Goal: Task Accomplishment & Management: Use online tool/utility

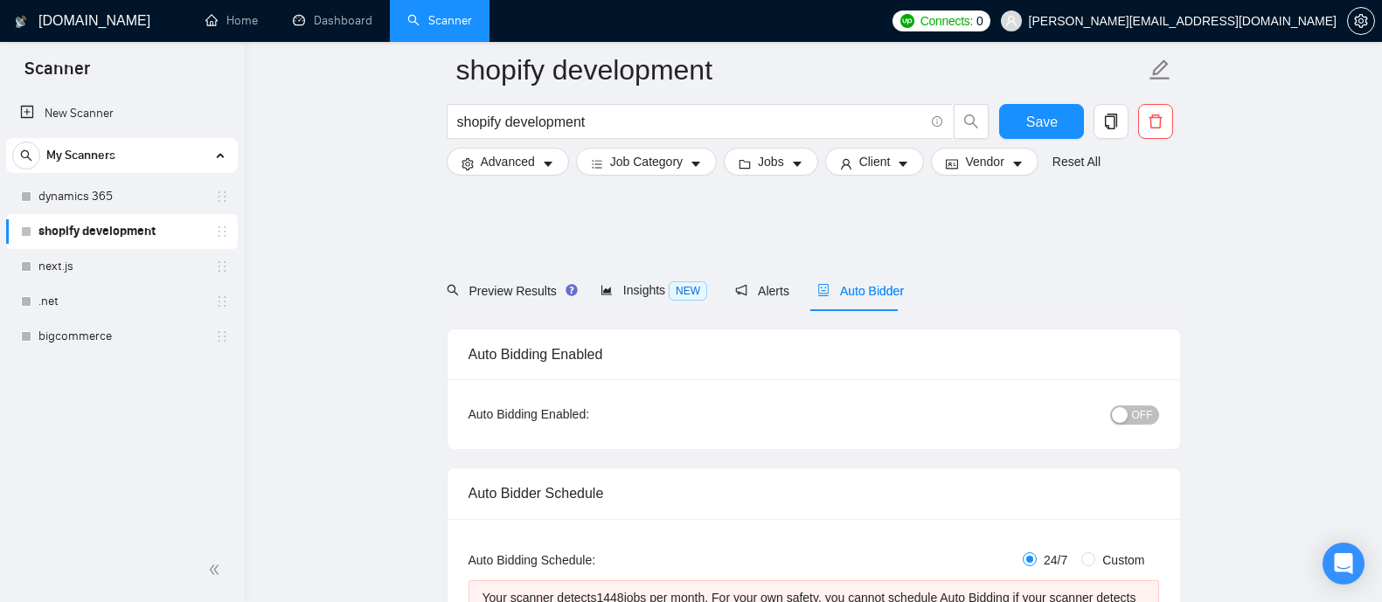
scroll to position [4545, 0]
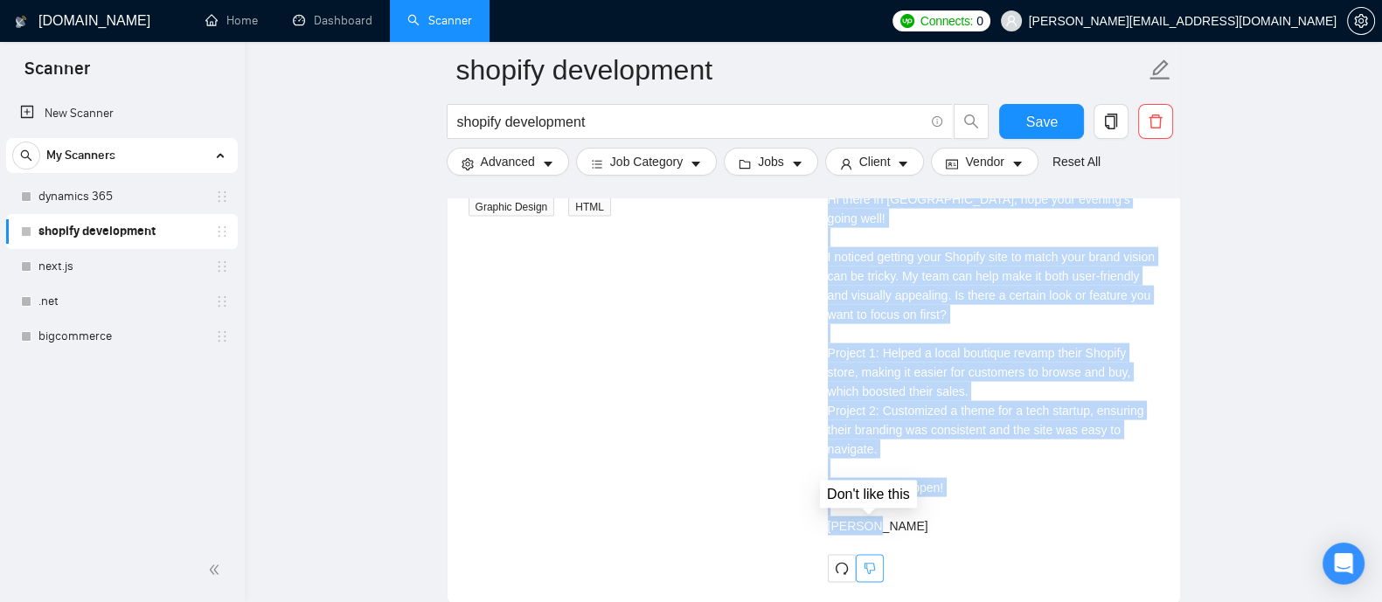
click at [875, 555] on button "button" at bounding box center [870, 569] width 28 height 28
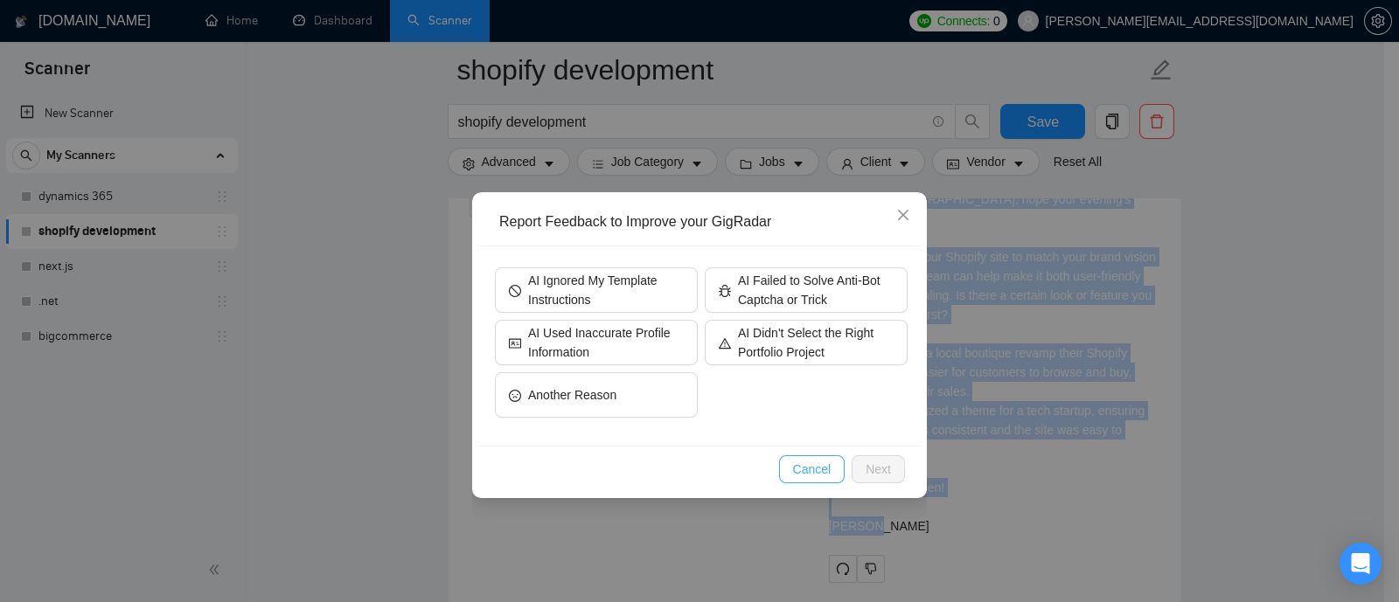
click at [830, 476] on span "Cancel" at bounding box center [812, 469] width 38 height 19
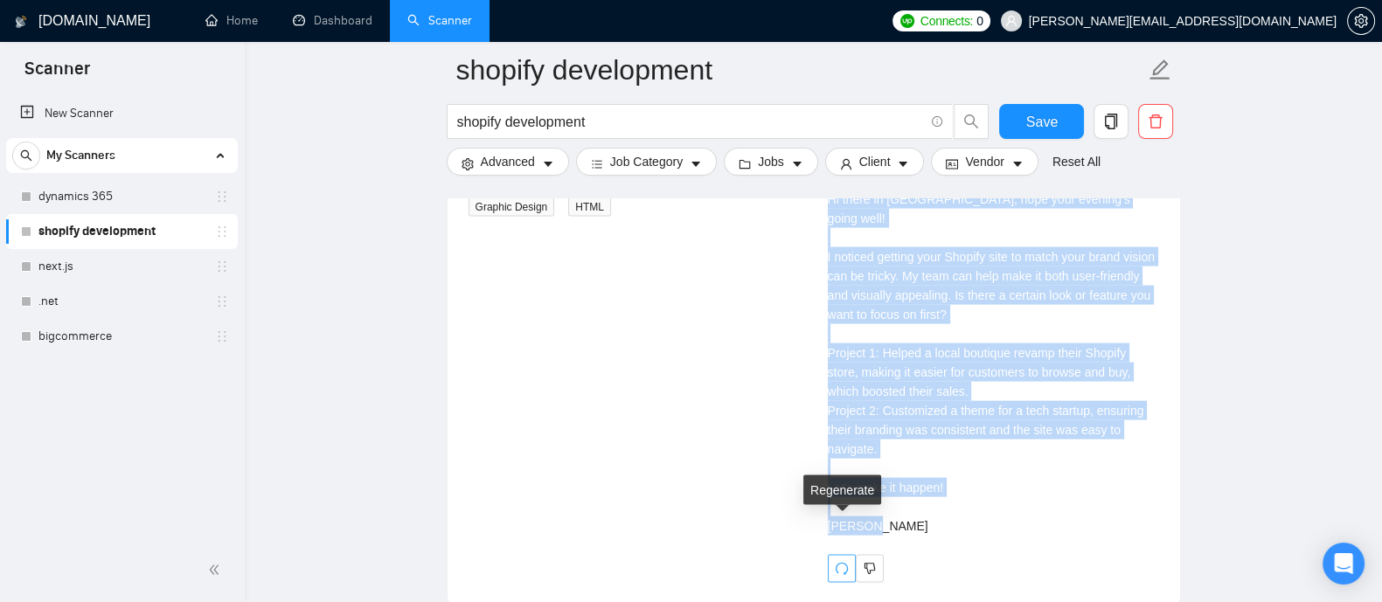
click at [840, 555] on button "button" at bounding box center [842, 569] width 28 height 28
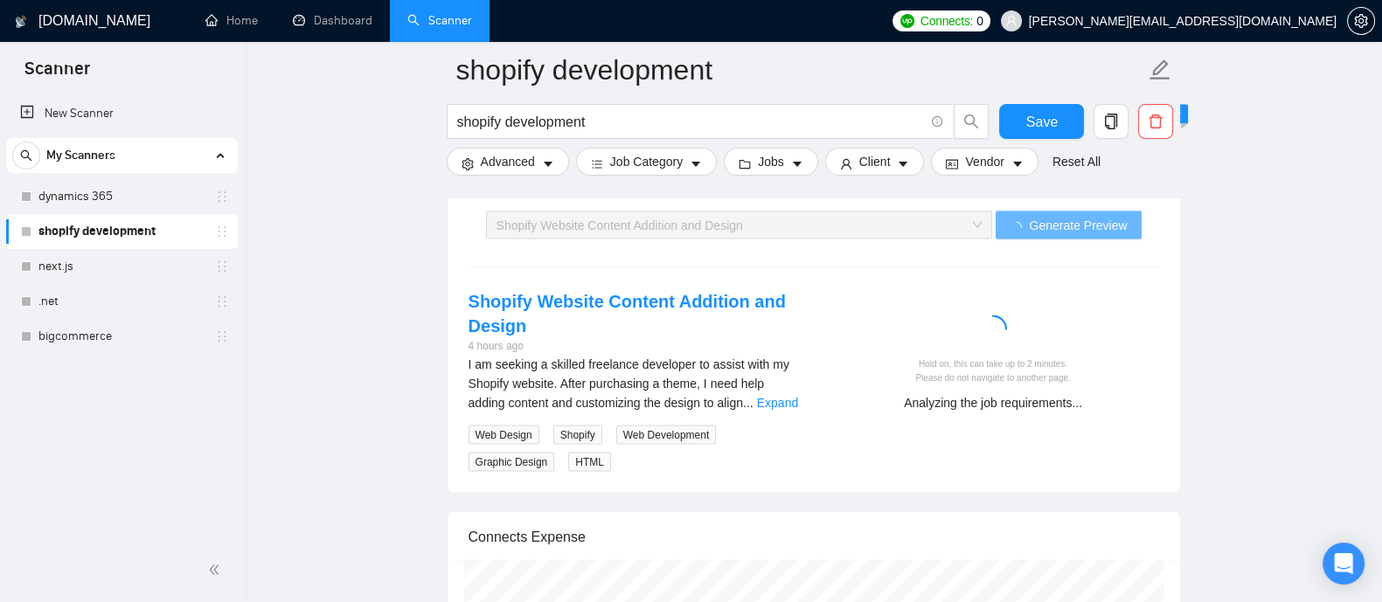
scroll to position [4321, 0]
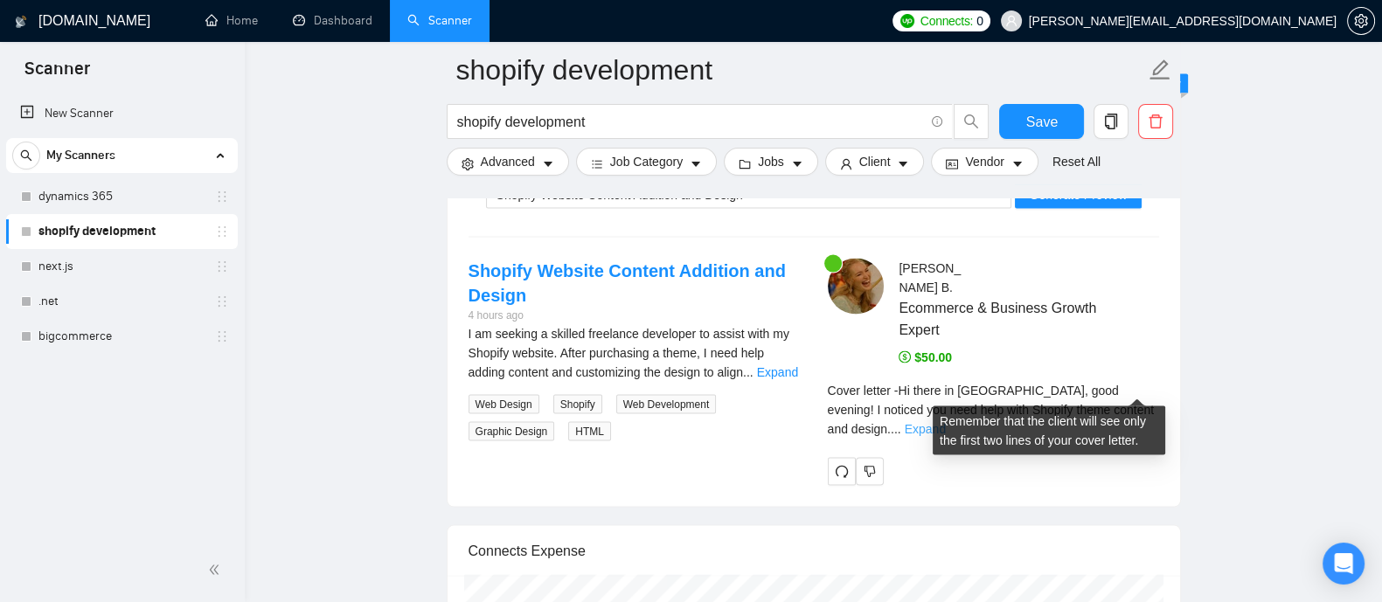
click at [946, 422] on link "Expand" at bounding box center [925, 429] width 41 height 14
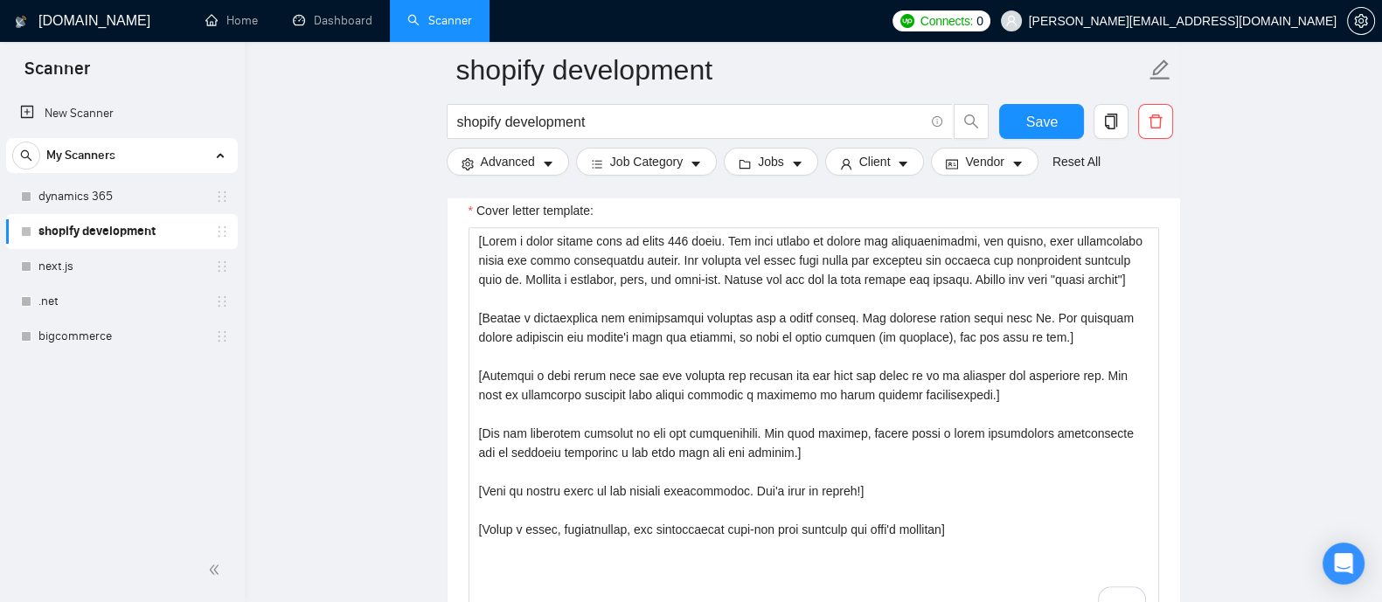
scroll to position [2204, 0]
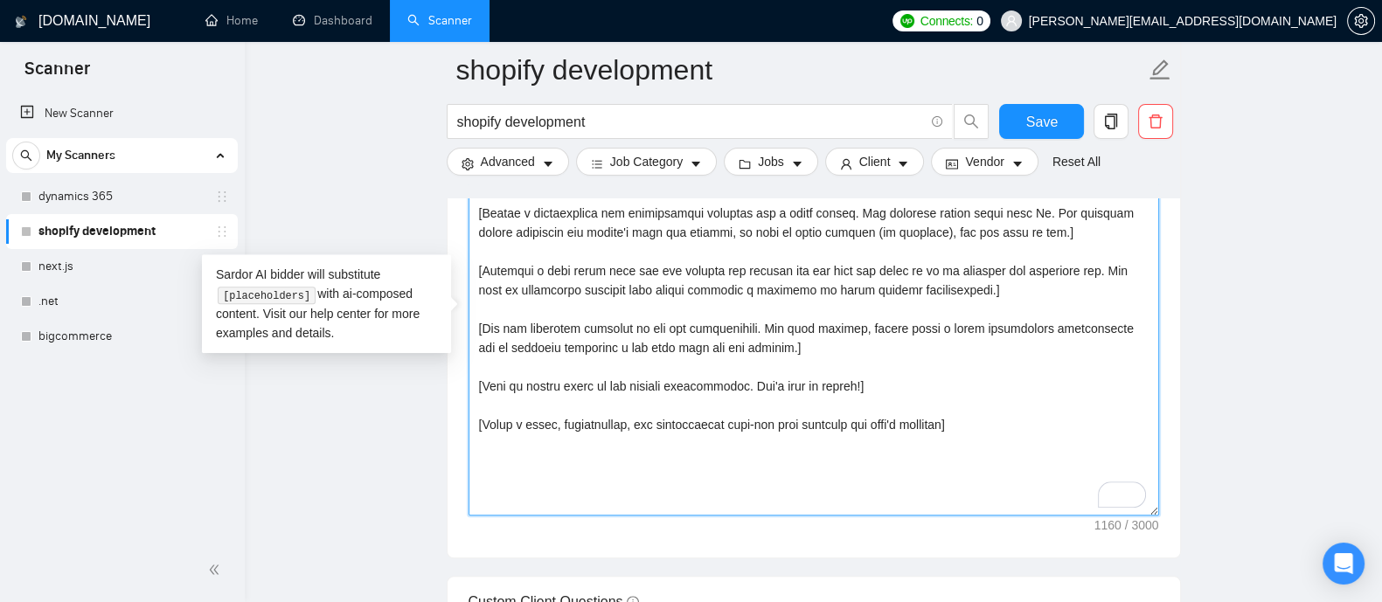
drag, startPoint x: 760, startPoint y: 361, endPoint x: 474, endPoint y: 344, distance: 286.4
click at [474, 344] on div "Cover Letter Options Cover letter template:" at bounding box center [814, 291] width 734 height 534
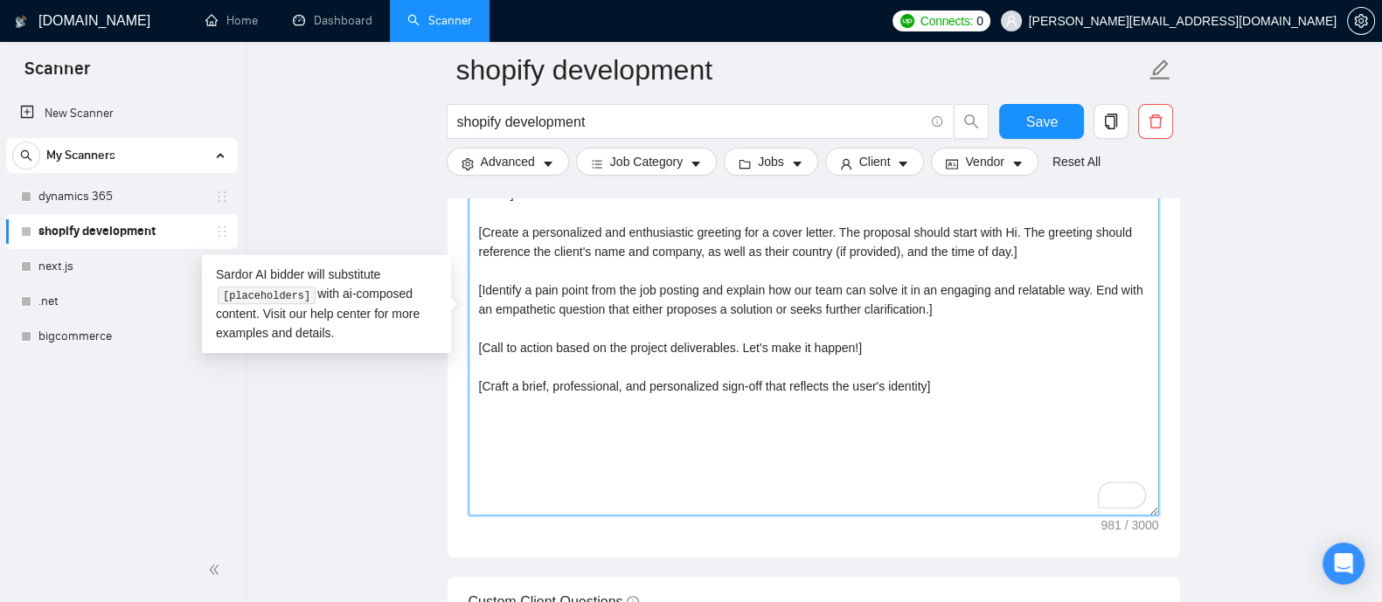
click at [956, 408] on textarea "[Write a cover letter that is under 100 words. The tone should be casual and co…" at bounding box center [814, 318] width 691 height 393
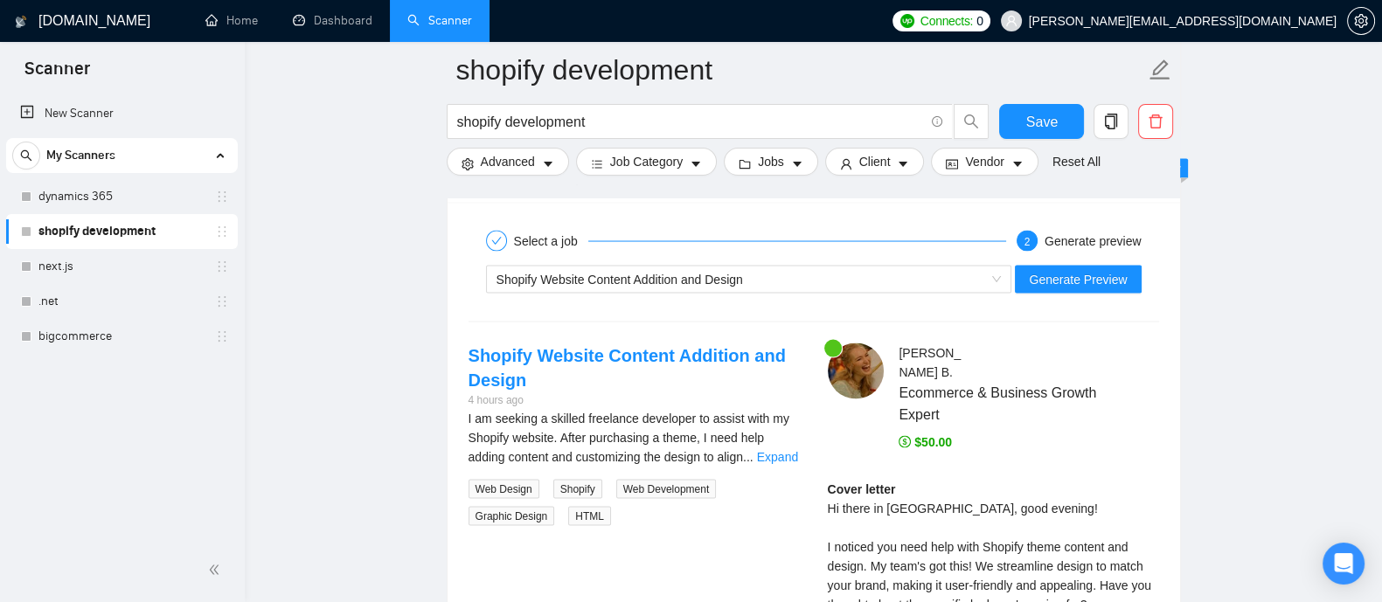
scroll to position [4156, 0]
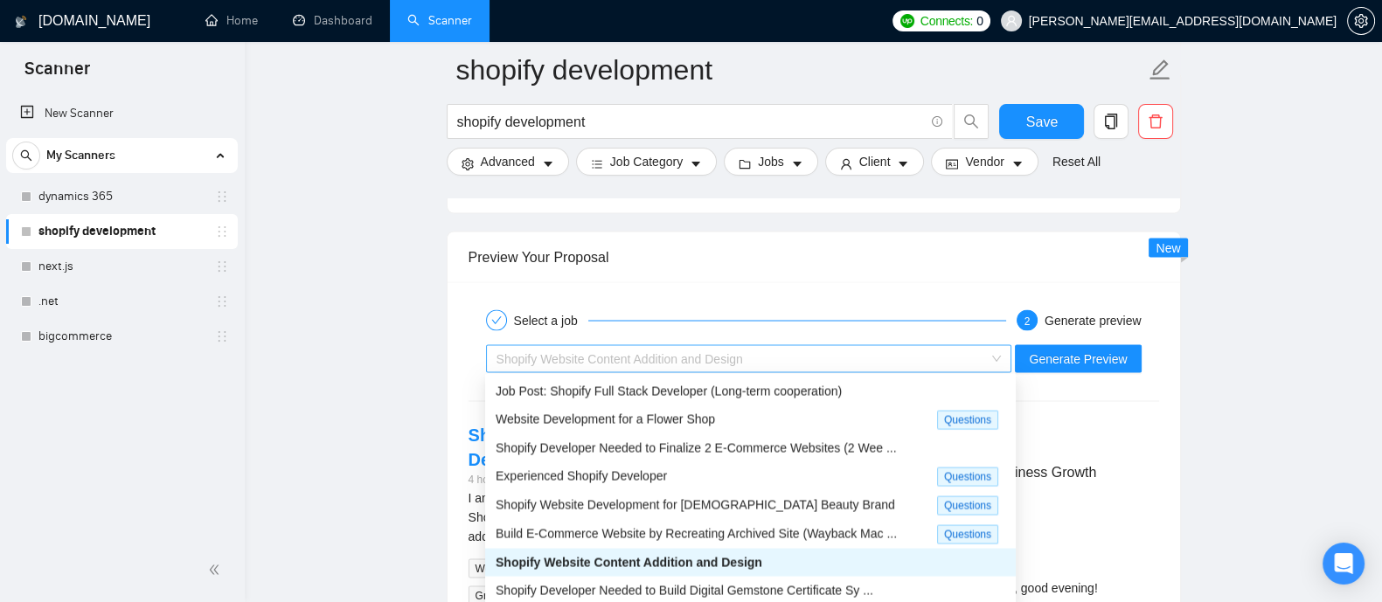
click at [750, 357] on div "Shopify Website Content Addition and Design" at bounding box center [742, 359] width 490 height 26
type textarea "[Write a cover letter that is under 100 words. The tone should be casual and co…"
click at [620, 527] on span "Build E-Commerce Website by Recreating Archived Site (Wayback Mac ..." at bounding box center [696, 534] width 401 height 14
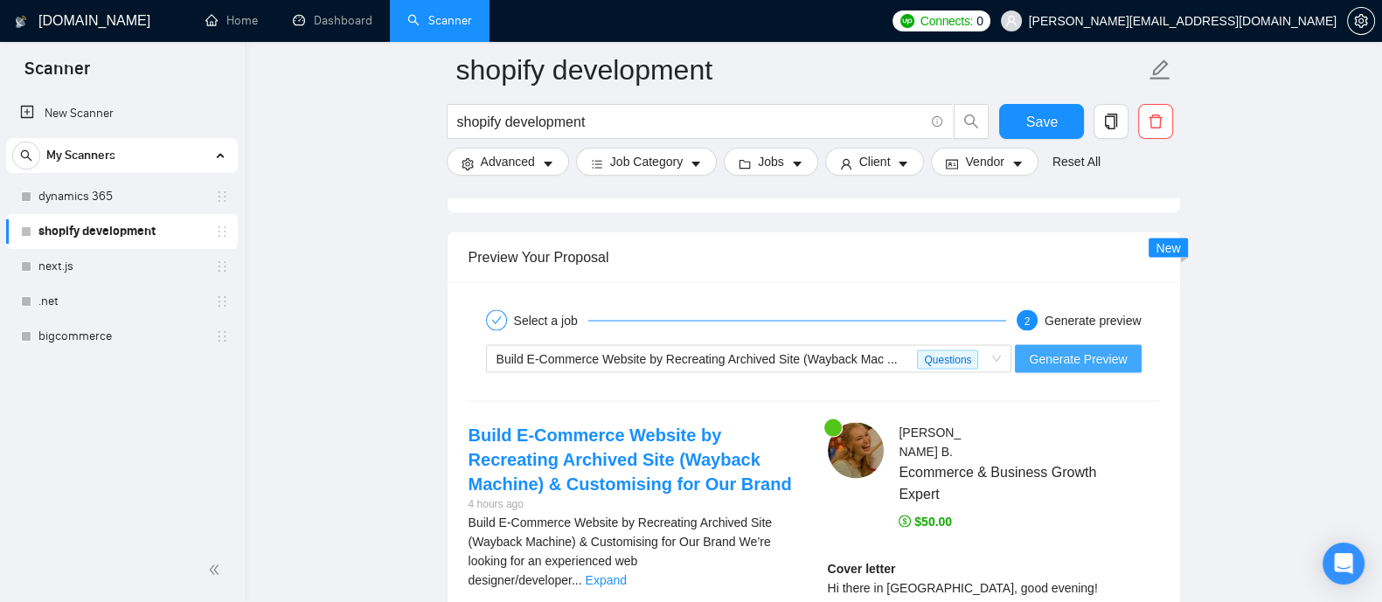
click at [1068, 357] on span "Generate Preview" at bounding box center [1078, 359] width 98 height 19
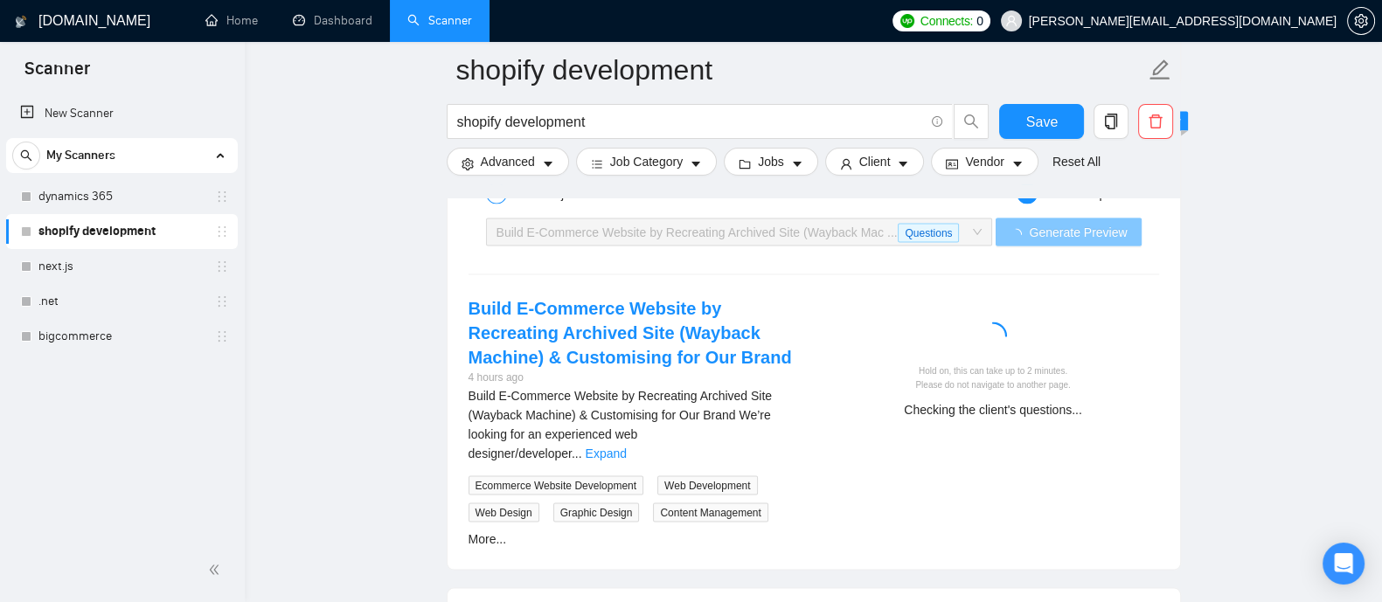
scroll to position [4290, 0]
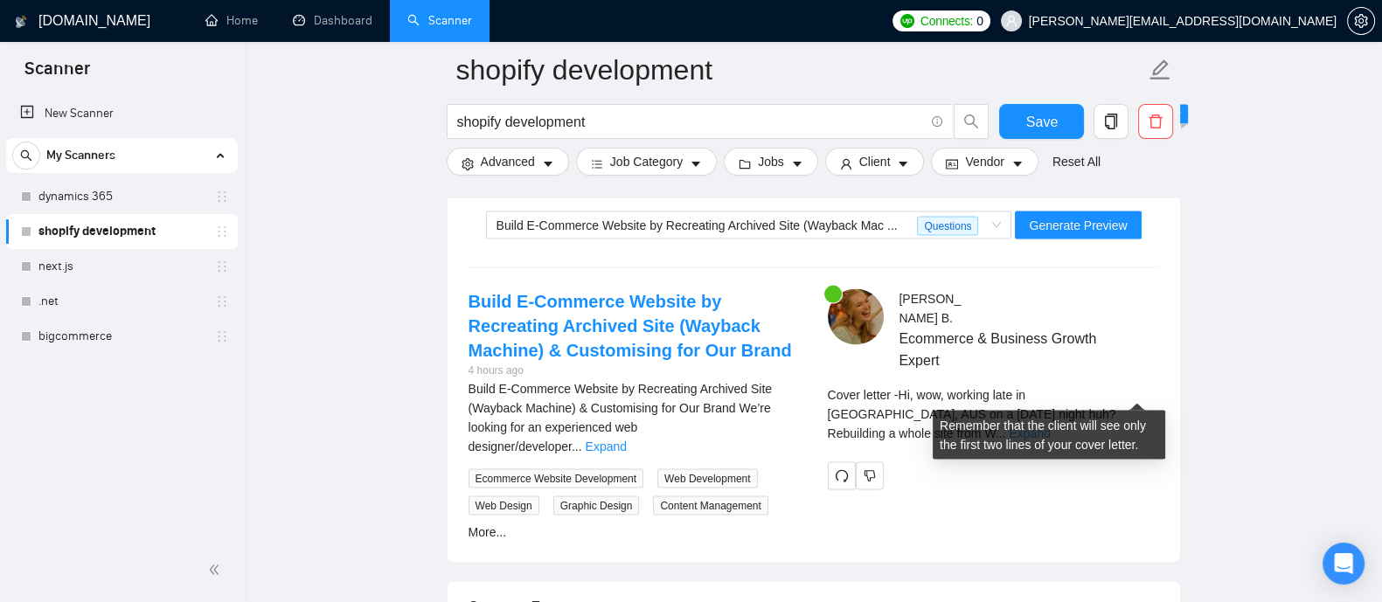
click at [1050, 427] on link "Expand" at bounding box center [1029, 434] width 41 height 14
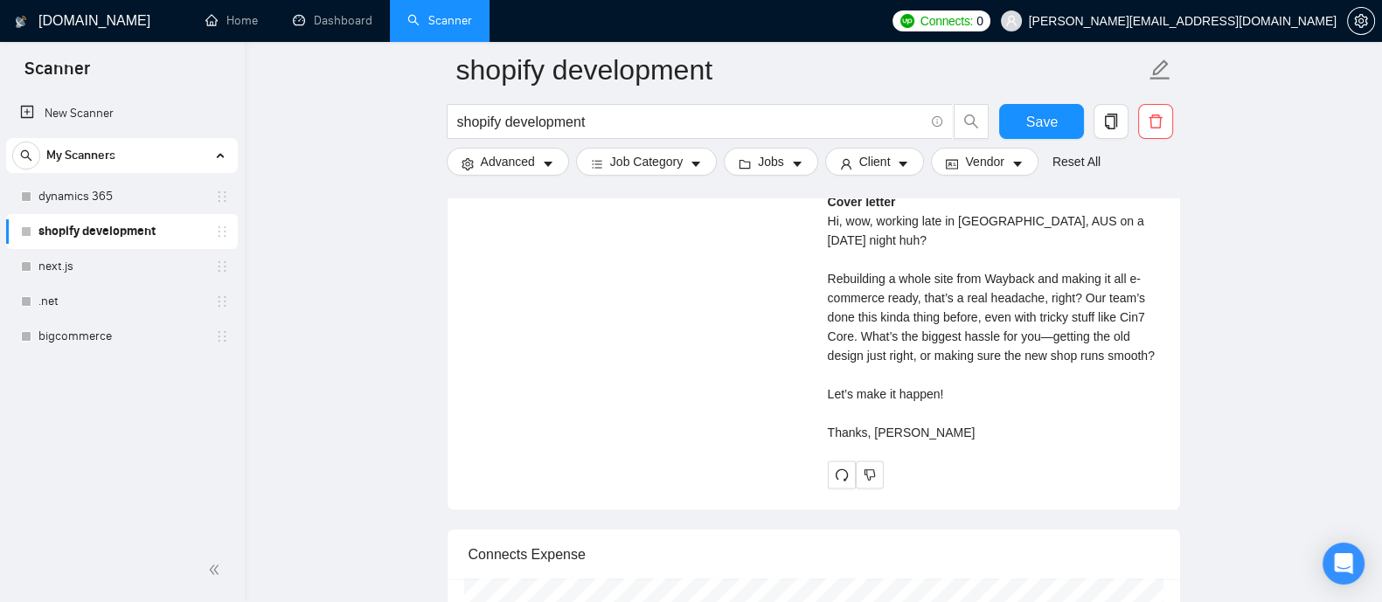
scroll to position [4728, 0]
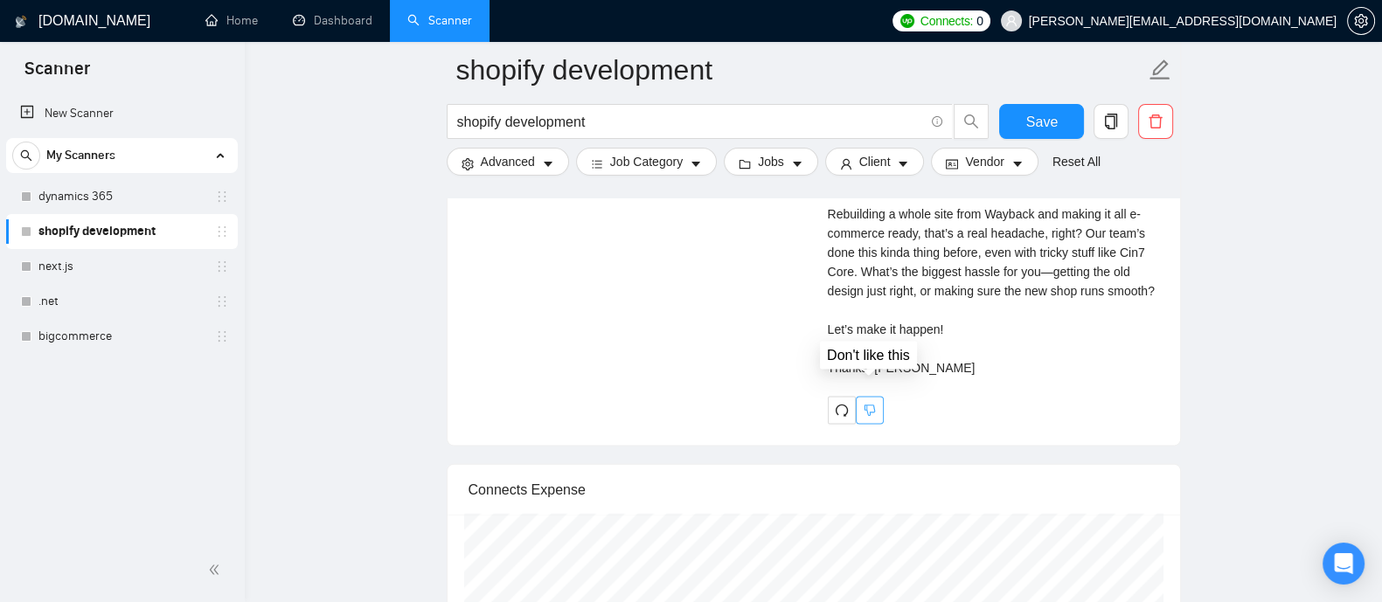
click at [874, 406] on icon "dislike" at bounding box center [869, 411] width 11 height 11
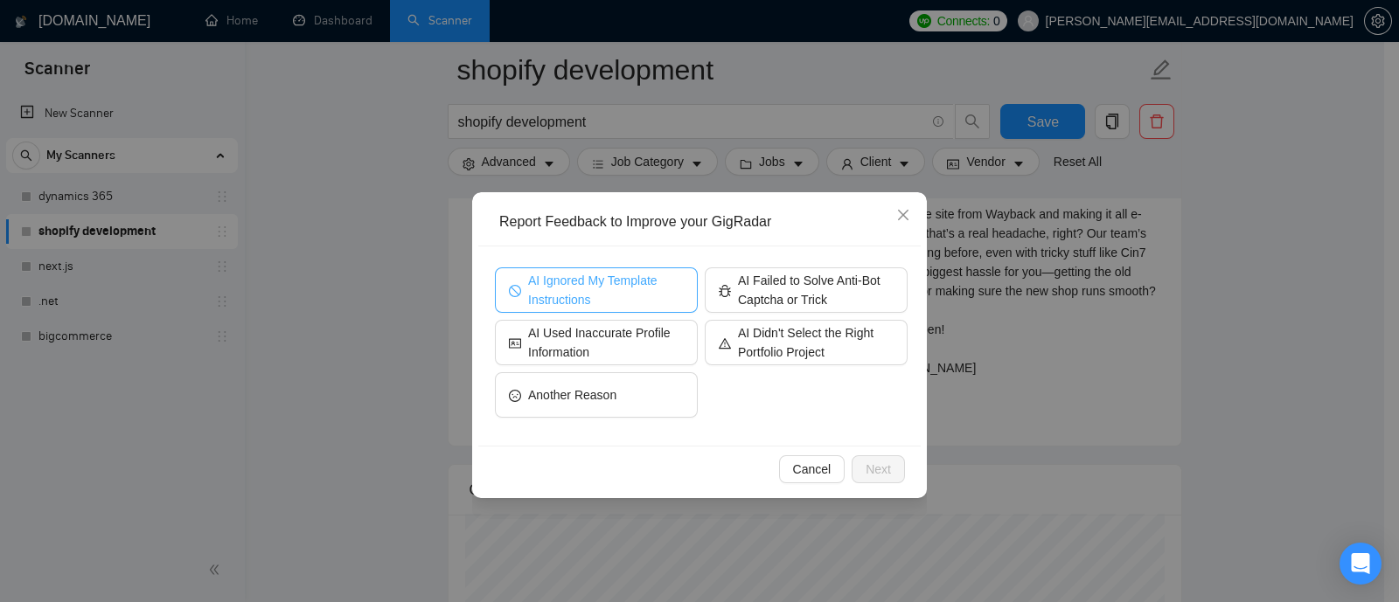
click at [610, 293] on span "AI Ignored My Template Instructions" at bounding box center [606, 290] width 156 height 38
click at [879, 470] on span "Next" at bounding box center [878, 469] width 25 height 19
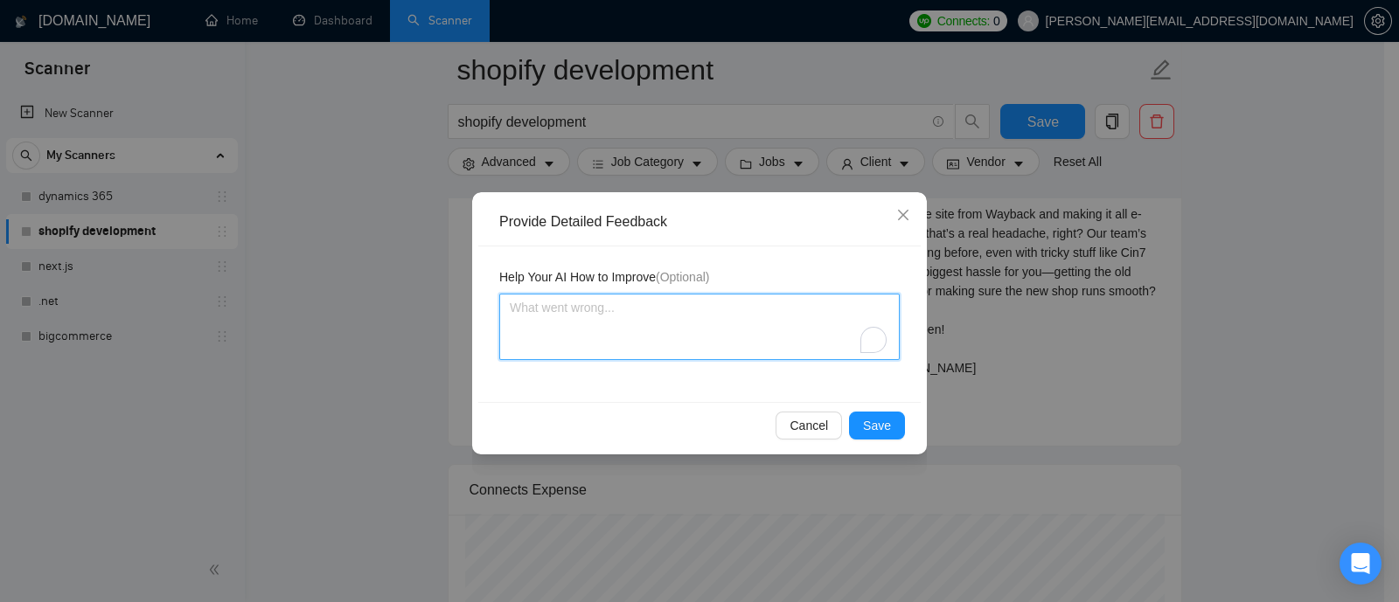
click at [706, 331] on textarea "To enrich screen reader interactions, please activate Accessibility in Grammarl…" at bounding box center [699, 327] width 400 height 66
type textarea "I"
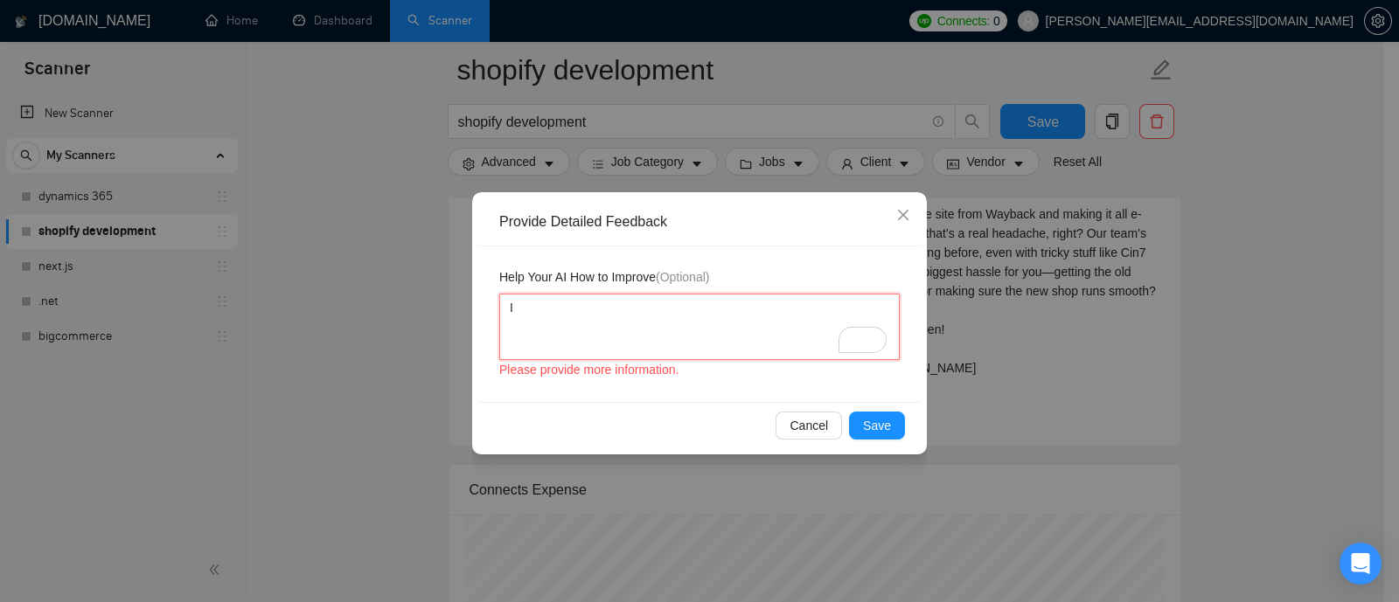
type textarea "I"
type textarea "I t"
type textarea "I to"
type textarea "I tol"
type textarea "I told"
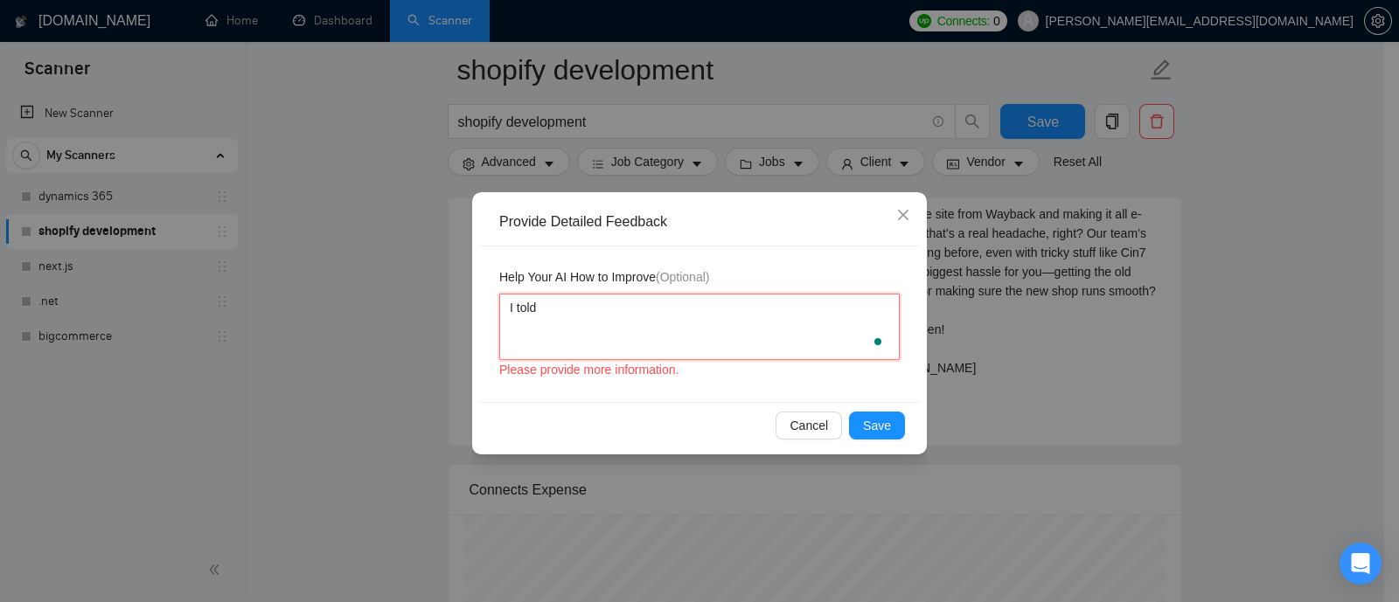
type textarea "I told"
type textarea "I told n"
type textarea "I told no"
type textarea "I told not"
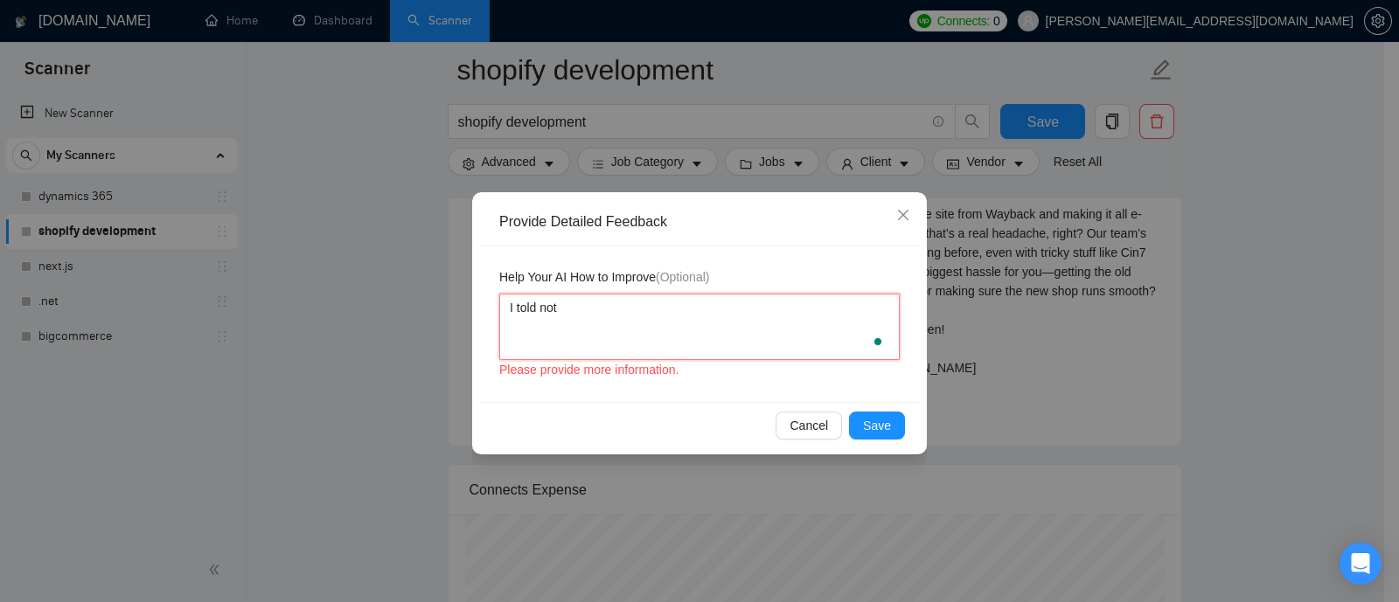
type textarea "I told not t"
type textarea "I told not to"
type textarea "I told not to a"
type textarea "I told not to ad"
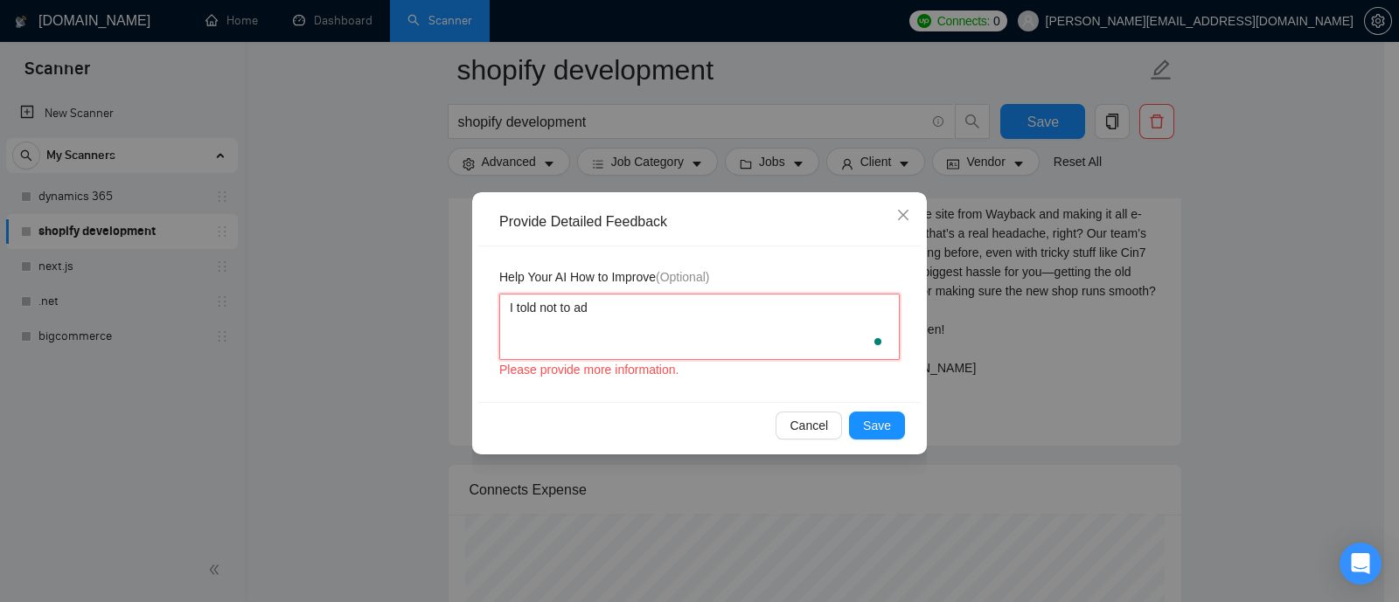
type textarea "I told not to add"
type textarea "I told not to add t"
type textarea "I told not to add th"
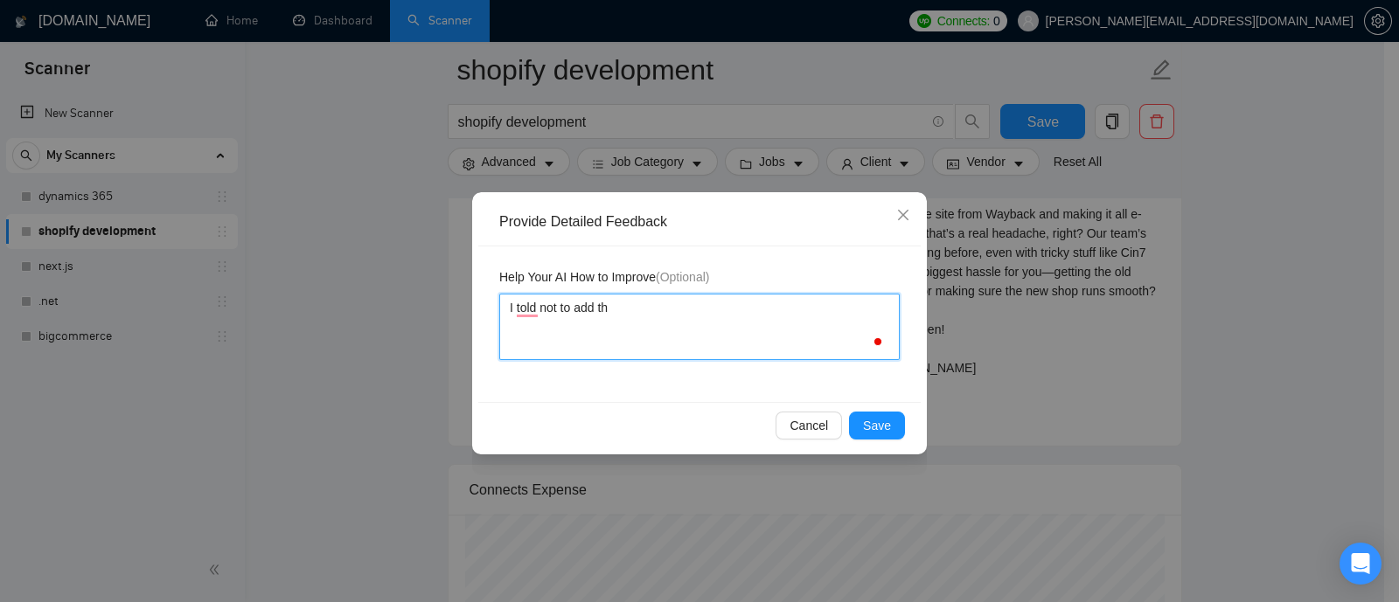
type textarea "I told not to add the"
type textarea "I told not to add the e"
type textarea "I told not to add the em"
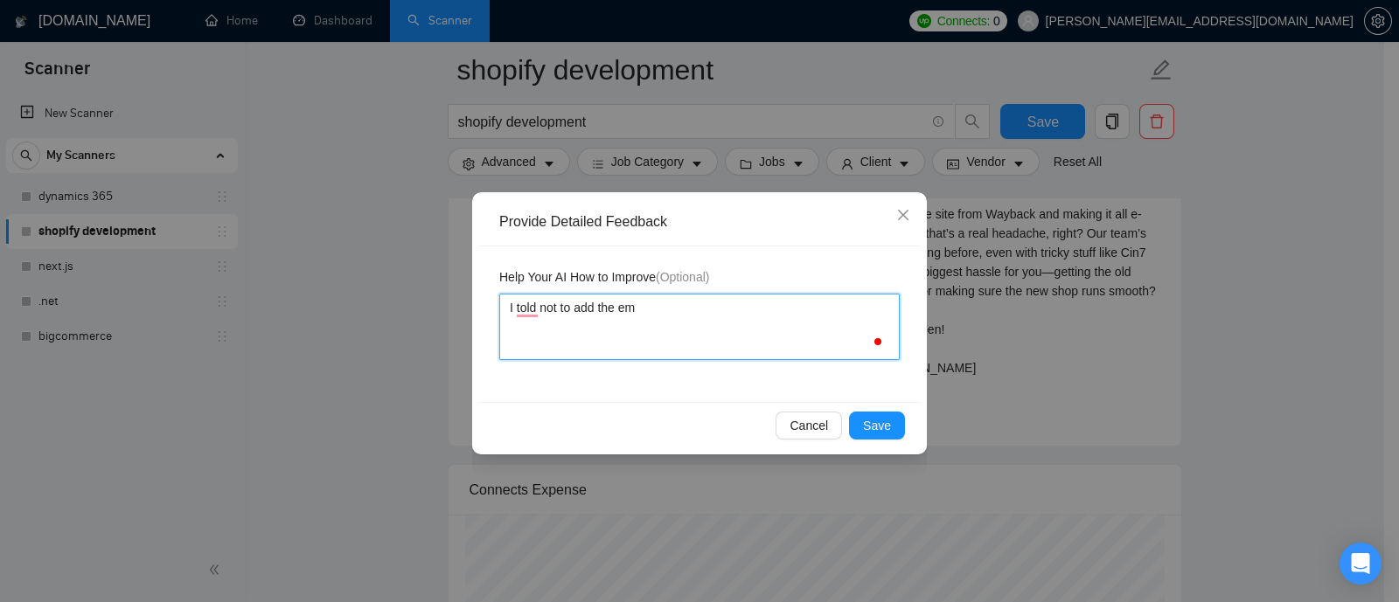
type textarea "I told not to add the em d"
type textarea "I told not to add the em da"
type textarea "I told not to add the em das"
type textarea "I told not to add the em dash"
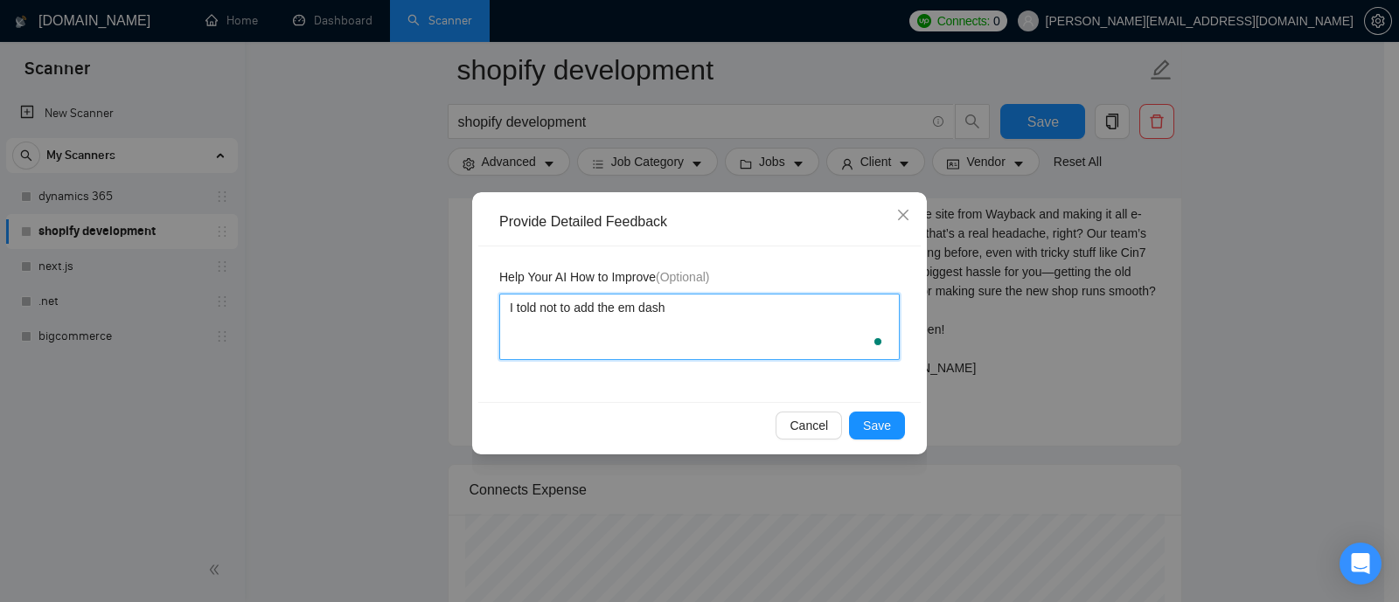
type textarea "I told not to add the em dash s"
type textarea "I told not to add the em dash sy"
type textarea "I told not to add the em dash sym"
type textarea "I told not to add the em dash symb"
type textarea "I told not to add the em dash symbo"
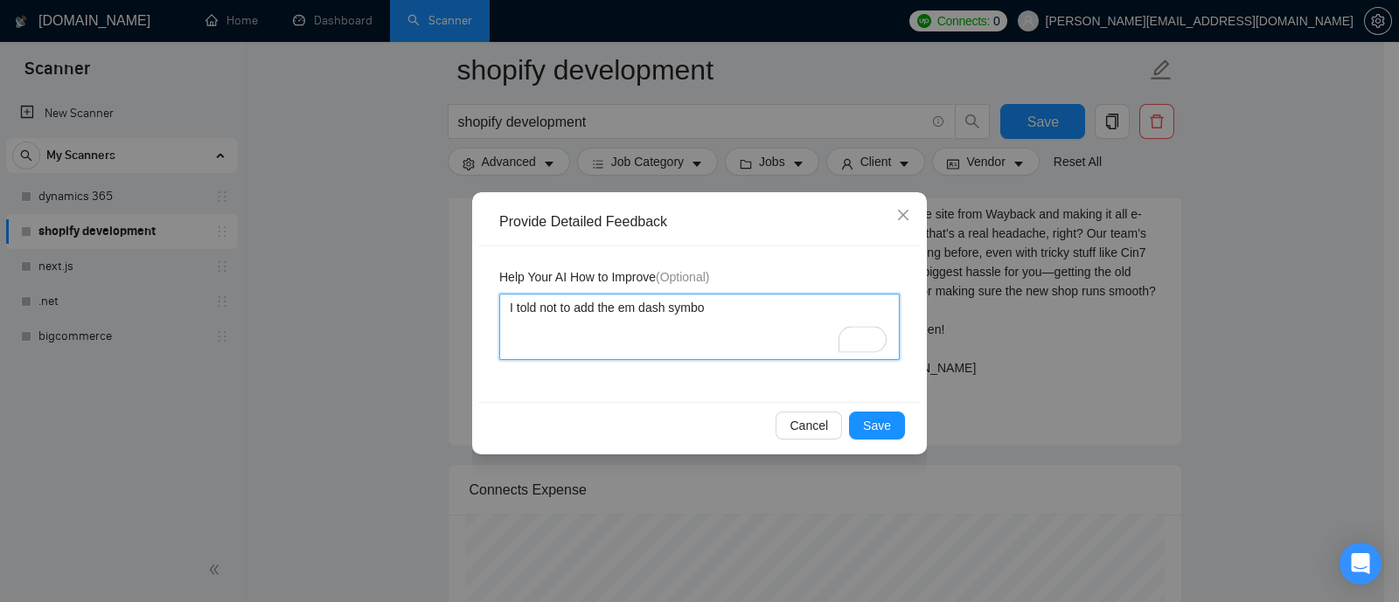
type textarea "I told not to add the em dash symbol"
type textarea "I told not to add the em dash symbol."
type textarea "I told not to add the em dash symbol. A"
type textarea "I told not to add the em dash symbol. AI"
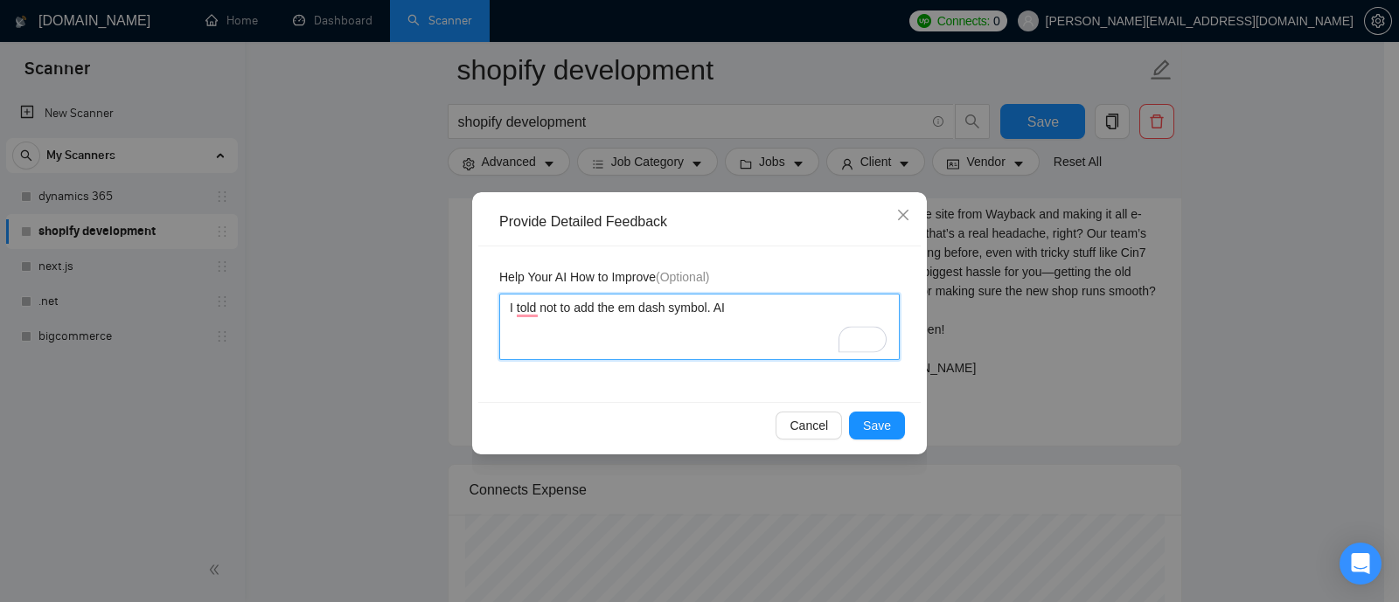
type textarea "I told not to add the em dash symbol. AI"
type textarea "I told not to add the em dash symbol. AI i"
type textarea "I told not to add the em dash symbol. AI ig"
type textarea "I told not to add the em dash symbol. AI ign"
type textarea "I told not to add the em dash symbol. AI igno"
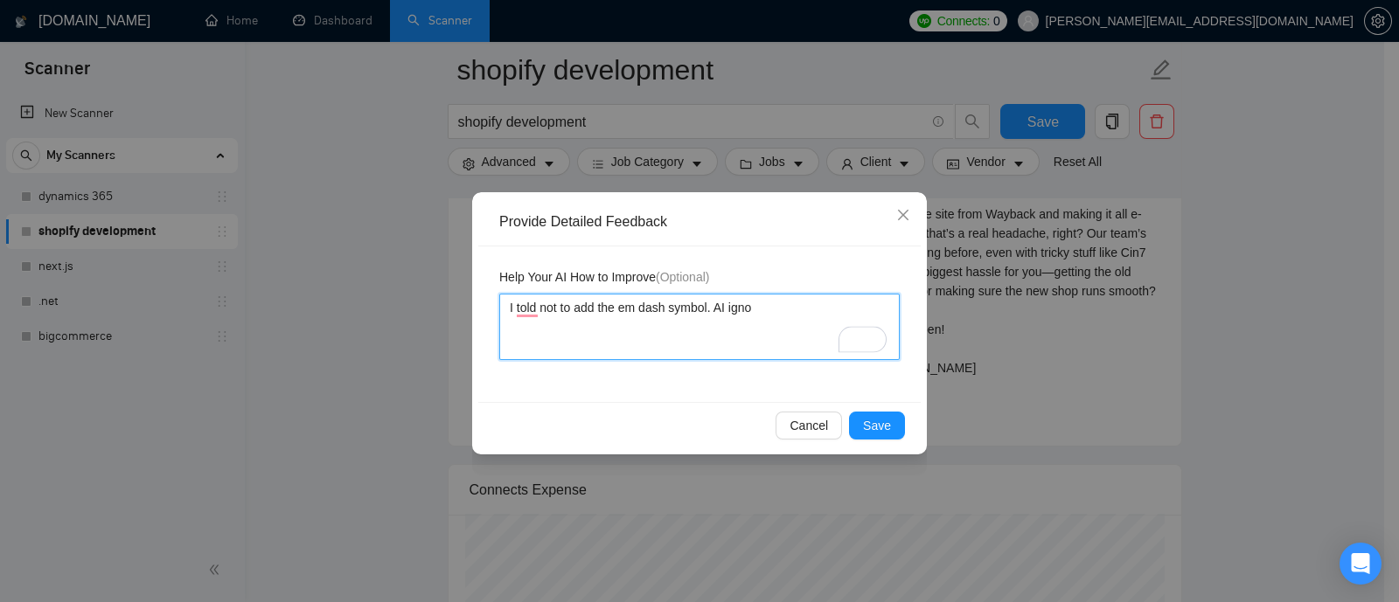
type textarea "I told not to add the em dash symbol. AI ignor"
type textarea "I told not to add the em dash symbol. AI ignore"
type textarea "I told not to add the em dash symbol. AI ignored"
type textarea "I told not to add the em dash symbol. AI ignored i"
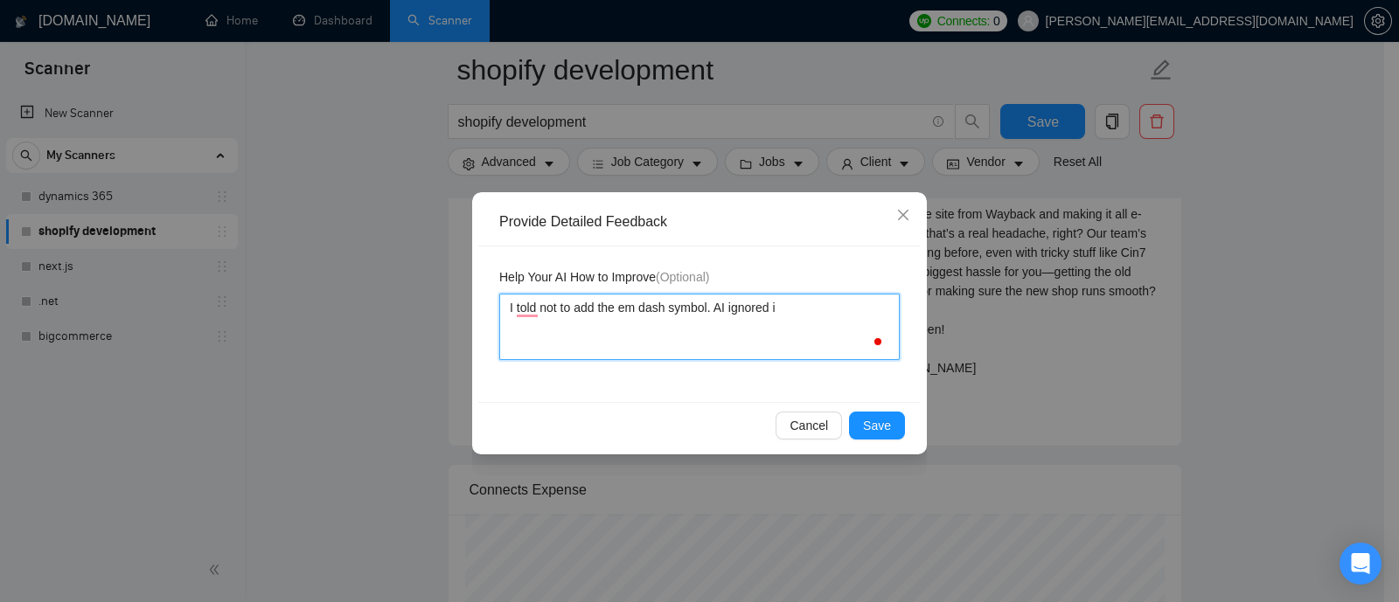
type textarea "I told not to add the em dash symbol. AI ignored it"
type textarea "I told not to add the em dash symbol. AI ignored it."
click at [530, 309] on textarea "I told not to add the em dash symbol. AI ignored it." at bounding box center [699, 327] width 400 height 66
click at [557, 304] on textarea "I told not to add the em dash symbol. AI ignored it." at bounding box center [699, 327] width 400 height 66
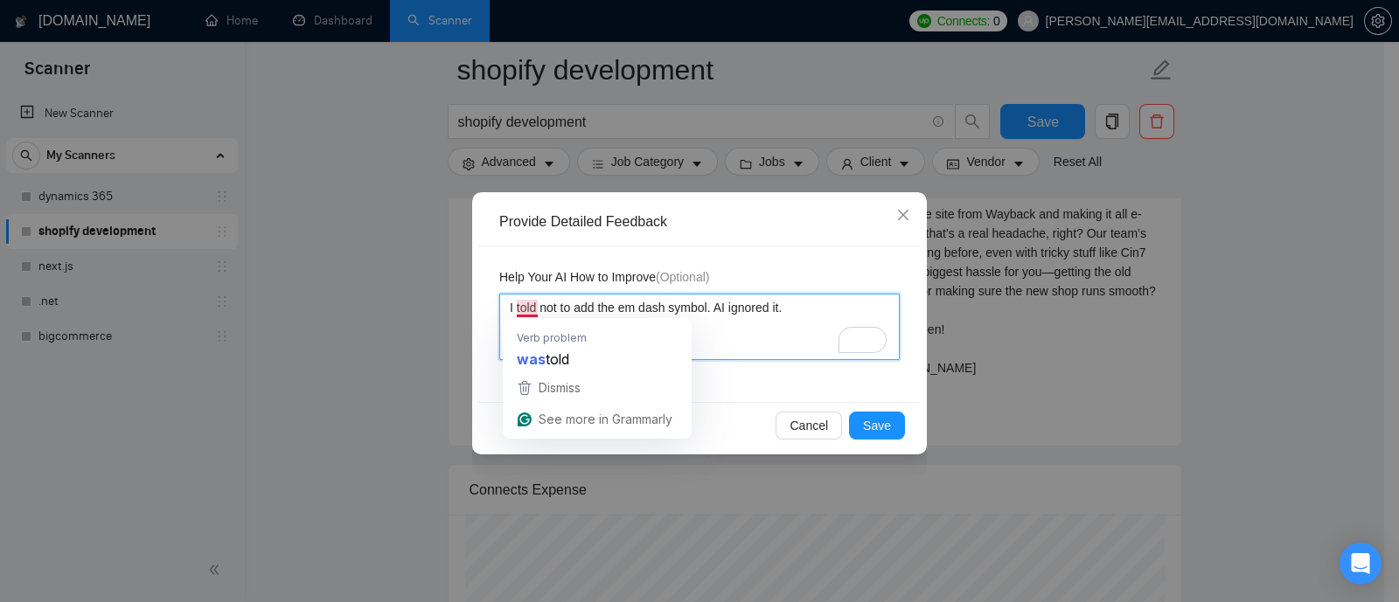
click at [538, 312] on textarea "I told not to add the em dash symbol. AI ignored it." at bounding box center [699, 327] width 400 height 66
type textarea "I told not to add the em dash symbol. AI ignored it."
type textarea "I told A not to add the em dash symbol. AI ignored it."
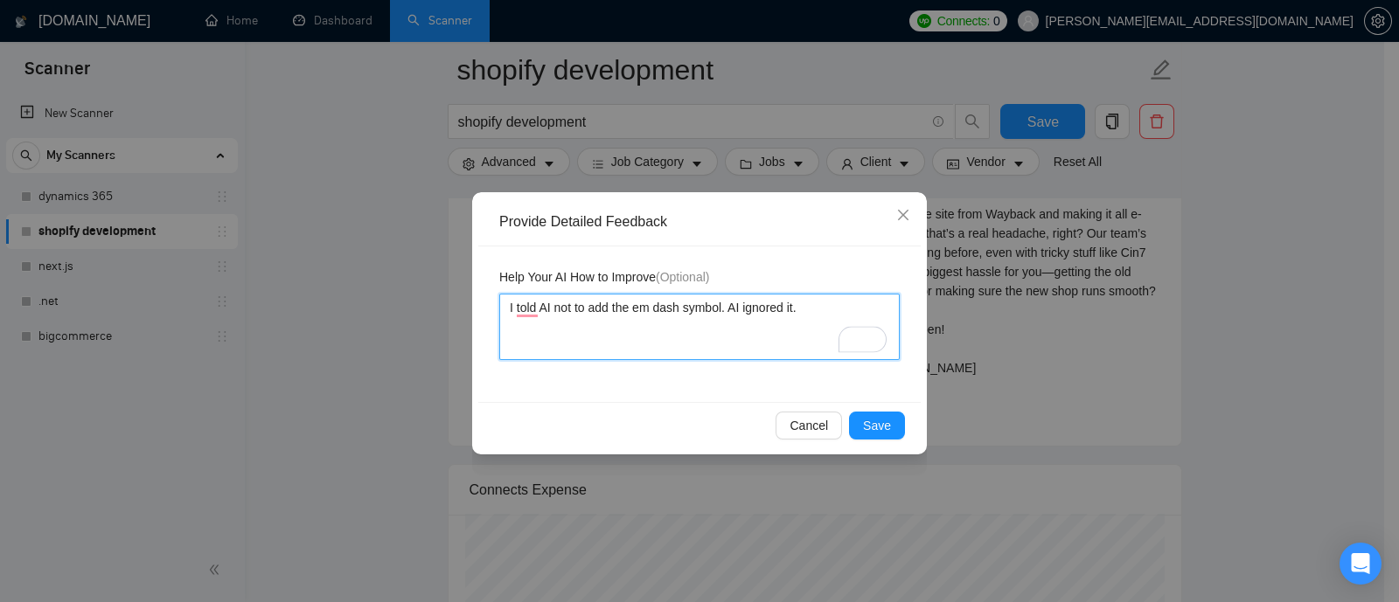
click at [813, 305] on textarea "I told AI not to add the em dash symbol. AI ignored it." at bounding box center [699, 327] width 400 height 66
type textarea "I told AI not to add the em dash symbol. AI ignored it."
click at [867, 427] on span "Save" at bounding box center [877, 425] width 28 height 19
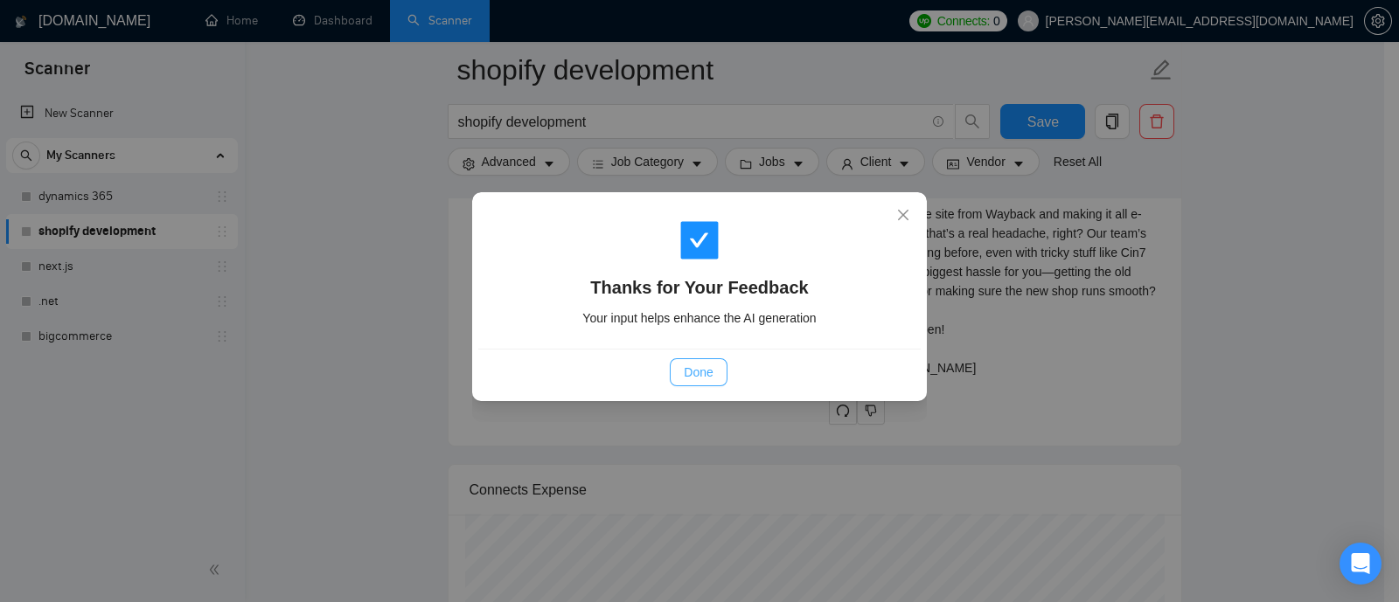
click at [700, 375] on span "Done" at bounding box center [698, 372] width 29 height 19
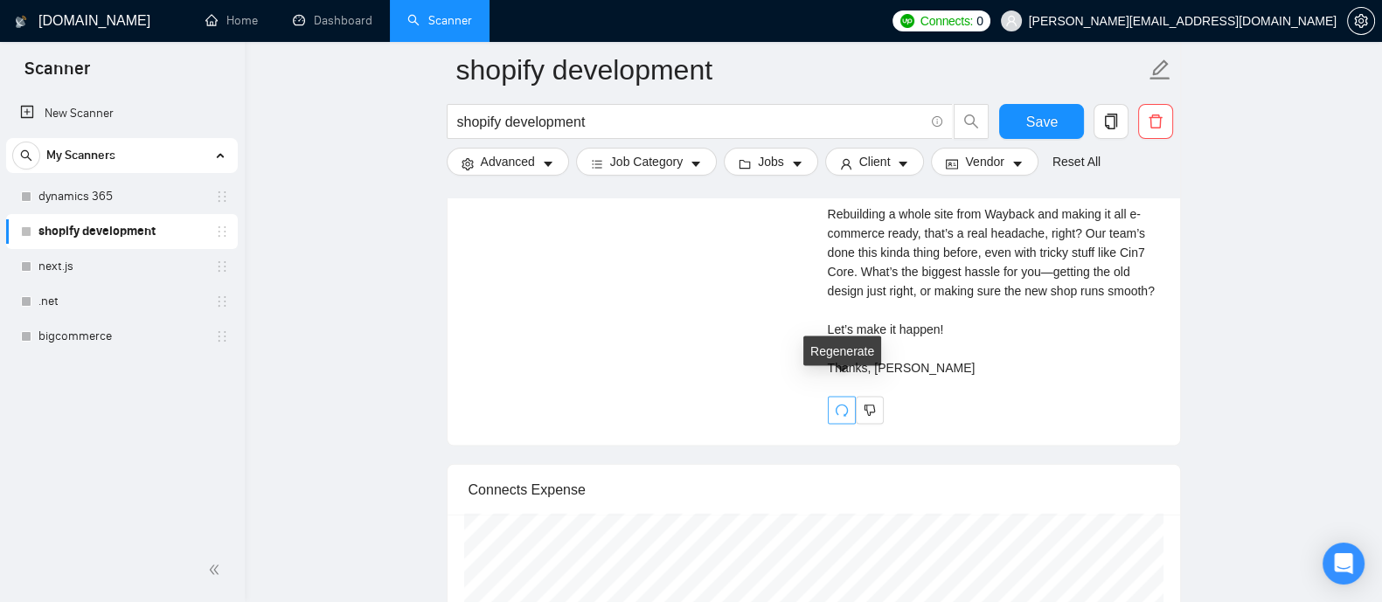
click at [839, 404] on icon "redo" at bounding box center [842, 411] width 14 height 14
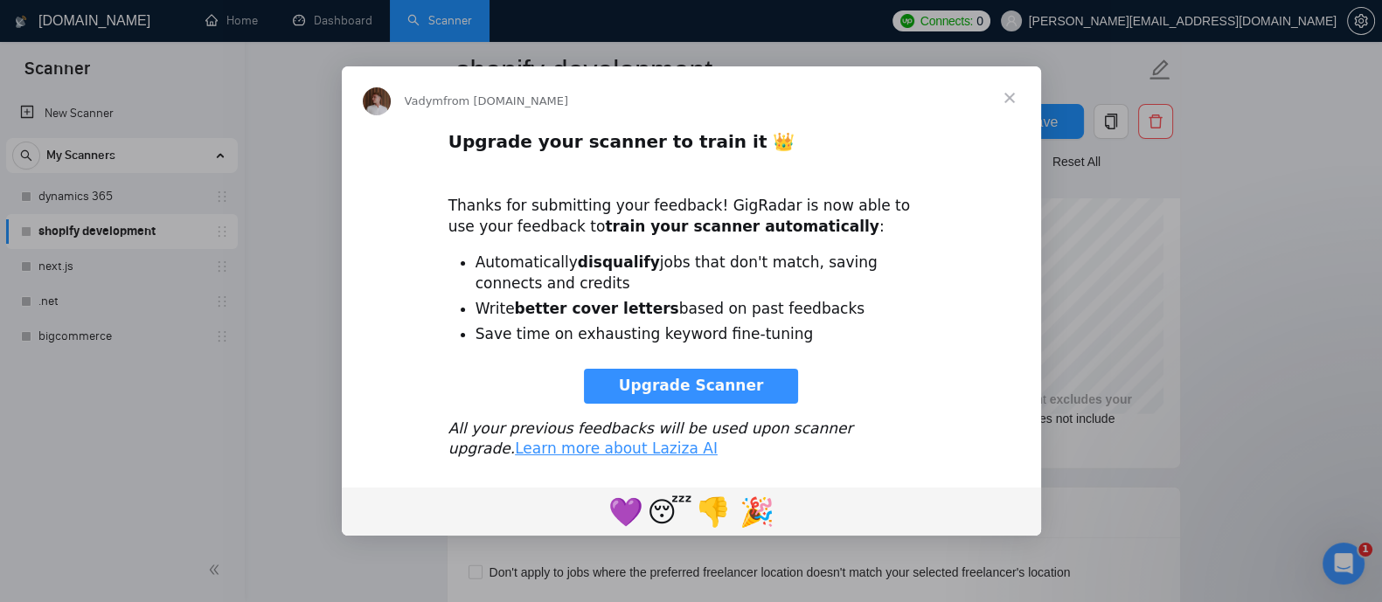
scroll to position [0, 0]
click at [1014, 101] on span "Close" at bounding box center [1009, 97] width 63 height 63
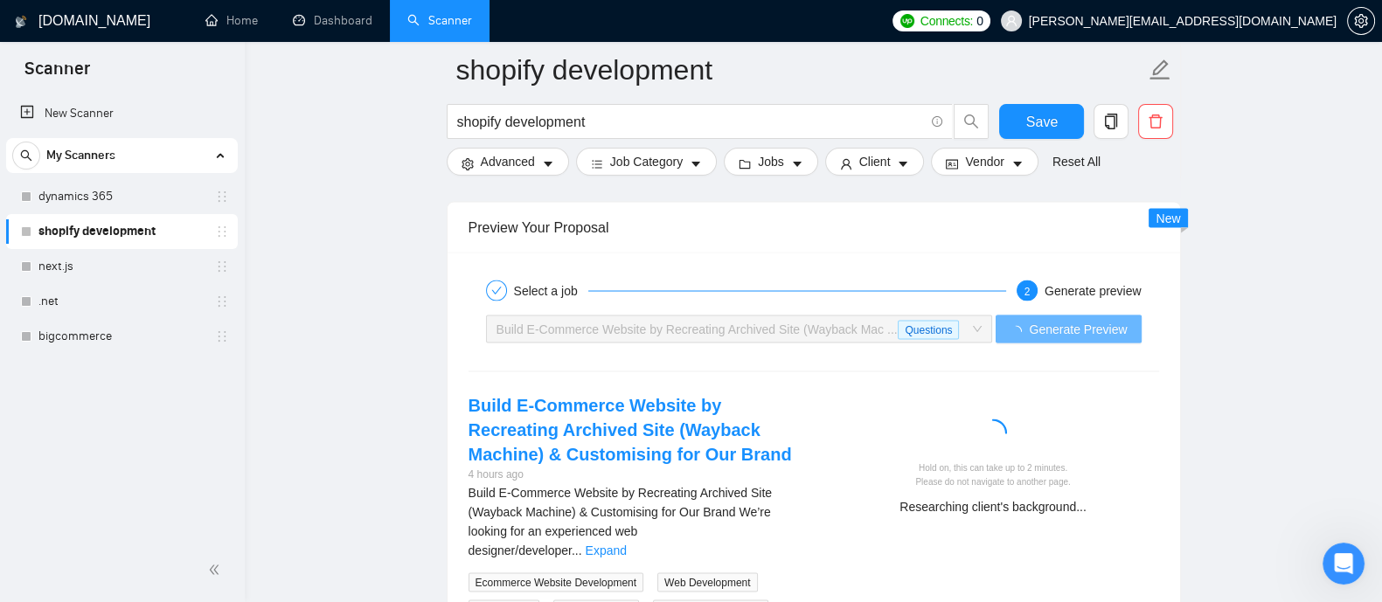
scroll to position [4194, 0]
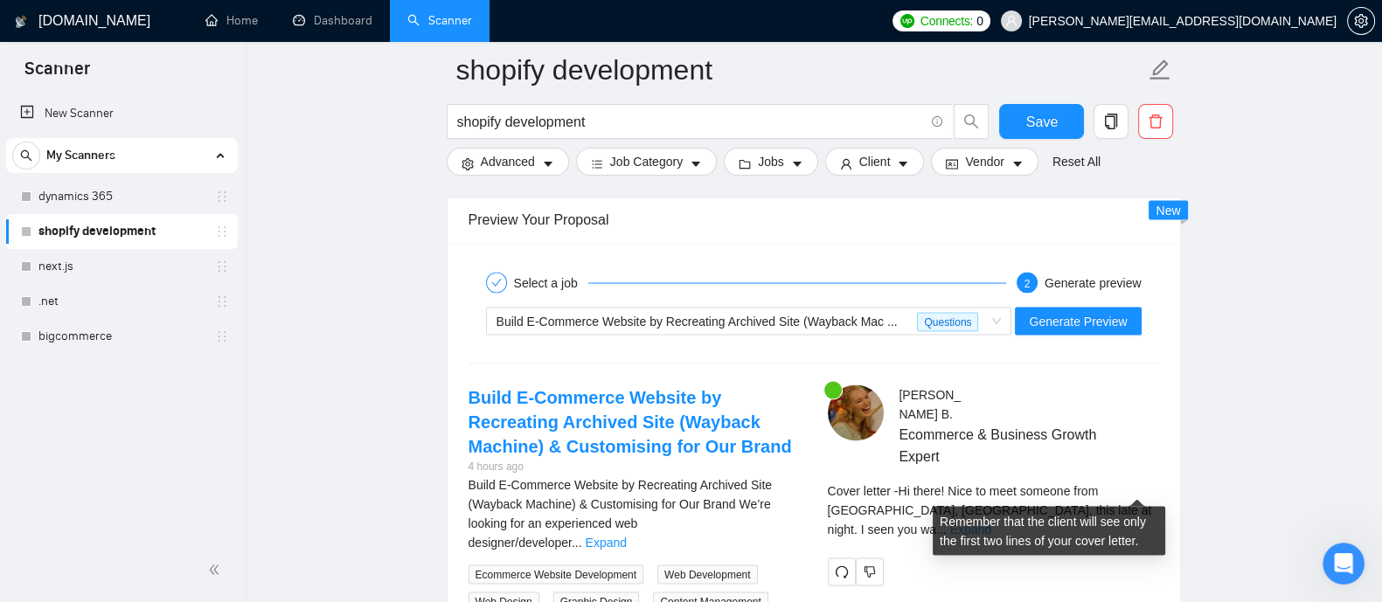
click at [991, 523] on link "Expand" at bounding box center [970, 530] width 41 height 14
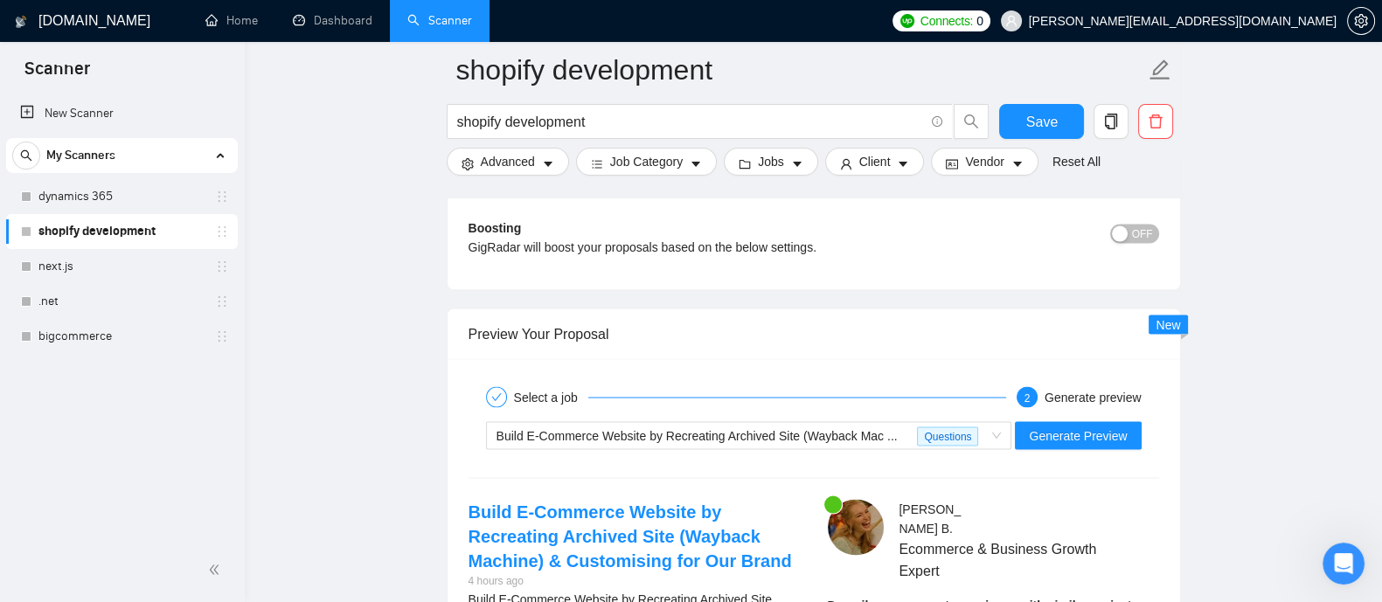
scroll to position [4072, 0]
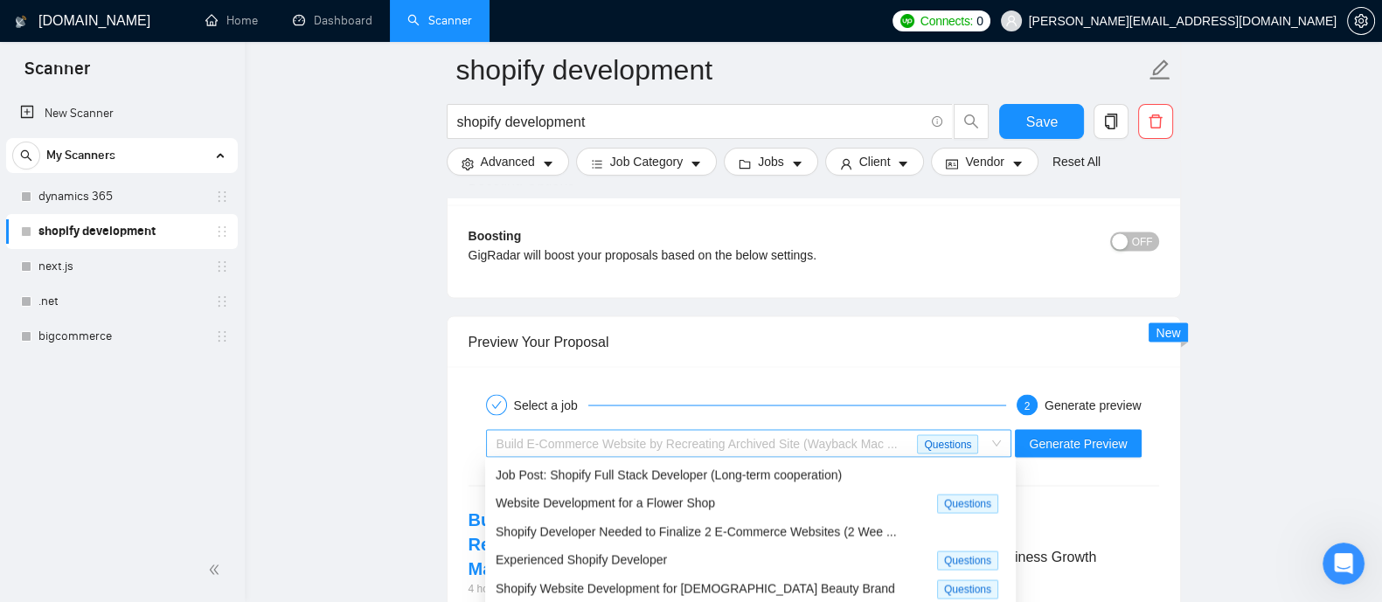
click at [1010, 437] on div "Build E-Commerce Website by Recreating Archived Site (Wayback Mac ... Questions" at bounding box center [749, 443] width 526 height 28
click at [753, 529] on span "Shopify Developer Needed to Finalize 2 E-Commerce Websites (2 Wee ..." at bounding box center [696, 532] width 401 height 14
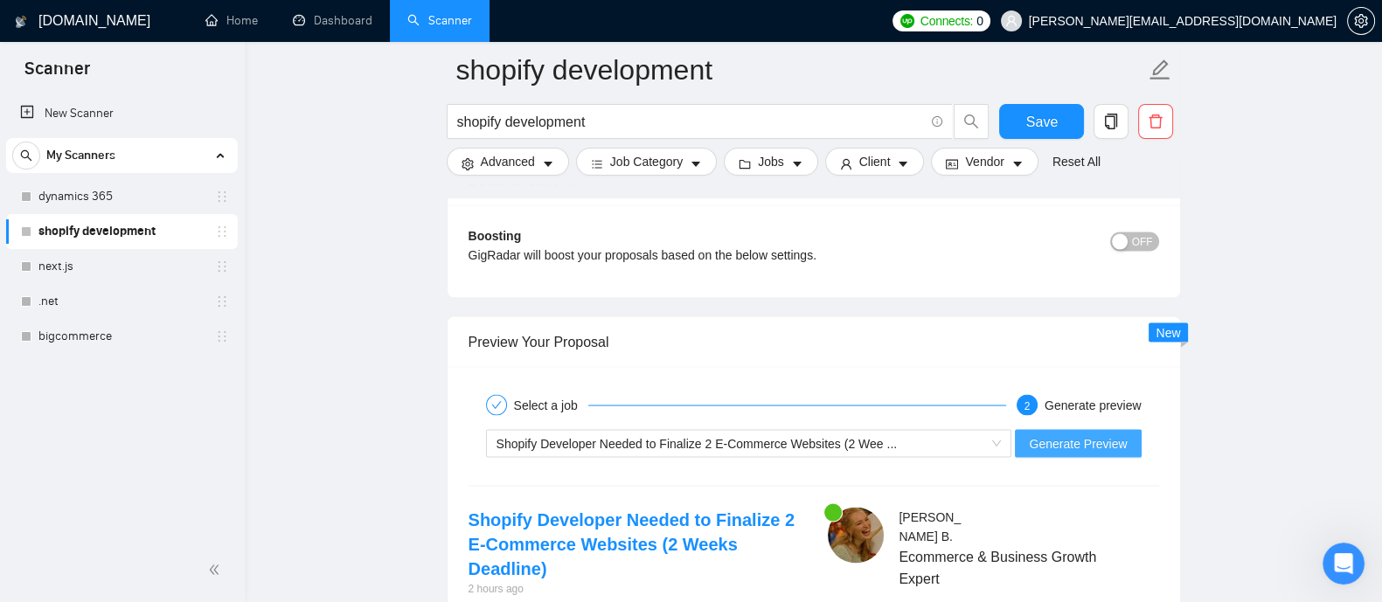
click at [1092, 448] on span "Generate Preview" at bounding box center [1078, 443] width 98 height 19
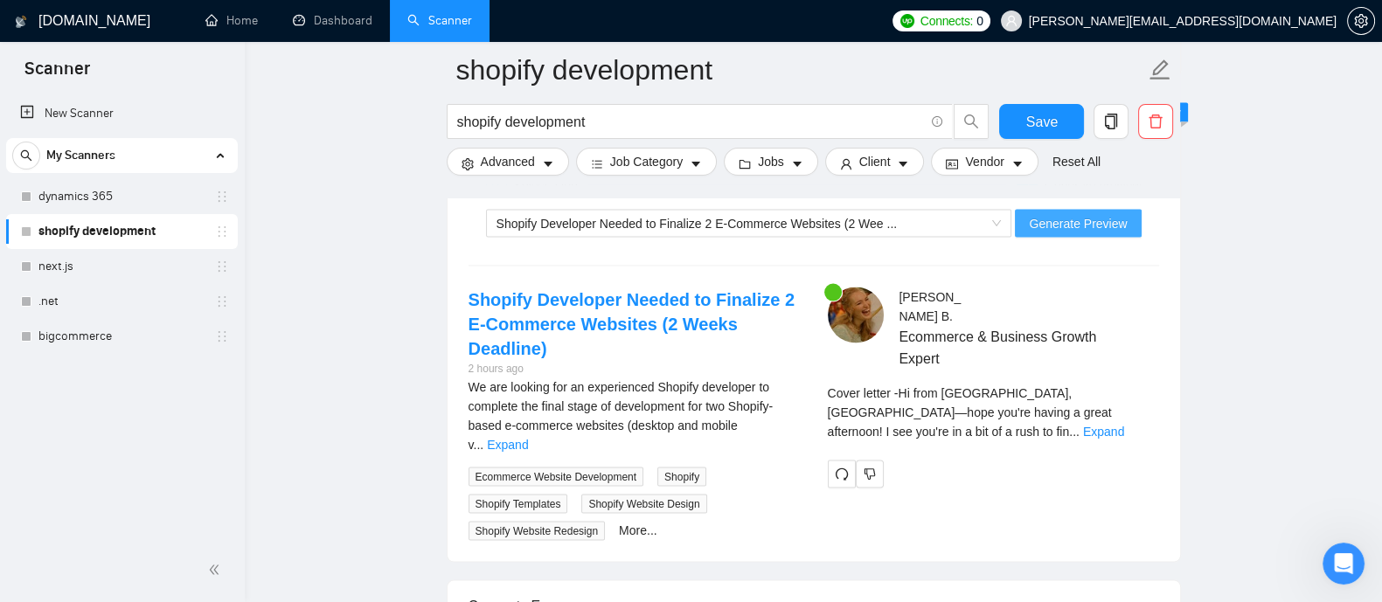
scroll to position [4276, 0]
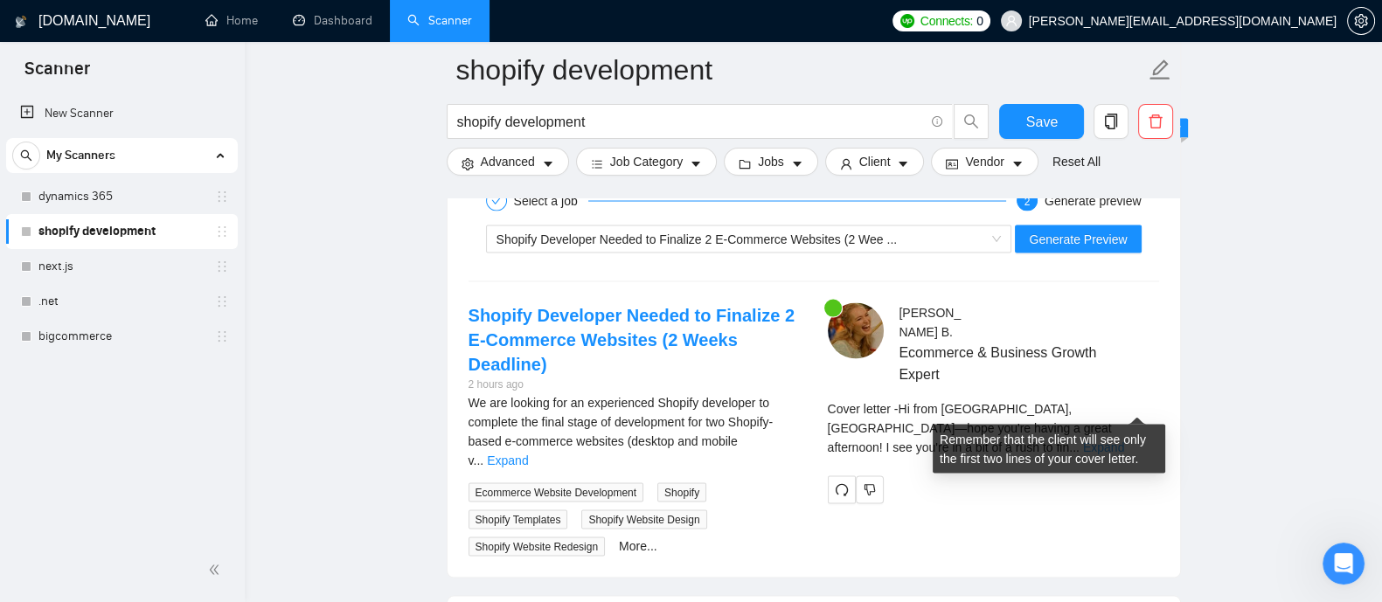
click at [1118, 441] on link "Expand" at bounding box center [1103, 448] width 41 height 14
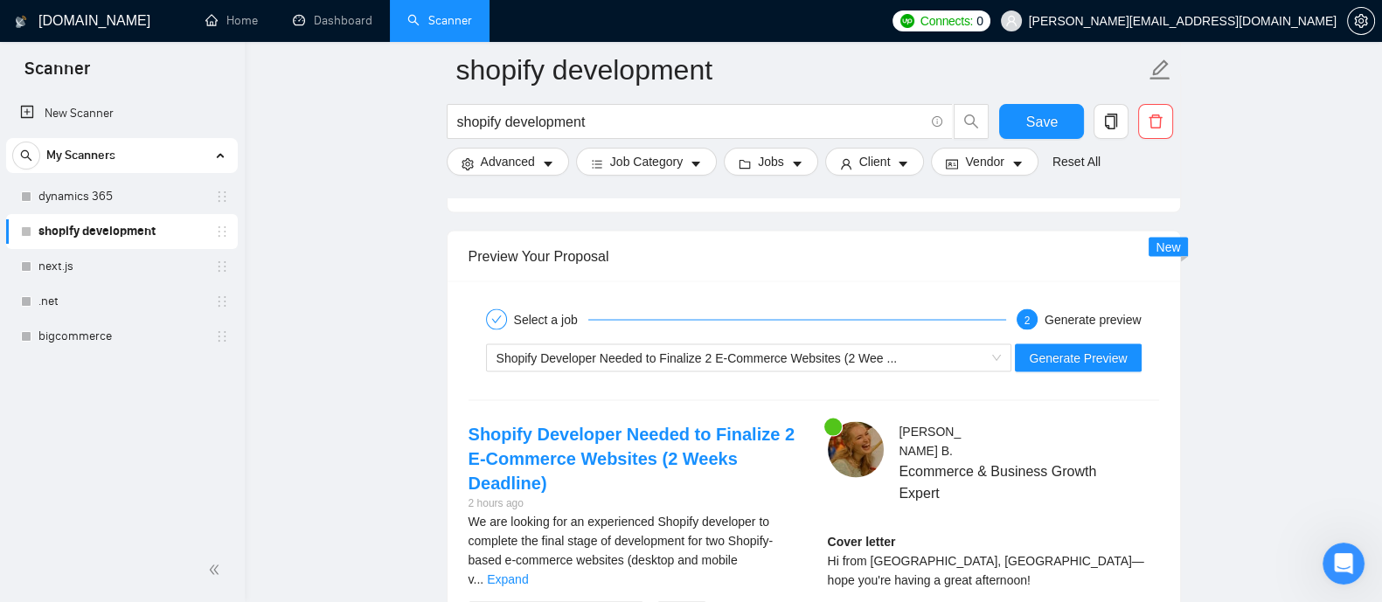
scroll to position [4197, 0]
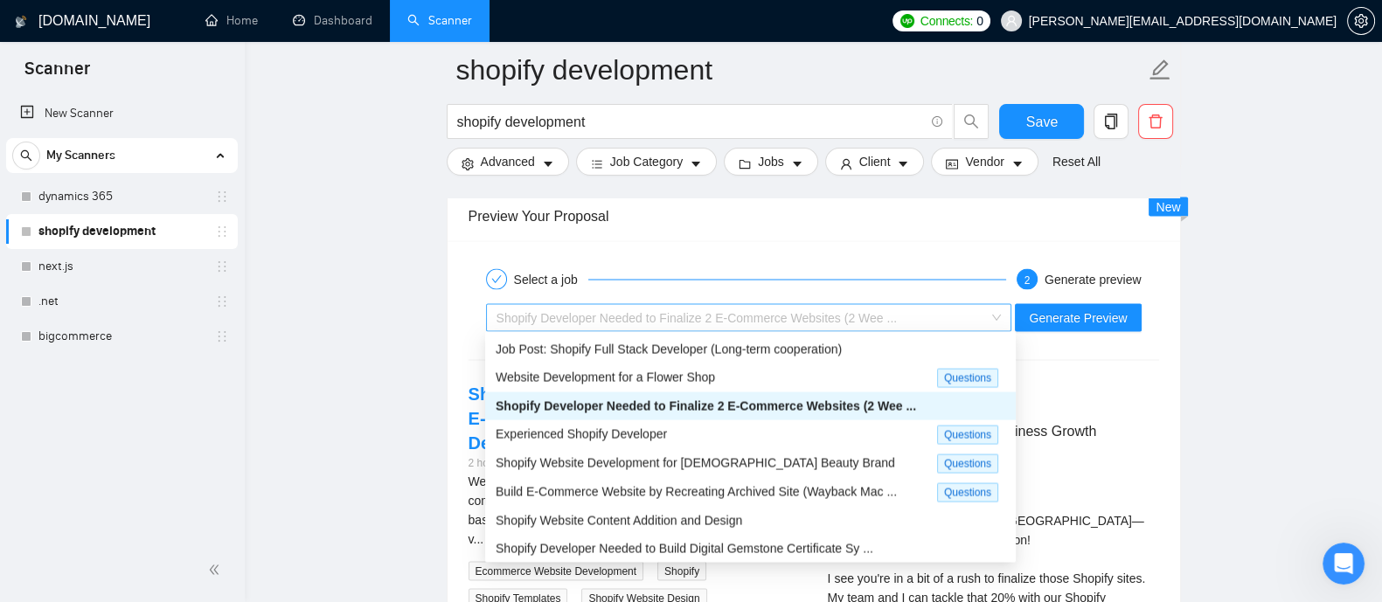
click at [1002, 323] on span "Shopify Developer Needed to Finalize 2 E-Commerce Websites (2 Wee ..." at bounding box center [749, 318] width 505 height 26
click at [748, 553] on span "Shopify Developer Needed to Build Digital Gemstone Certificate Sy ..." at bounding box center [685, 549] width 378 height 14
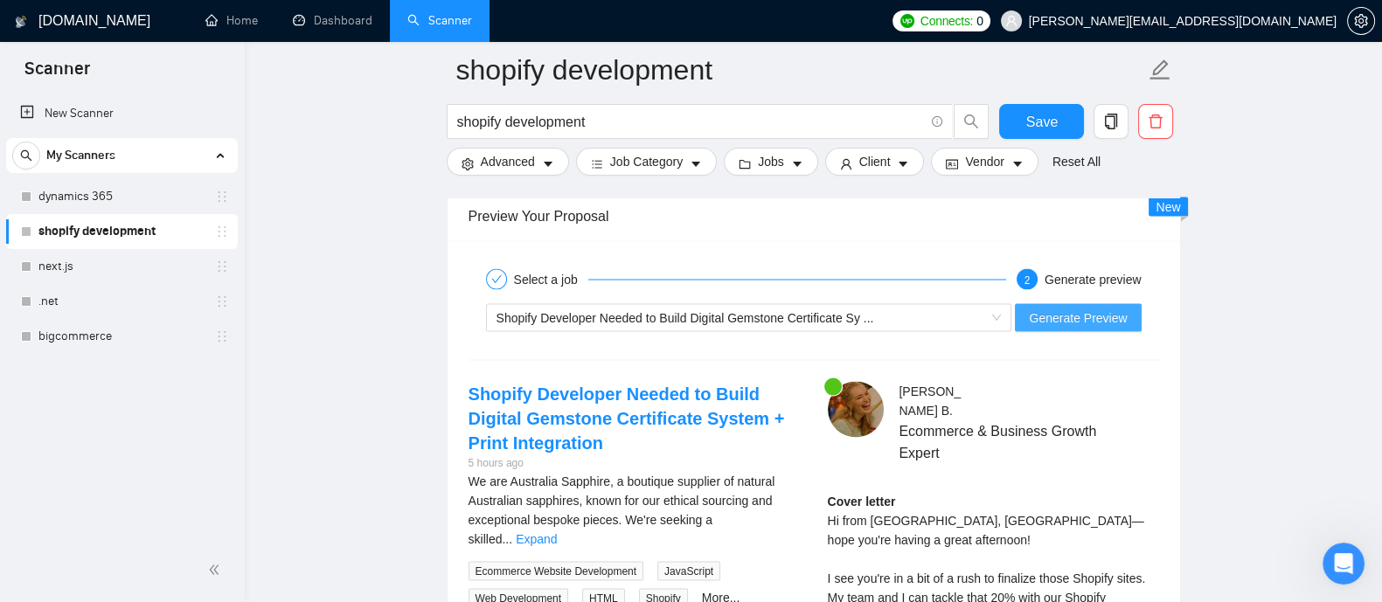
click at [1125, 315] on span "Generate Preview" at bounding box center [1078, 318] width 98 height 19
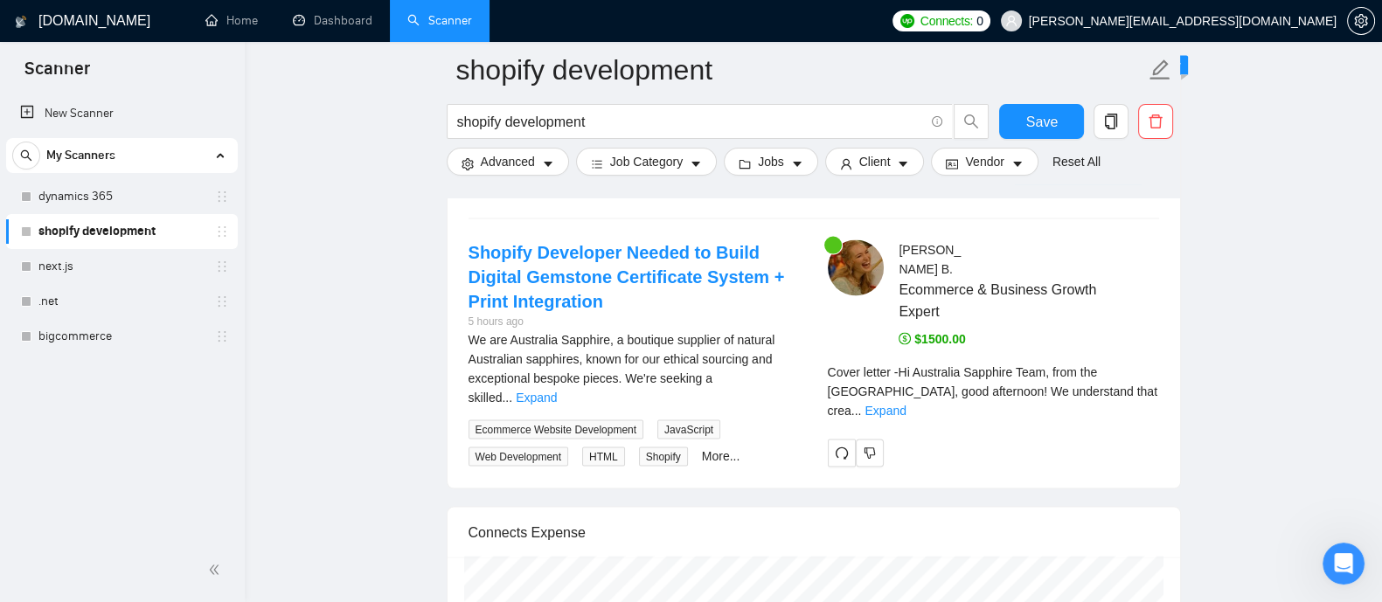
scroll to position [4354, 0]
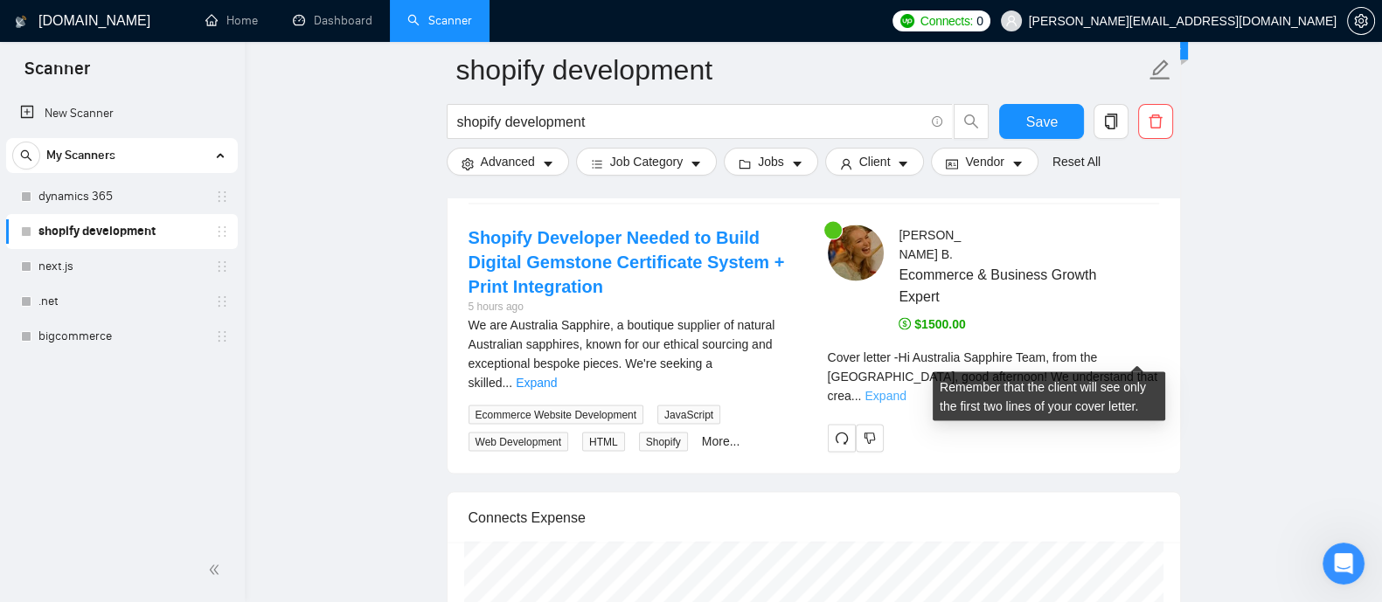
click at [906, 389] on link "Expand" at bounding box center [885, 396] width 41 height 14
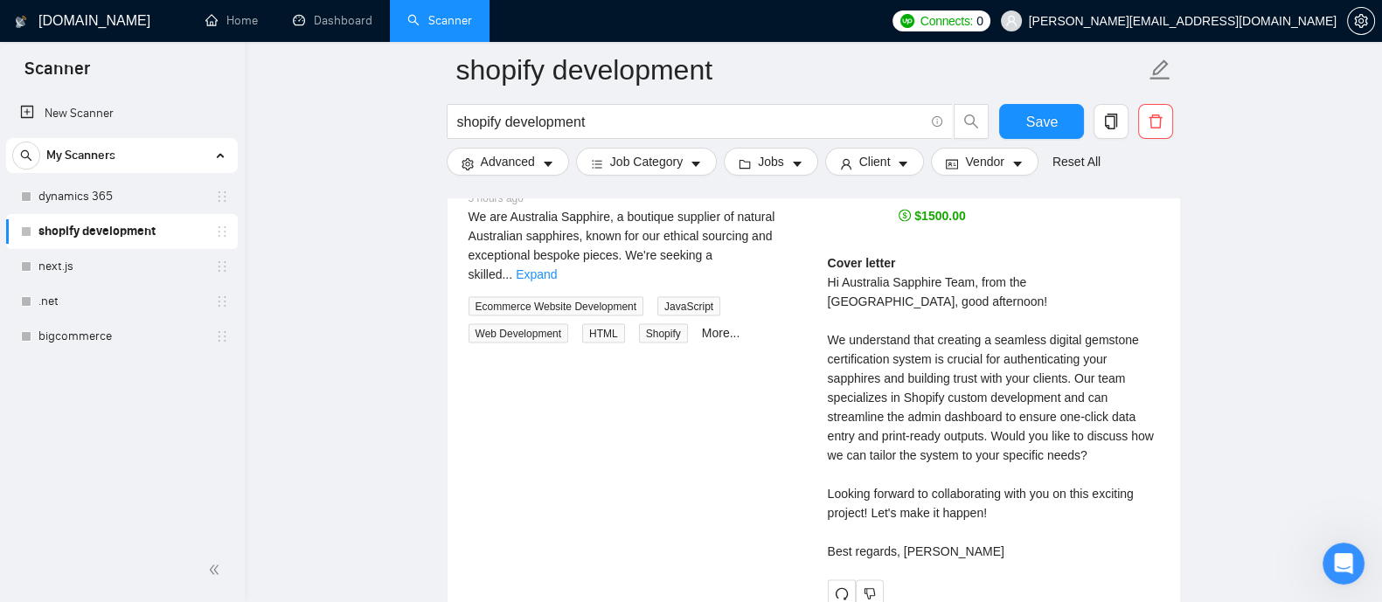
scroll to position [4470, 0]
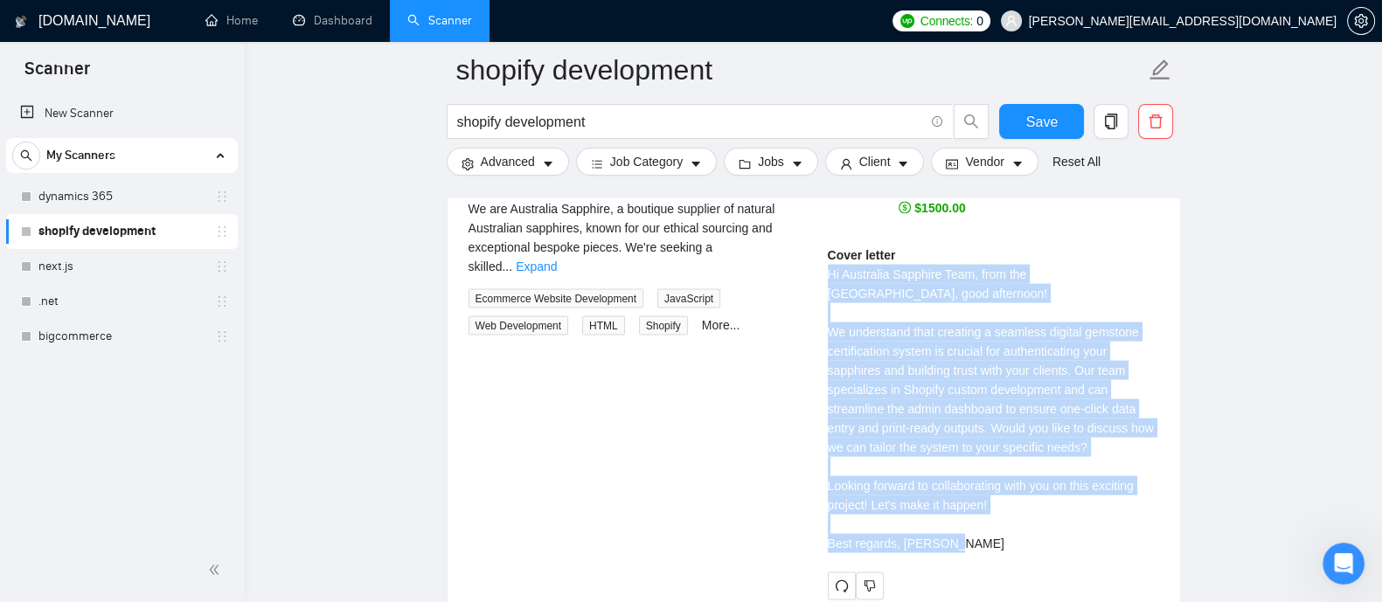
drag, startPoint x: 829, startPoint y: 252, endPoint x: 955, endPoint y: 518, distance: 294.1
click at [955, 518] on div "Cover letter Hi Australia Sapphire Team, from the United Kingdom, good afternoo…" at bounding box center [993, 400] width 331 height 308
copy div "Hi Australia Sapphire Team, from the United Kingdom, good afternoon! We underst…"
click at [959, 391] on div "Cover letter Hi Australia Sapphire Team, from the United Kingdom, good afternoo…" at bounding box center [993, 400] width 331 height 308
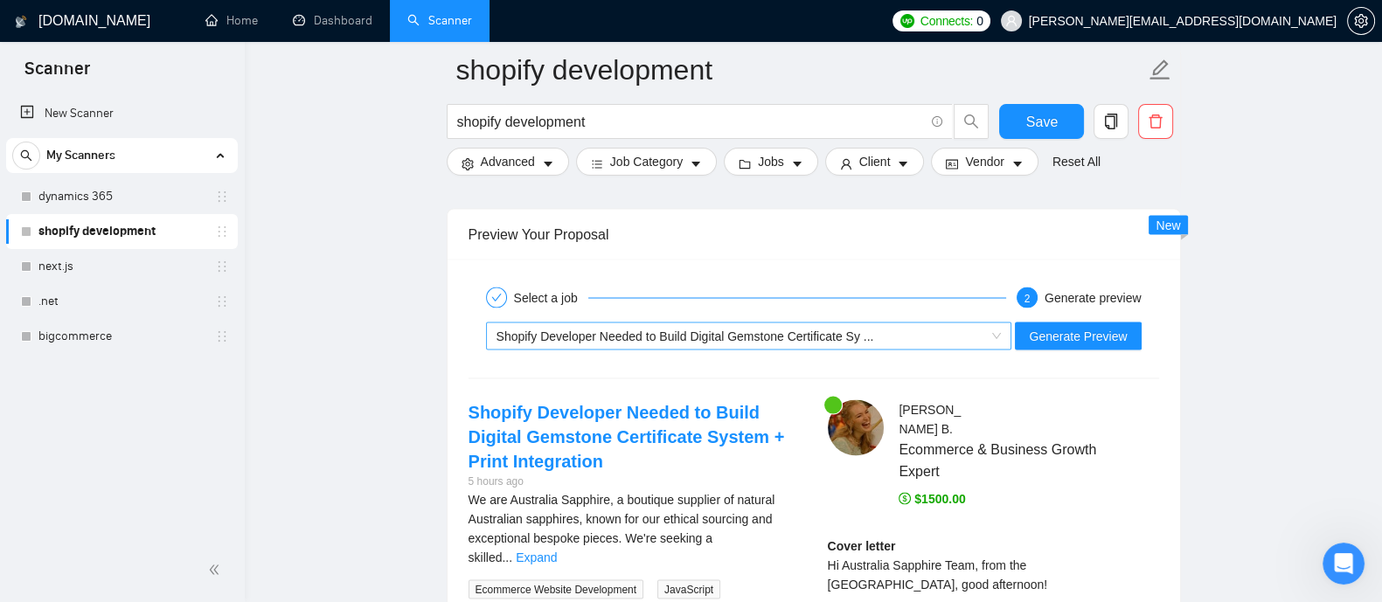
scroll to position [3, 0]
click at [980, 334] on div "Shopify Developer Needed to Build Digital Gemstone Certificate Sy ..." at bounding box center [742, 336] width 490 height 26
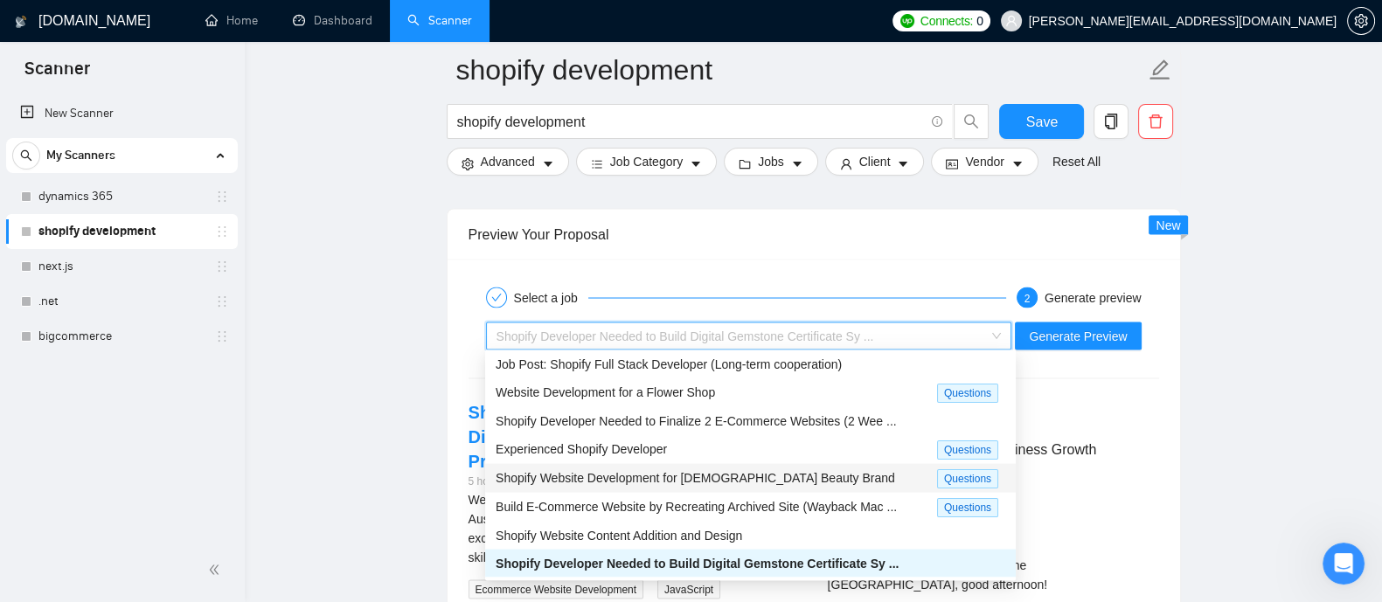
click at [684, 475] on span "Shopify Website Development for Female Beauty Brand" at bounding box center [696, 478] width 400 height 14
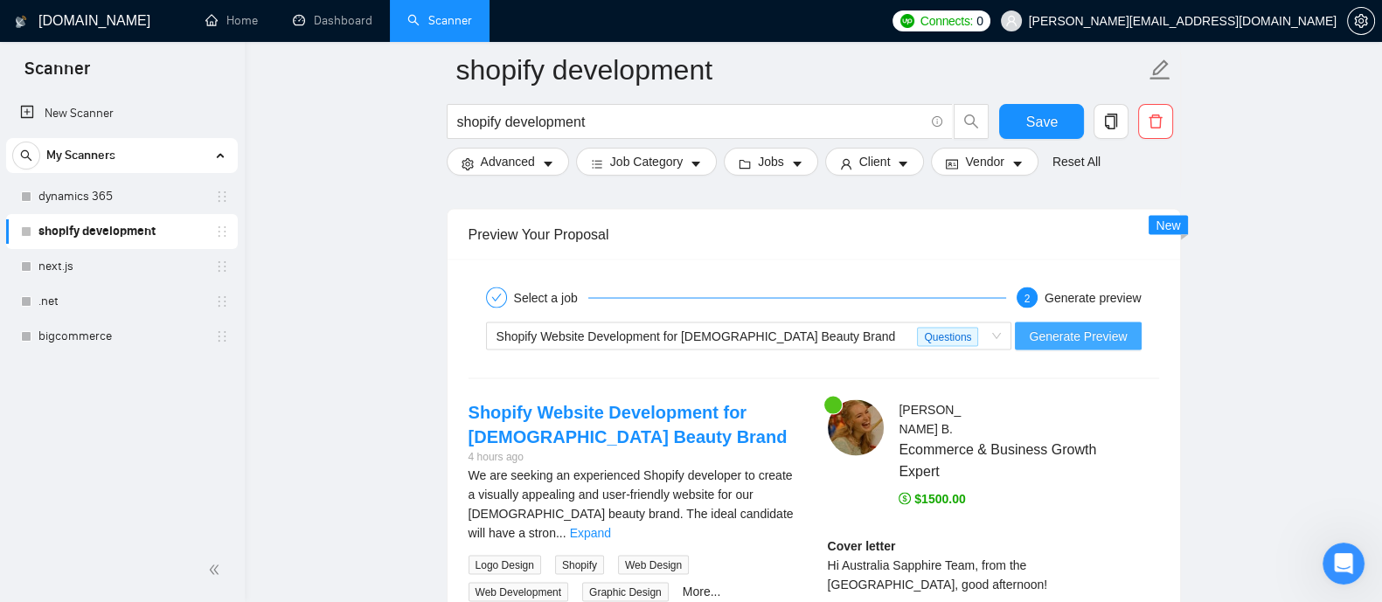
click at [1083, 337] on span "Generate Preview" at bounding box center [1078, 336] width 98 height 19
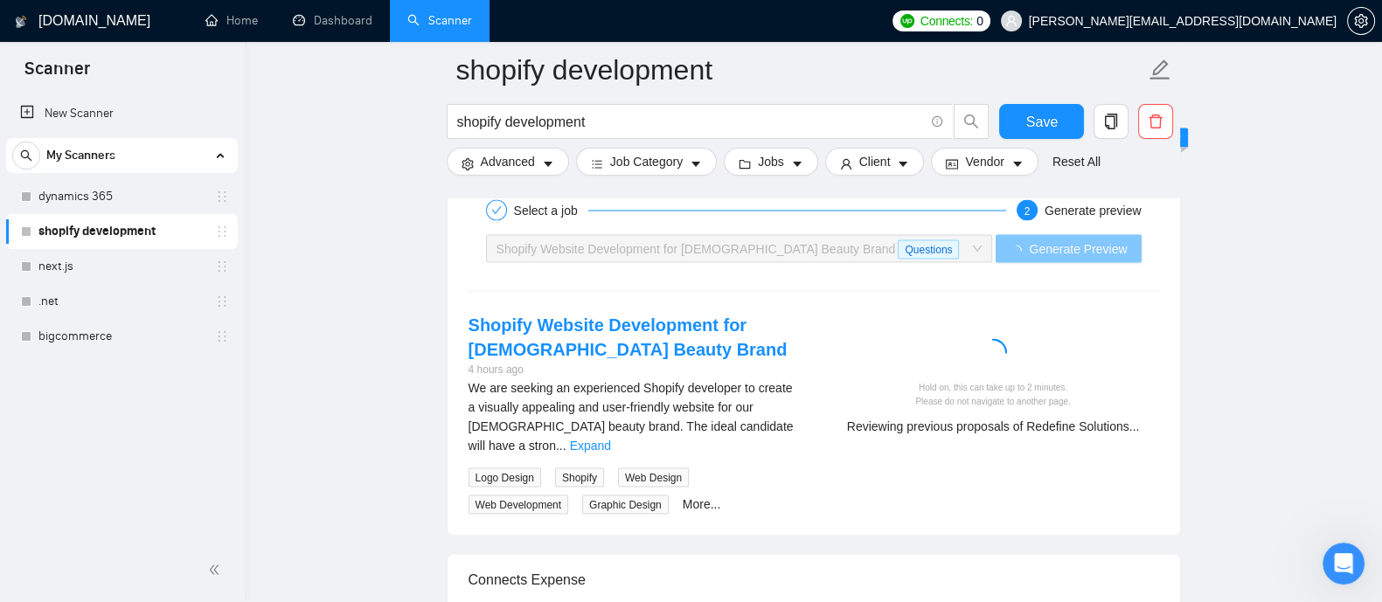
scroll to position [4243, 0]
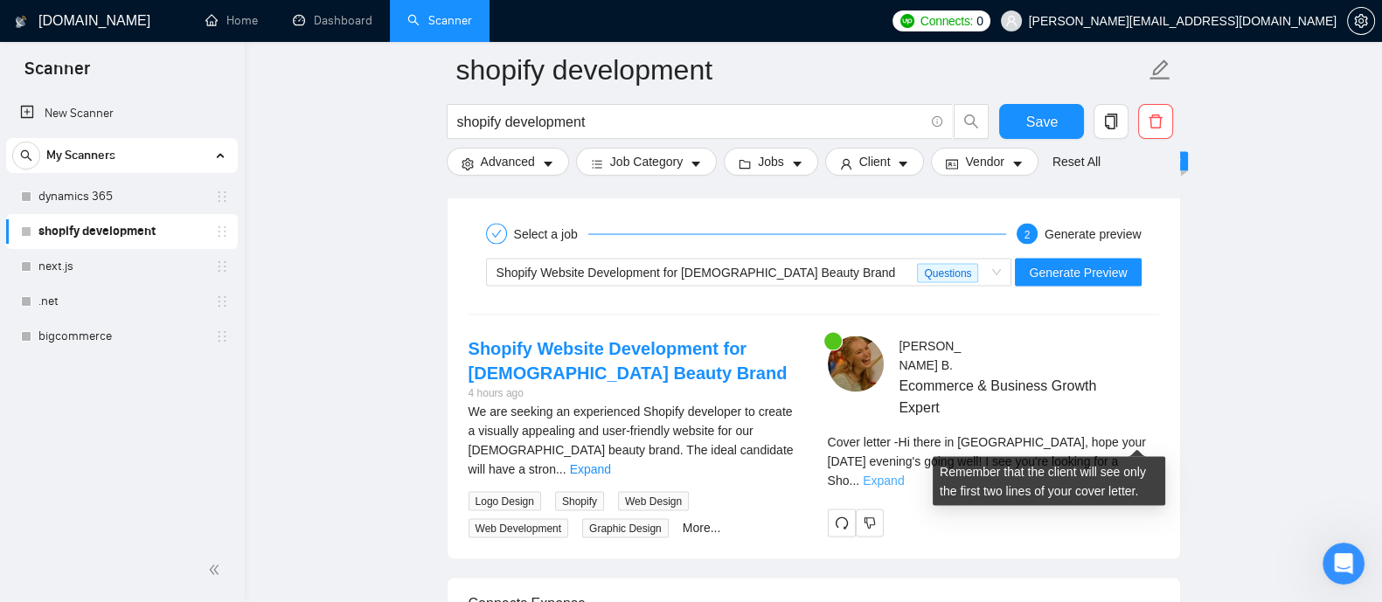
click at [904, 474] on link "Expand" at bounding box center [883, 481] width 41 height 14
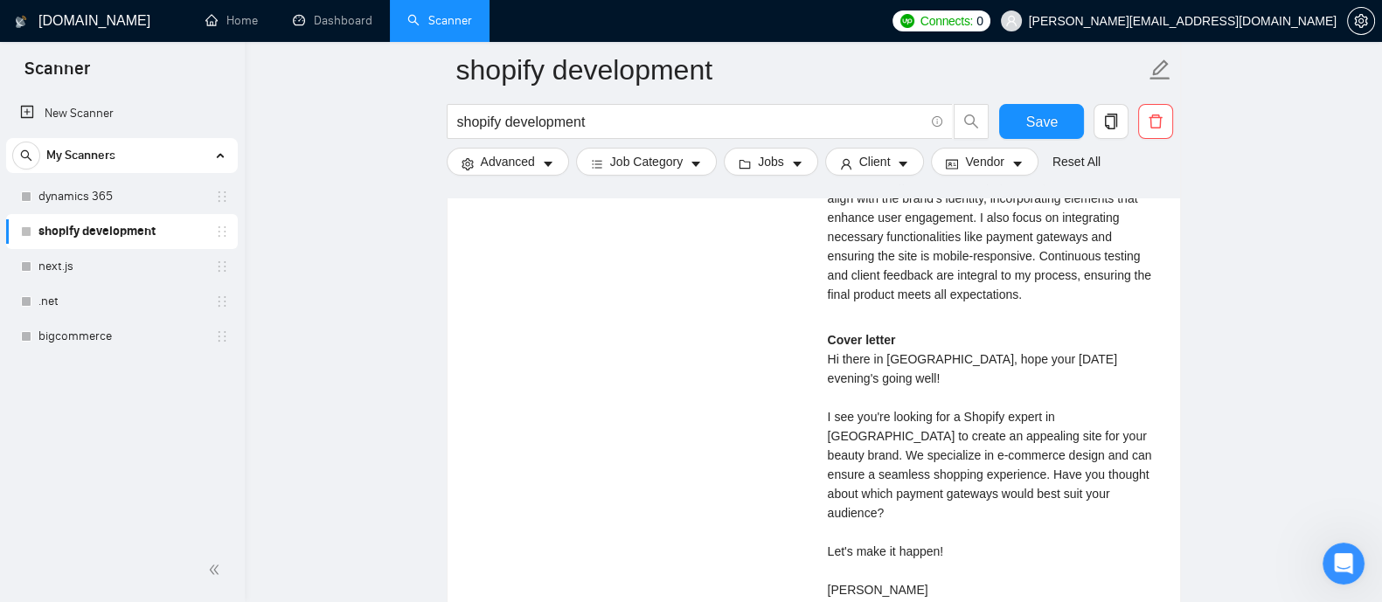
scroll to position [4741, 0]
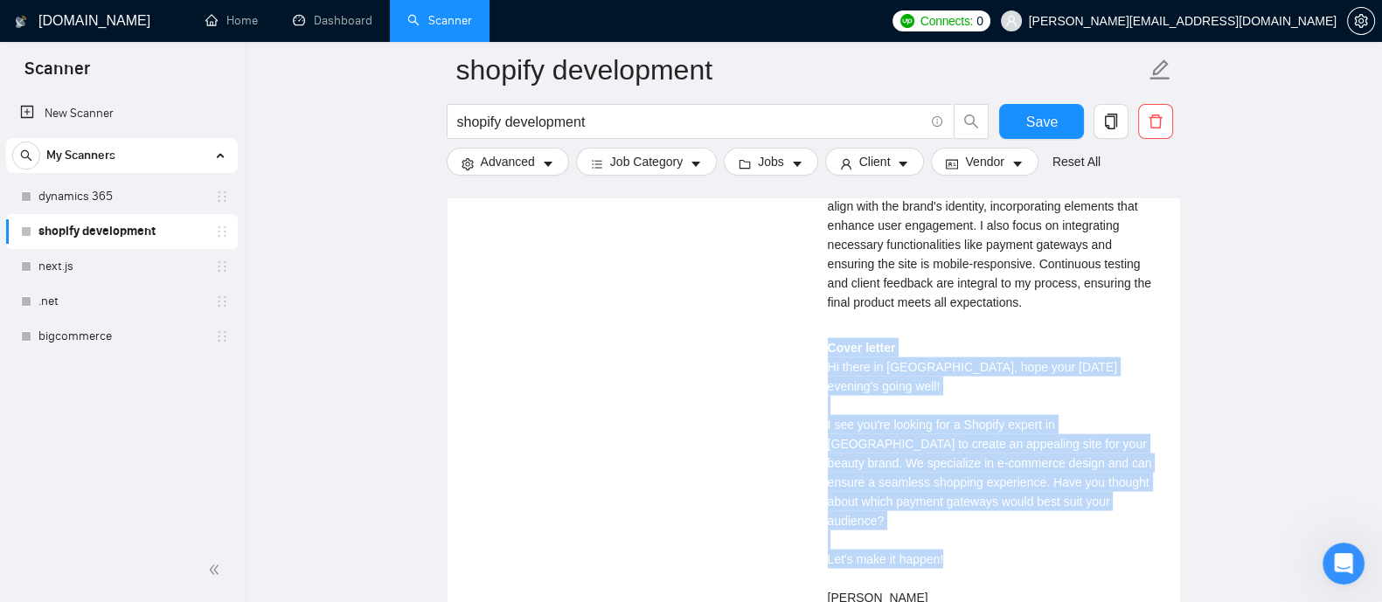
drag, startPoint x: 818, startPoint y: 313, endPoint x: 923, endPoint y: 535, distance: 245.6
click at [923, 535] on div "Kristina B . Ecommerce & Business Growth Expert Describe your recent experience…" at bounding box center [993, 246] width 359 height 817
copy div "Cover letter Hi there in Estonia, hope your Tuesday evening's going well! I see…"
click at [949, 512] on div "Cover letter Hi there in Estonia, hope your Tuesday evening's going well! I see…" at bounding box center [993, 472] width 331 height 269
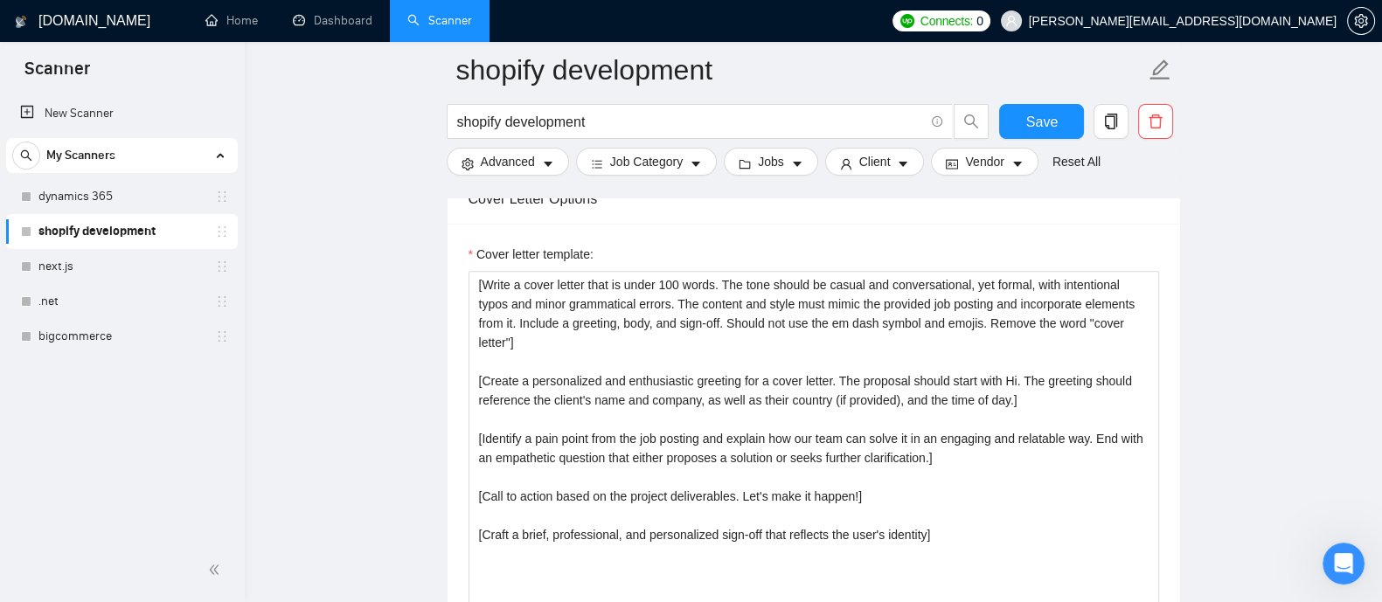
scroll to position [2098, 0]
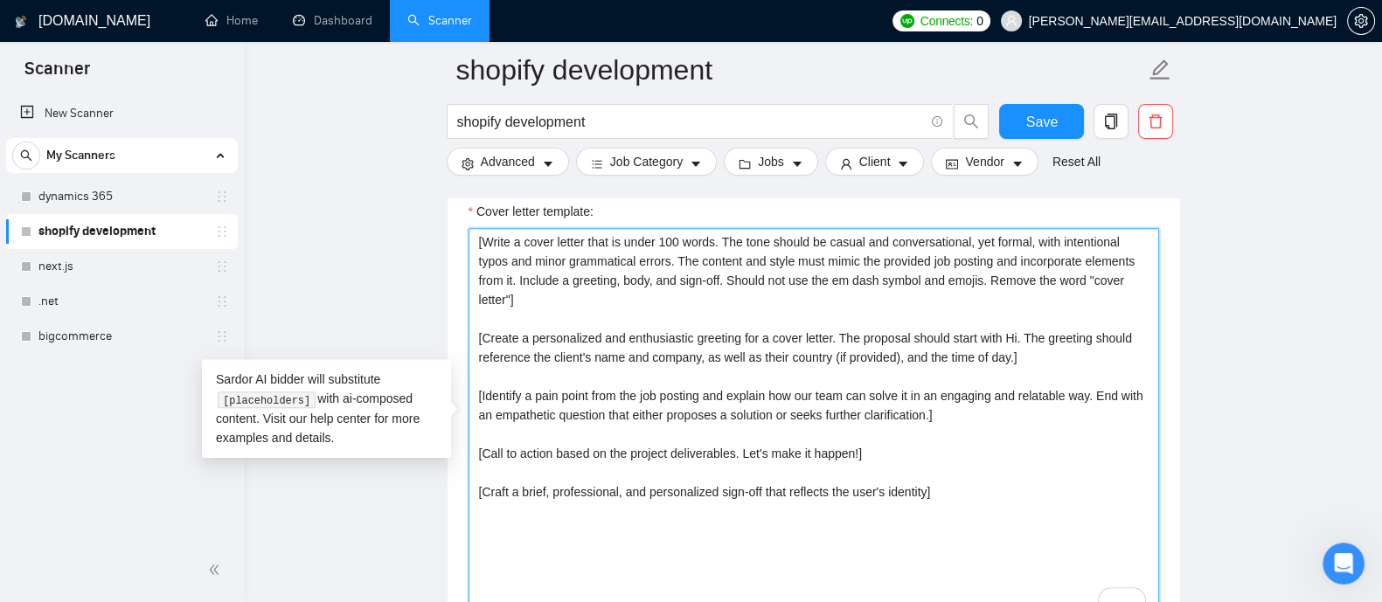
click at [674, 380] on textarea "[Write a cover letter that is under 100 words. The tone should be casual and co…" at bounding box center [814, 424] width 691 height 393
click at [924, 487] on textarea "[Write a cover letter that is under 100 words. The tone should be casual and co…" at bounding box center [814, 424] width 691 height 393
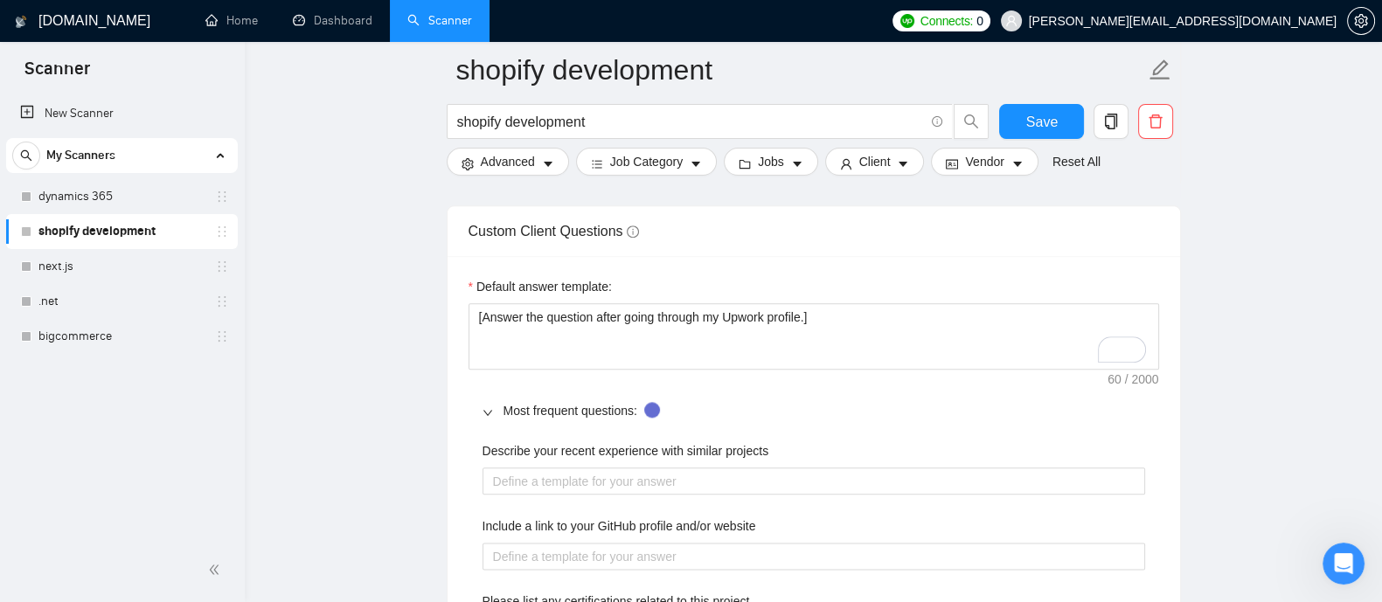
scroll to position [2541, 0]
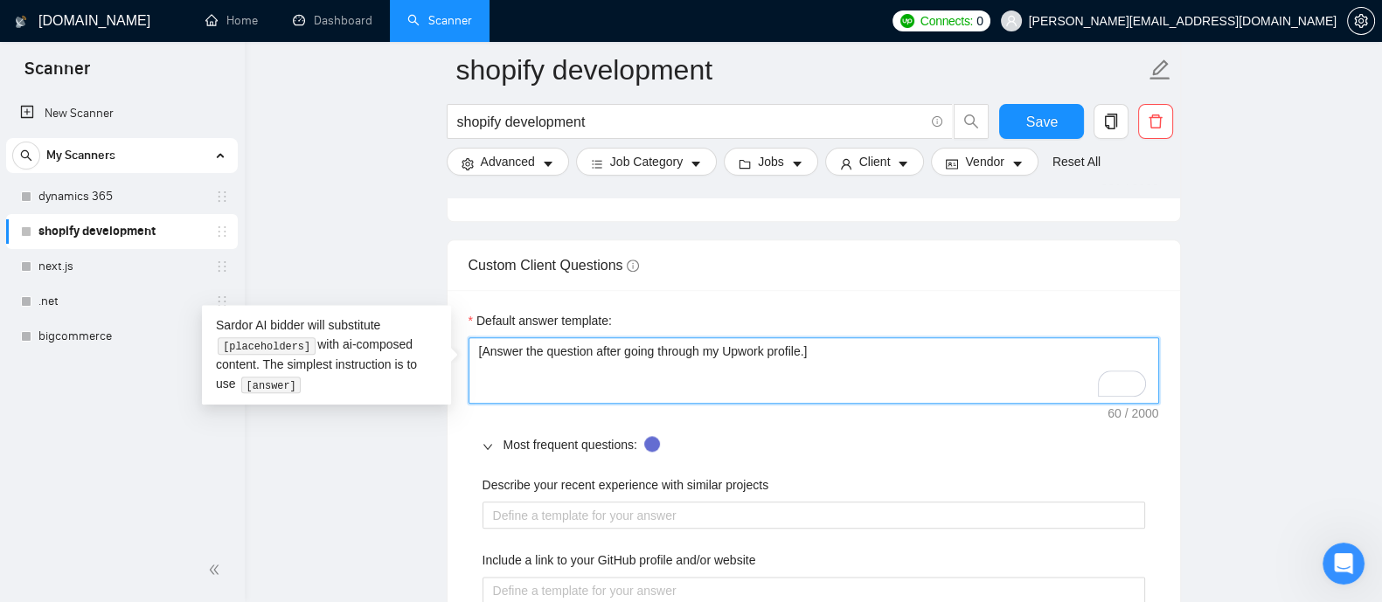
drag, startPoint x: 841, startPoint y: 351, endPoint x: 466, endPoint y: 348, distance: 375.1
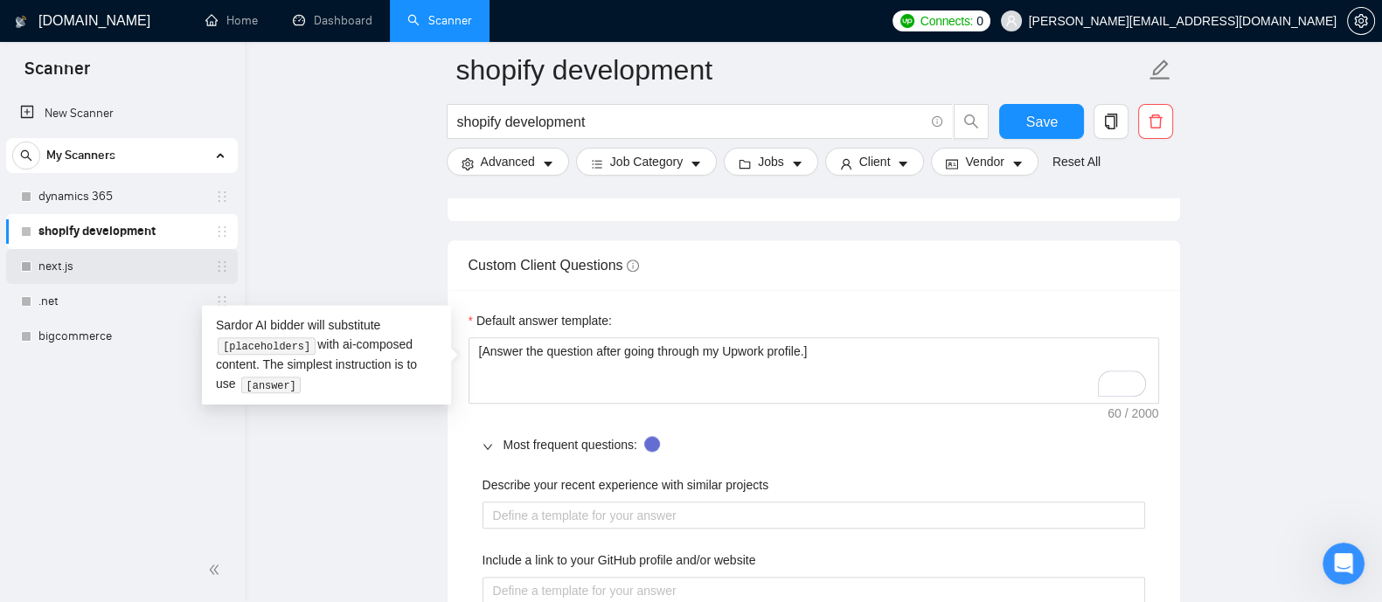
click at [39, 275] on link "next.js" at bounding box center [121, 266] width 166 height 35
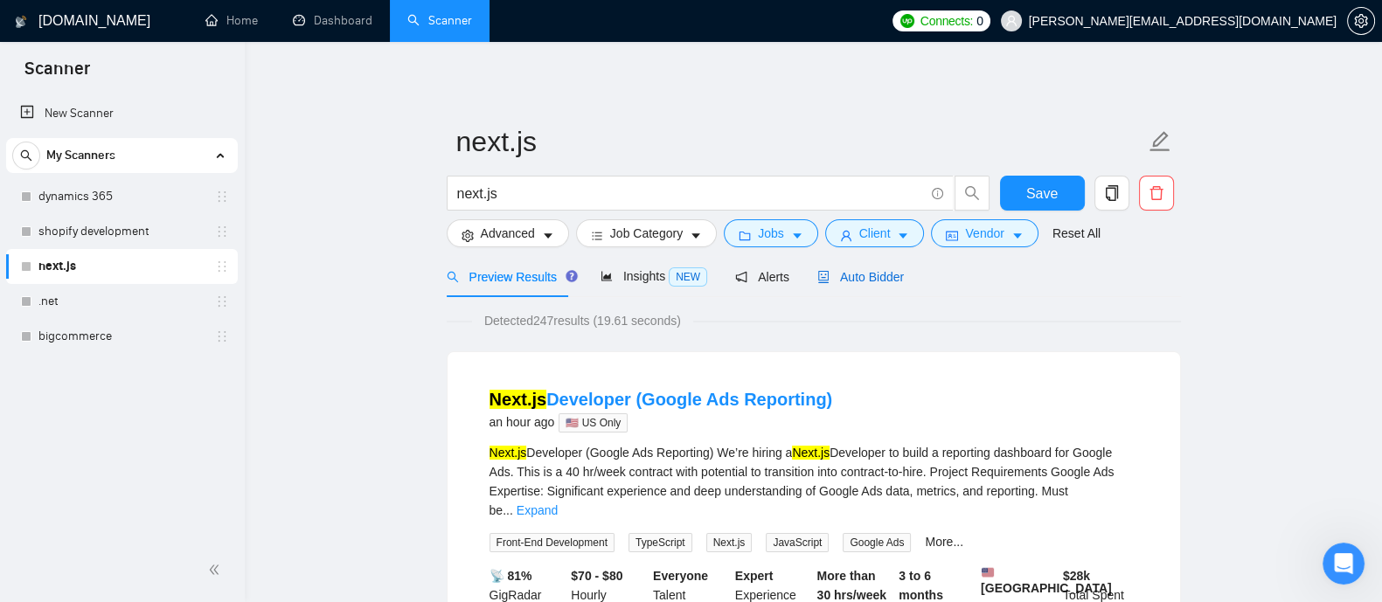
click at [820, 282] on icon "robot" at bounding box center [823, 277] width 10 height 12
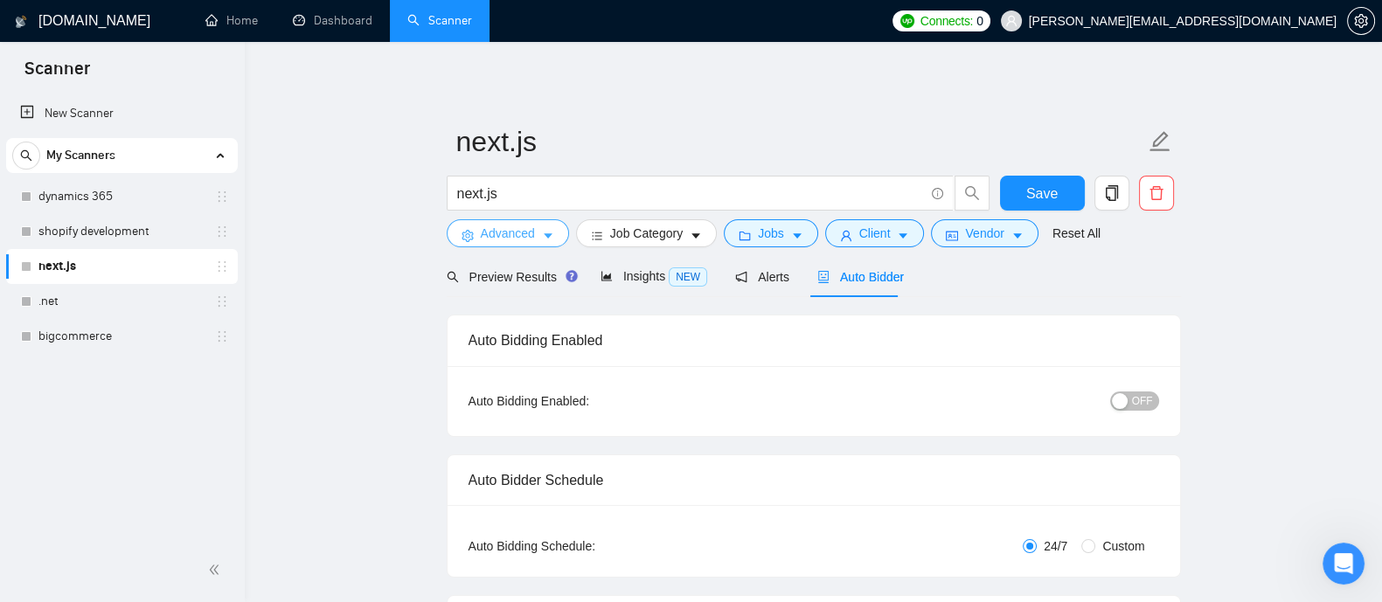
click at [543, 241] on icon "caret-down" at bounding box center [548, 236] width 12 height 12
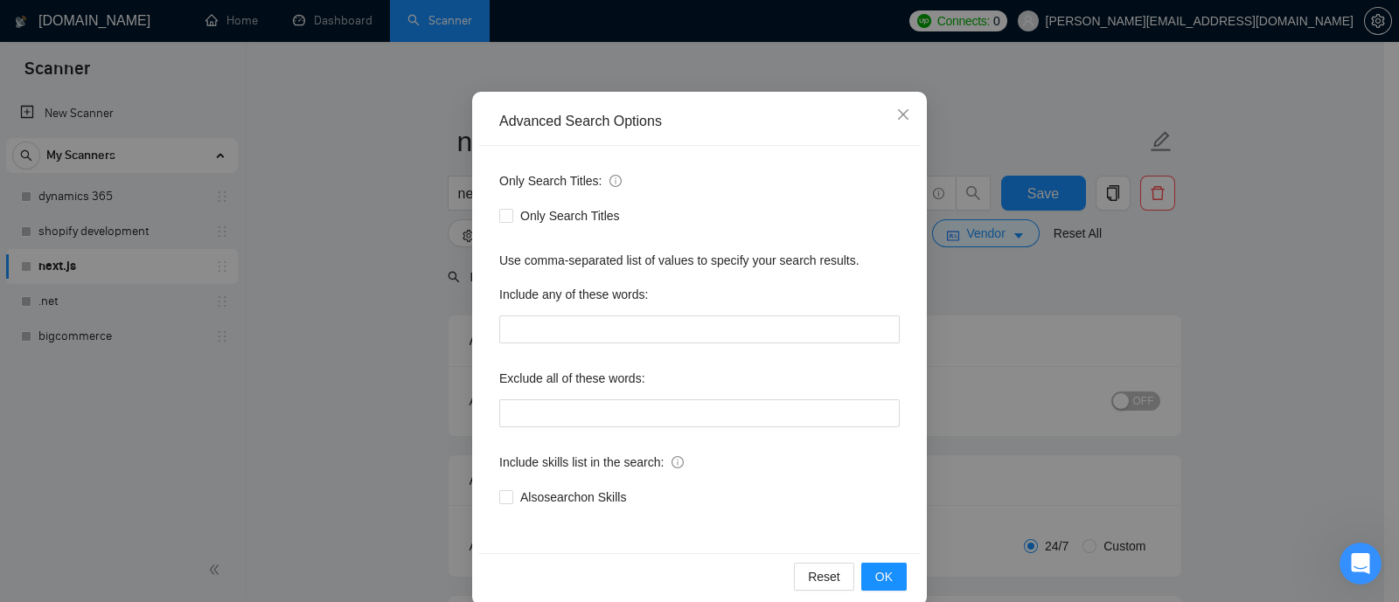
scroll to position [124, 0]
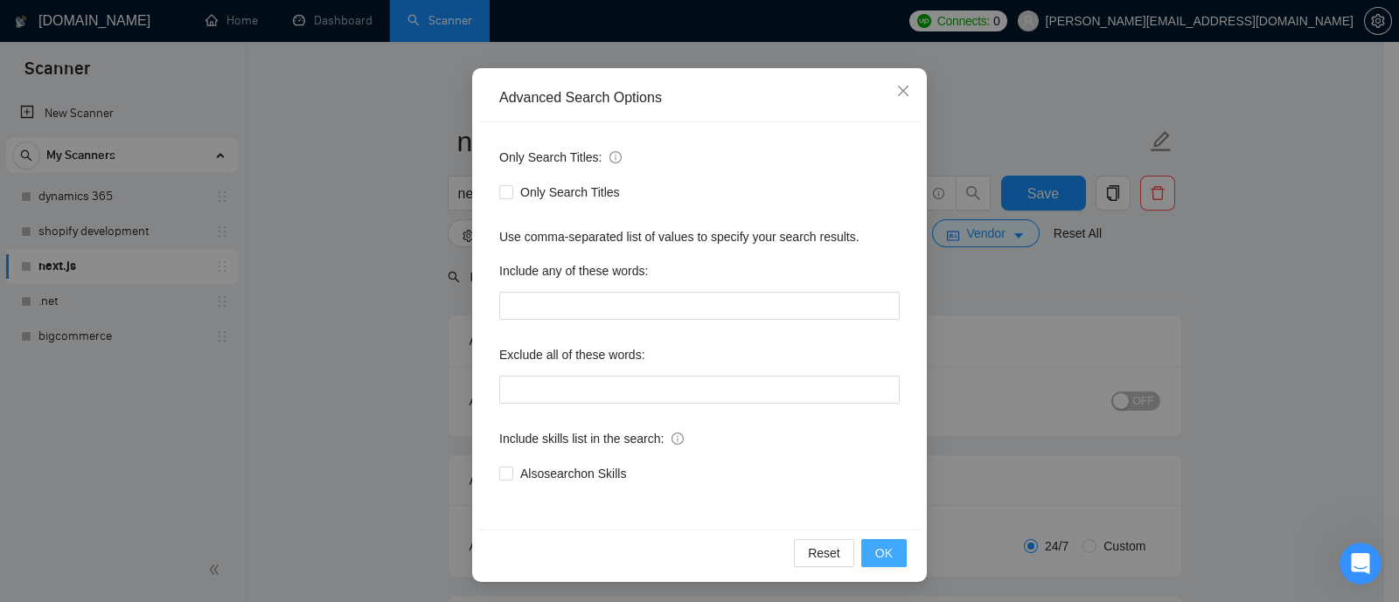
click at [879, 559] on span "OK" at bounding box center [883, 553] width 17 height 19
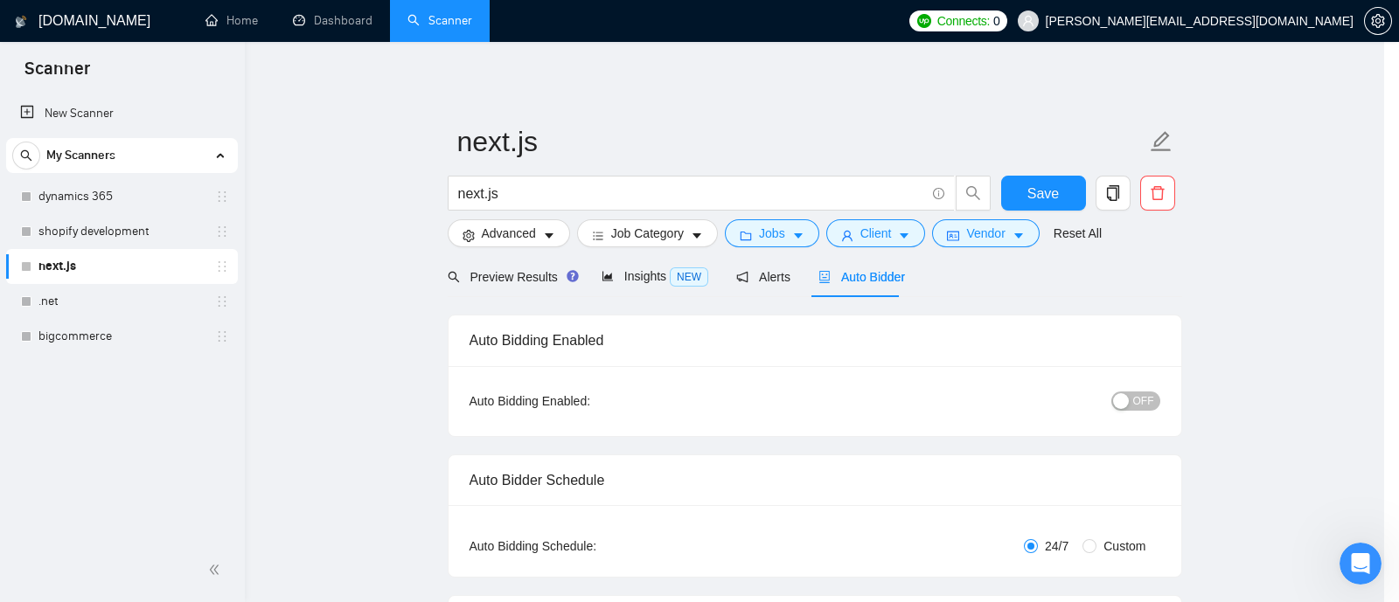
scroll to position [37, 0]
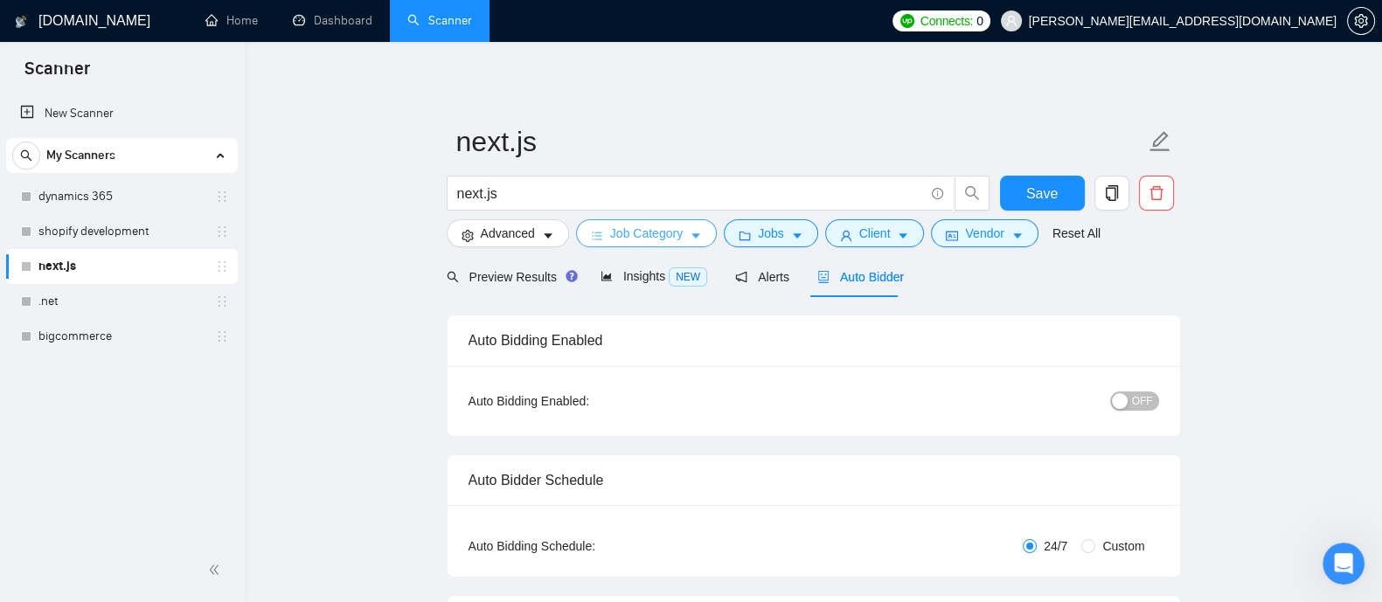
click at [647, 242] on span "Job Category" at bounding box center [646, 233] width 73 height 19
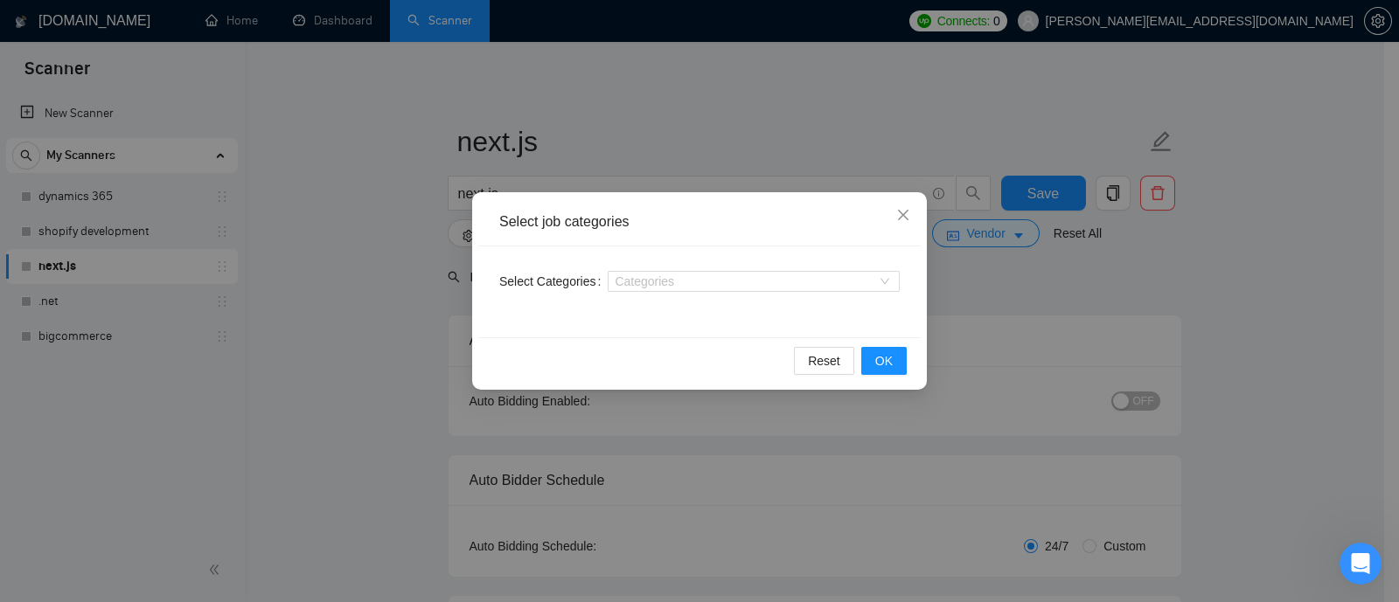
click at [737, 291] on div "Categories" at bounding box center [754, 282] width 292 height 28
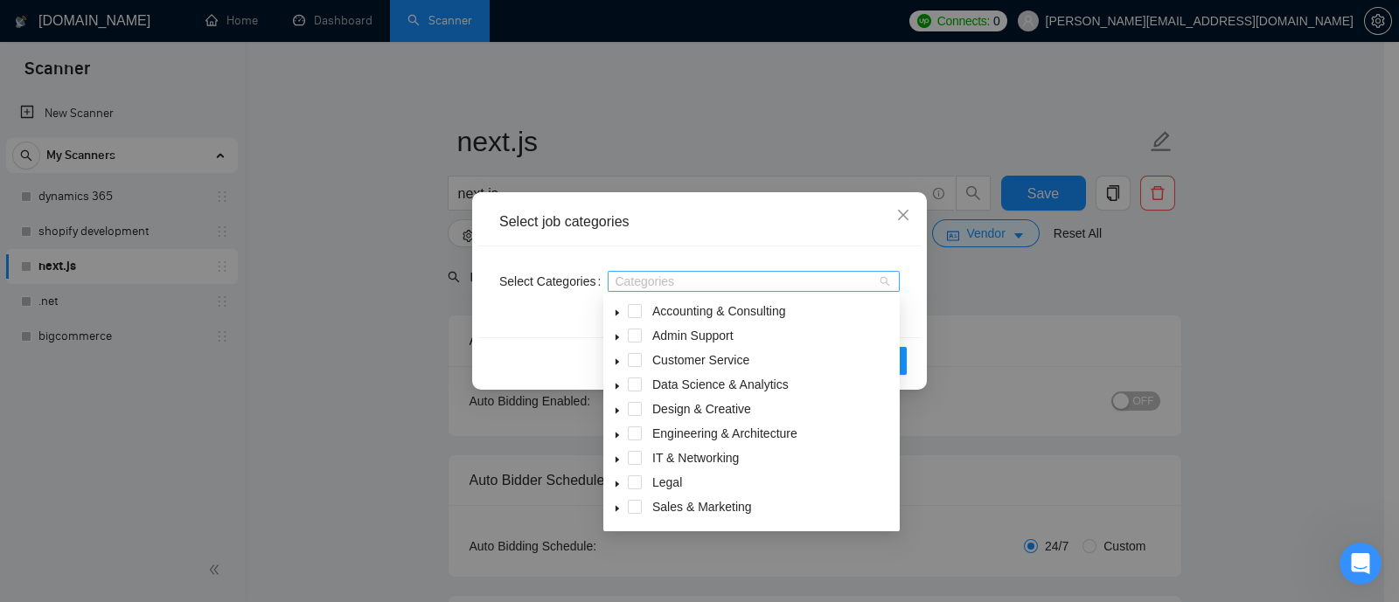
click at [720, 283] on div at bounding box center [745, 282] width 266 height 14
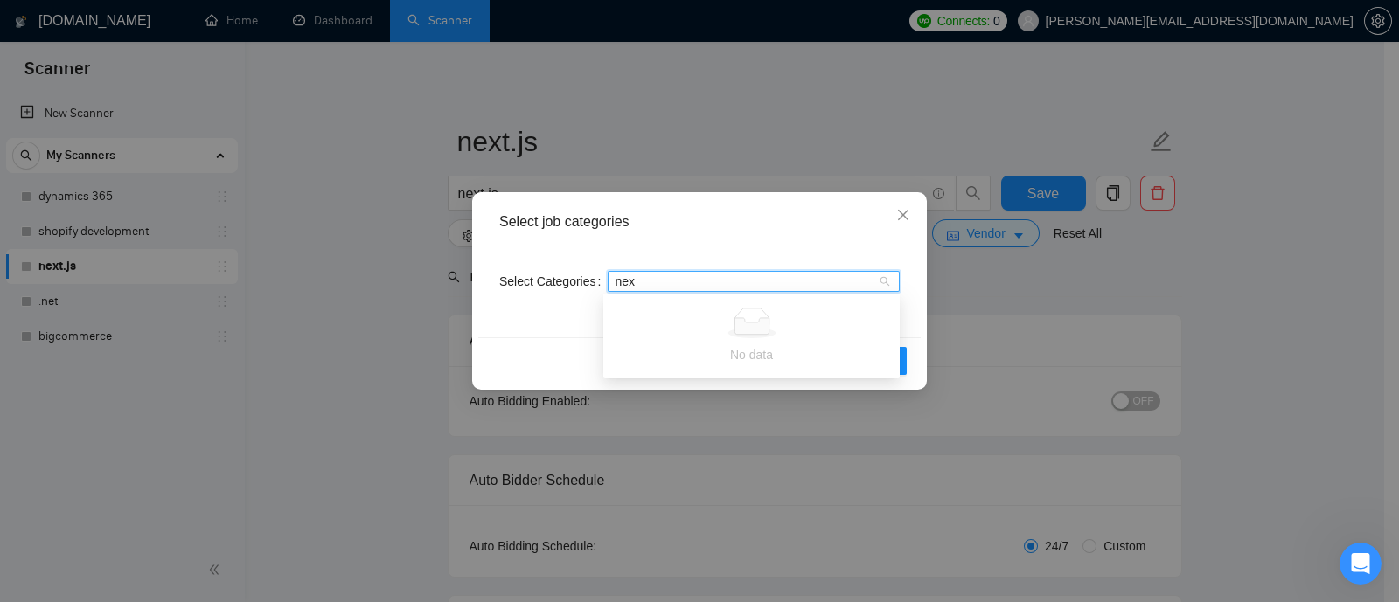
type input "ne"
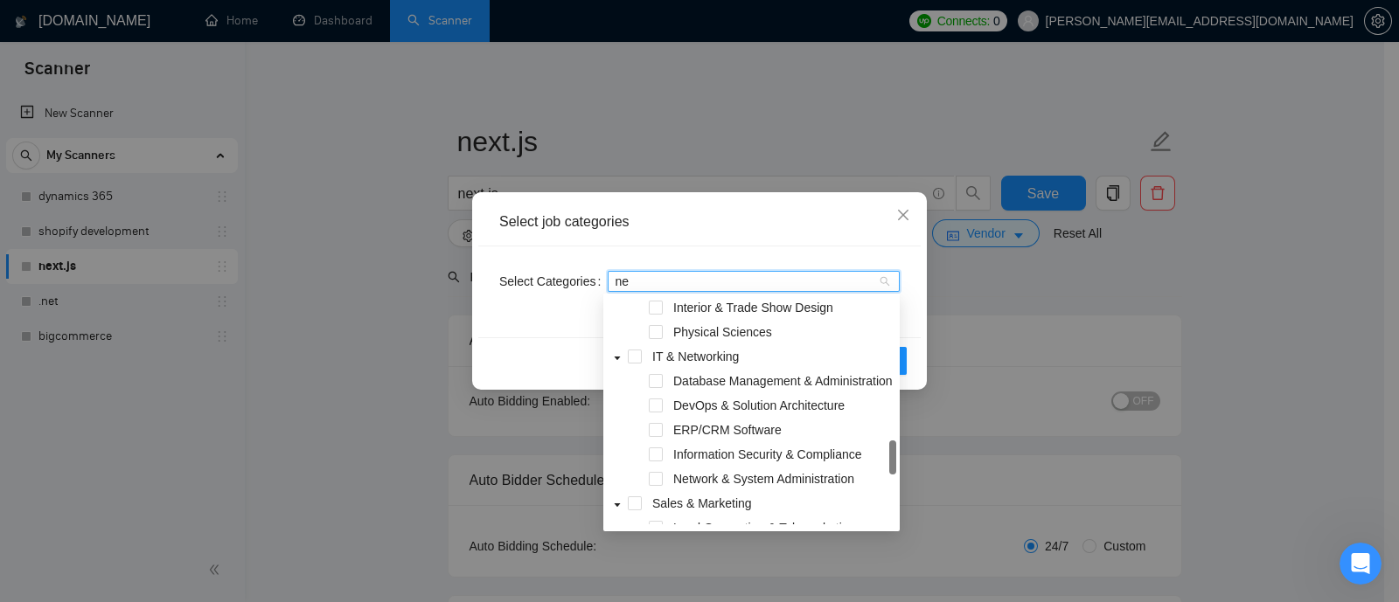
scroll to position [268, 0]
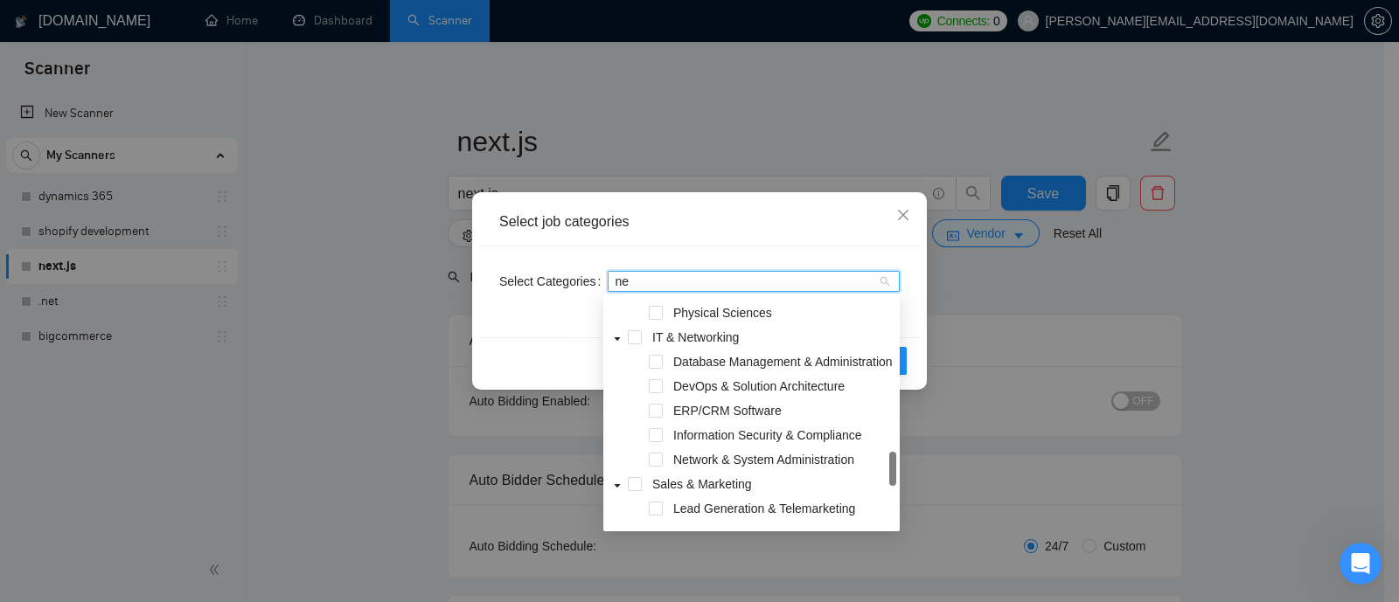
drag, startPoint x: 892, startPoint y: 313, endPoint x: 871, endPoint y: 464, distance: 152.7
click at [871, 464] on div "Interior & Trade Show Design Physical Sciences IT & Networking Database Managem…" at bounding box center [751, 413] width 289 height 224
click at [629, 336] on span at bounding box center [635, 337] width 14 height 14
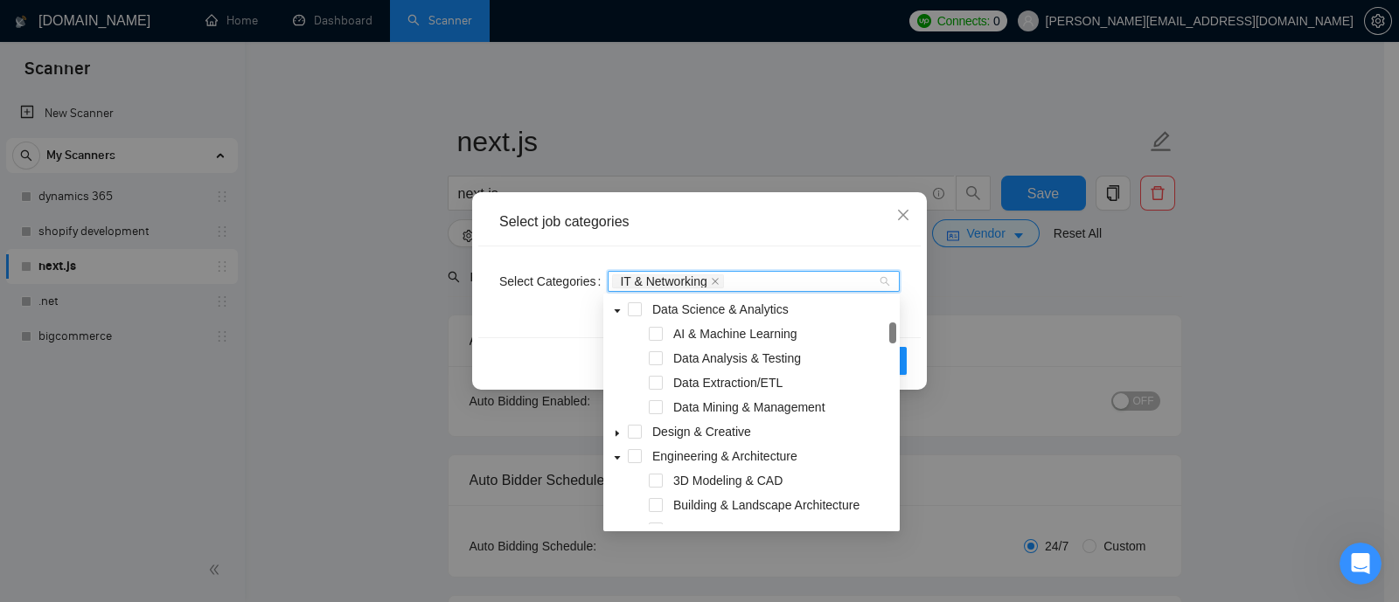
scroll to position [77, 0]
drag, startPoint x: 892, startPoint y: 383, endPoint x: 884, endPoint y: 326, distance: 57.4
click at [884, 326] on div "Data Science & Analytics AI & Machine Learning Data Analysis & Testing Data Ext…" at bounding box center [751, 413] width 289 height 224
click at [615, 310] on icon "caret-down" at bounding box center [617, 307] width 9 height 9
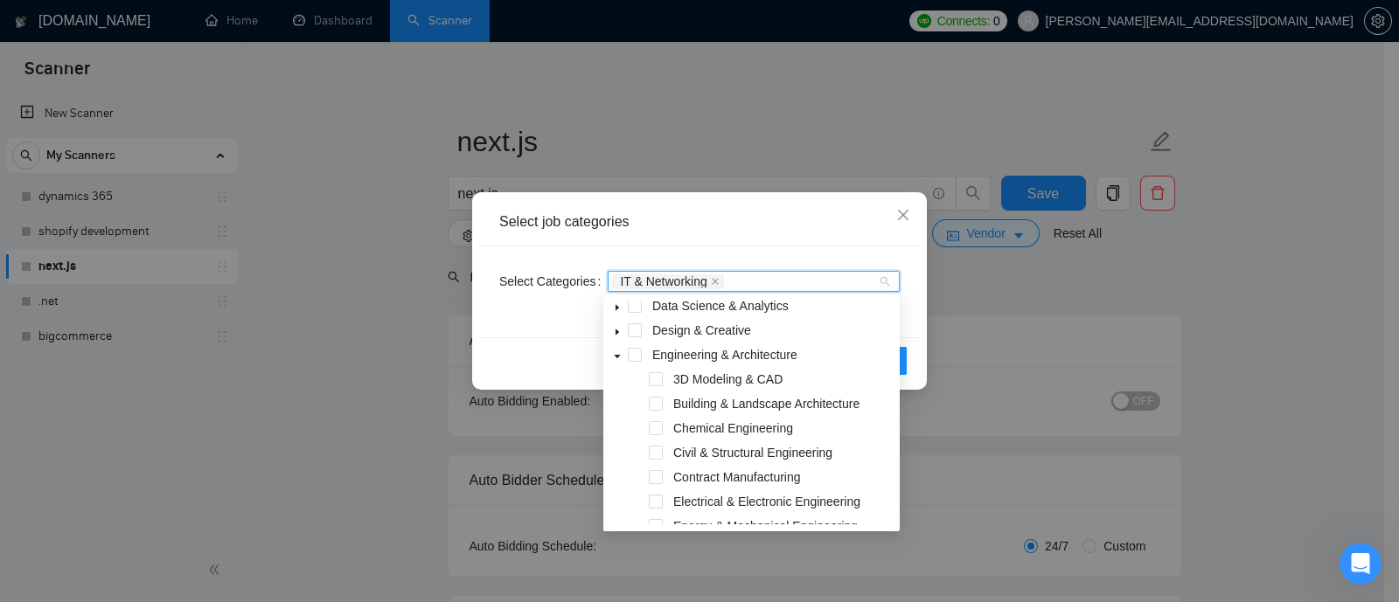
click at [615, 358] on icon "caret-down" at bounding box center [617, 356] width 9 height 9
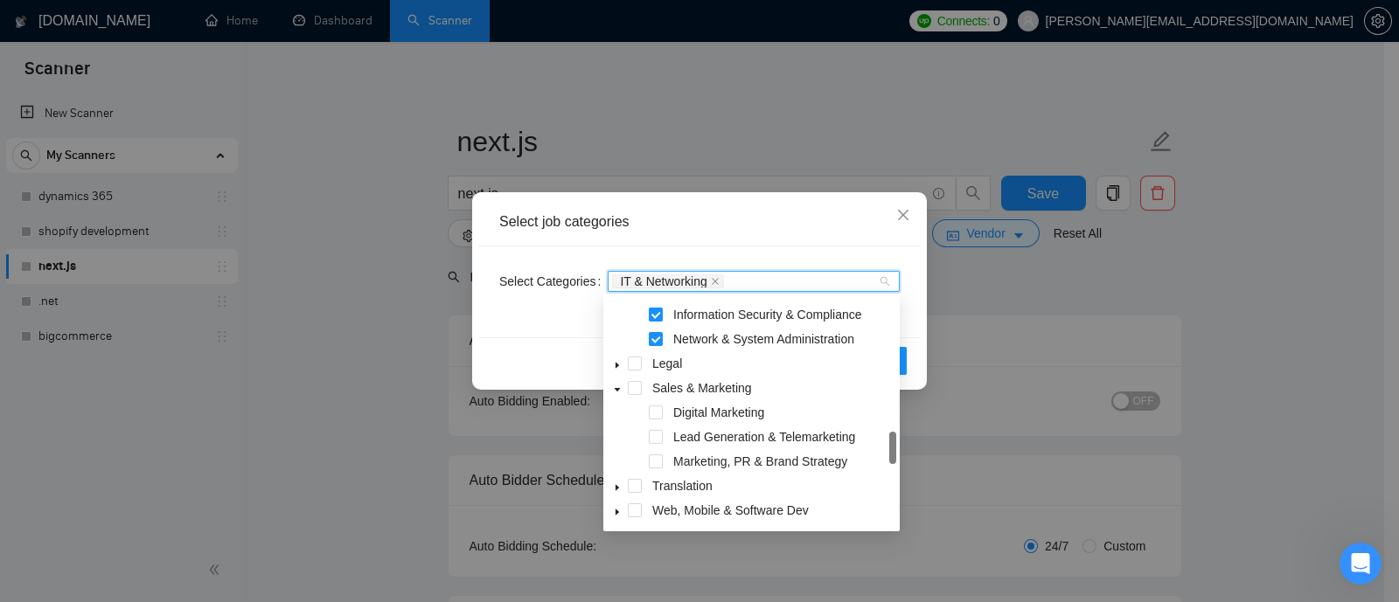
drag, startPoint x: 893, startPoint y: 356, endPoint x: 881, endPoint y: 448, distance: 92.5
click at [881, 448] on div "ERP/CRM Software Information Security & Compliance Network & System Administrat…" at bounding box center [751, 413] width 289 height 224
click at [614, 387] on icon "caret-down" at bounding box center [617, 389] width 9 height 9
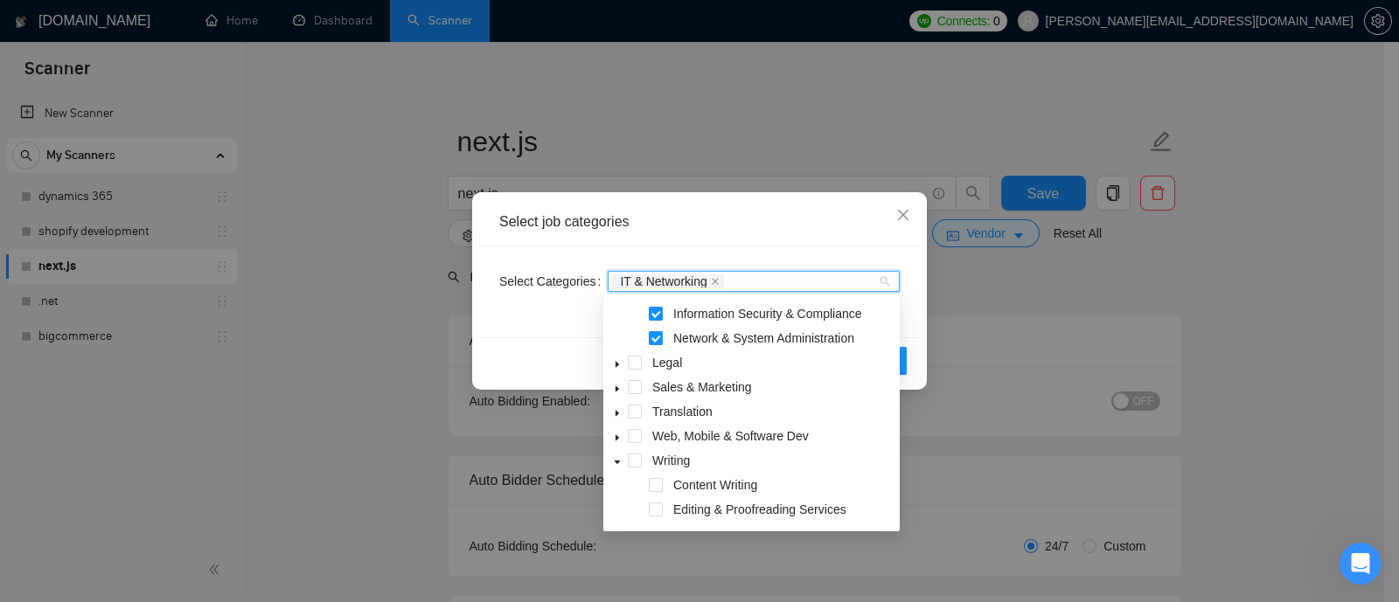
click at [621, 464] on icon "caret-down" at bounding box center [617, 462] width 9 height 9
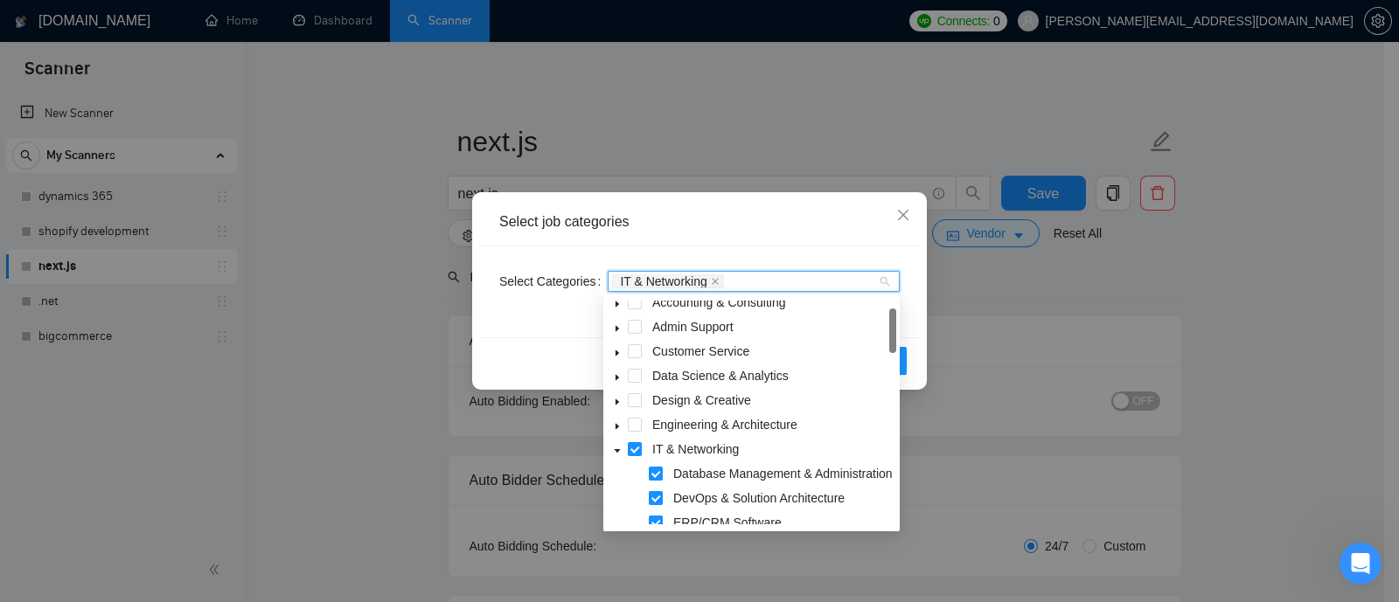
scroll to position [0, 0]
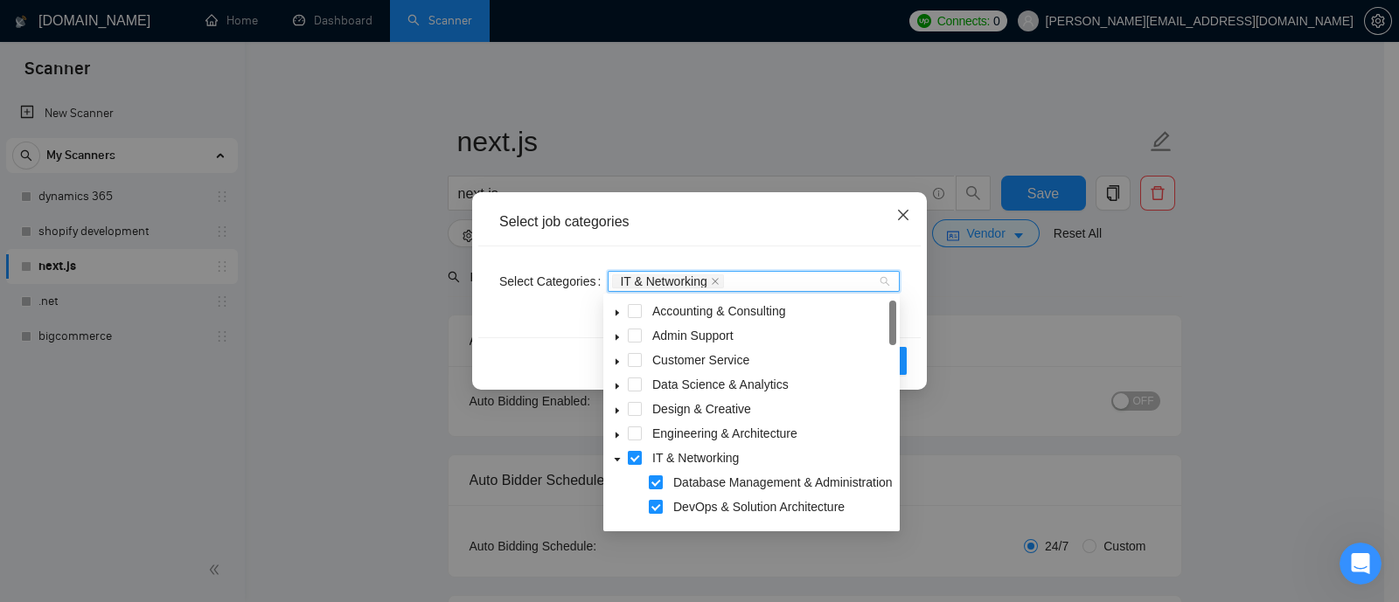
drag, startPoint x: 891, startPoint y: 492, endPoint x: 887, endPoint y: 223, distance: 269.3
click at [887, 223] on body "Scanner New Scanner My Scanners dynamics 365 shopify development next.js .net b…" at bounding box center [692, 301] width 1384 height 602
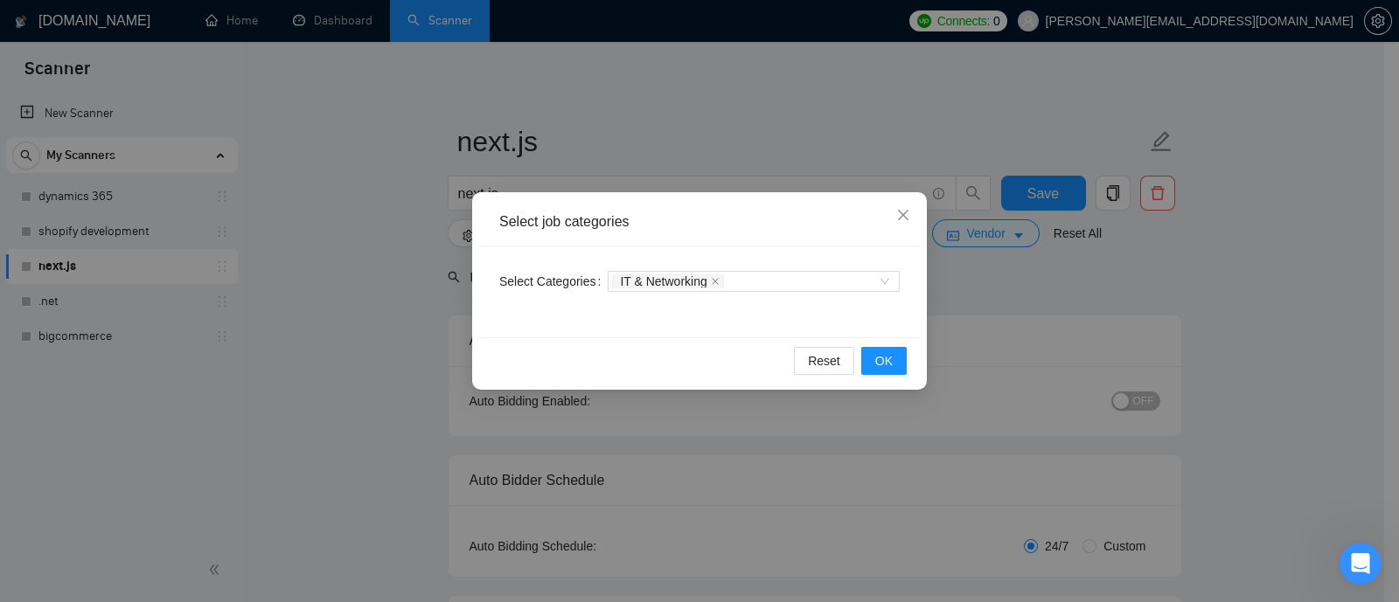
click at [906, 298] on div "Select Categories IT & Networking" at bounding box center [699, 292] width 442 height 91
click at [877, 364] on span "OK" at bounding box center [883, 360] width 17 height 19
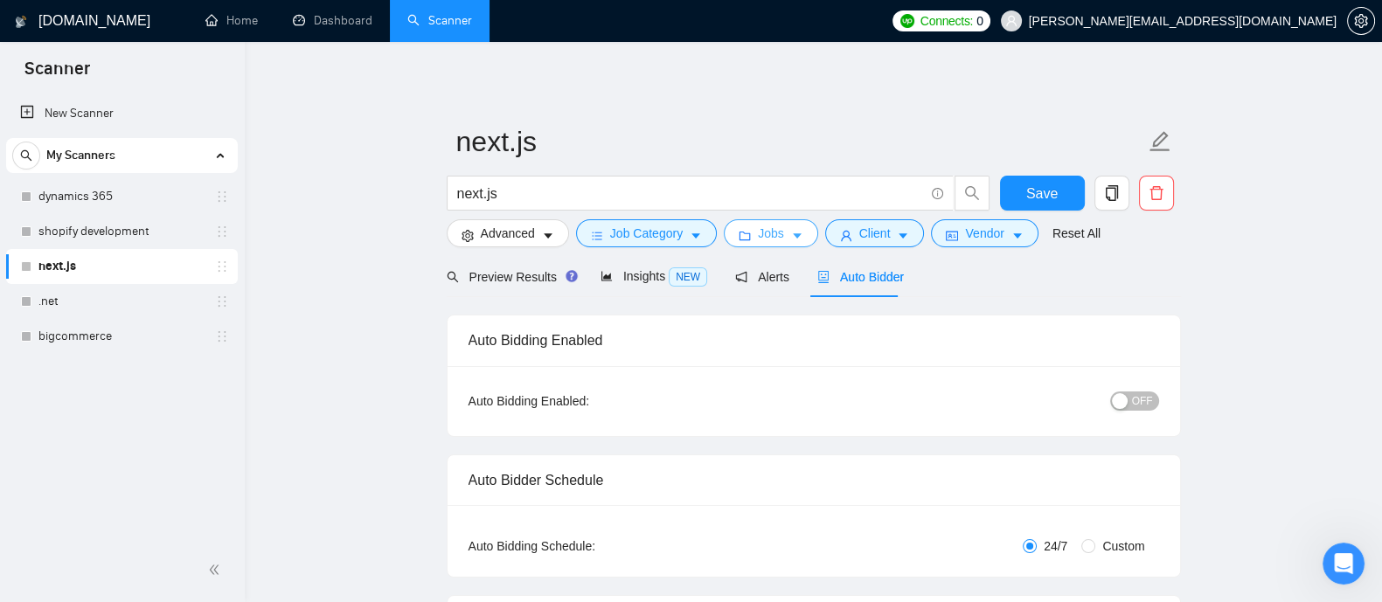
click at [782, 225] on button "Jobs" at bounding box center [771, 233] width 94 height 28
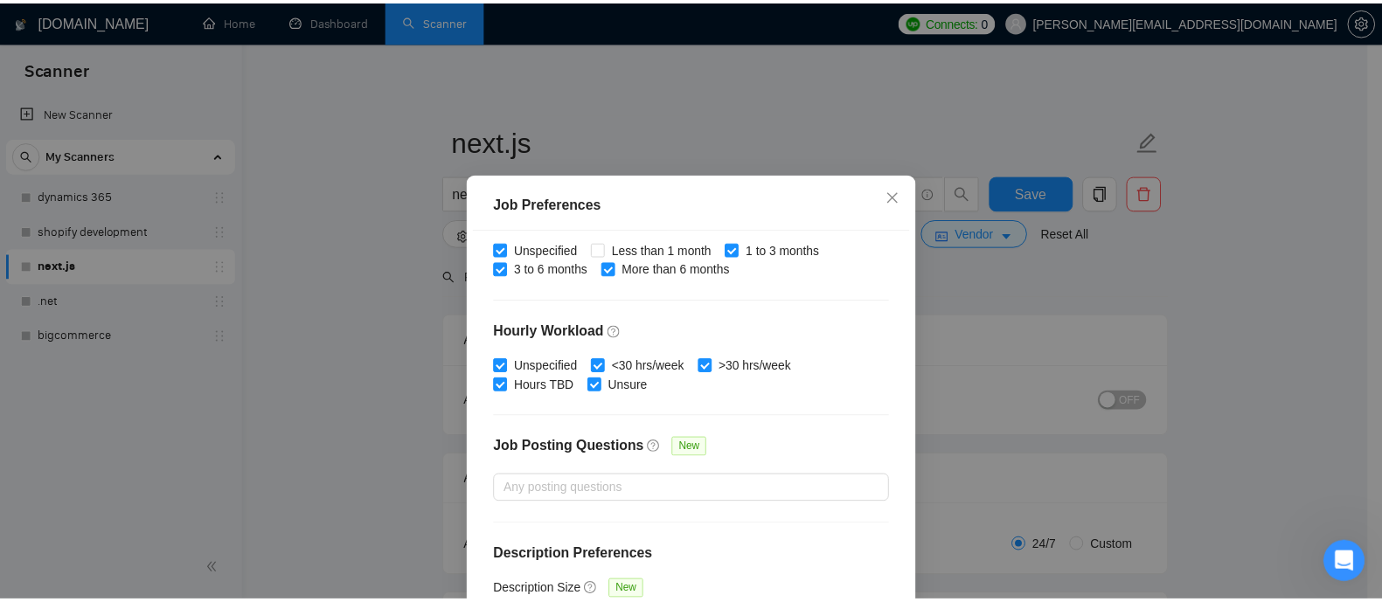
scroll to position [563, 0]
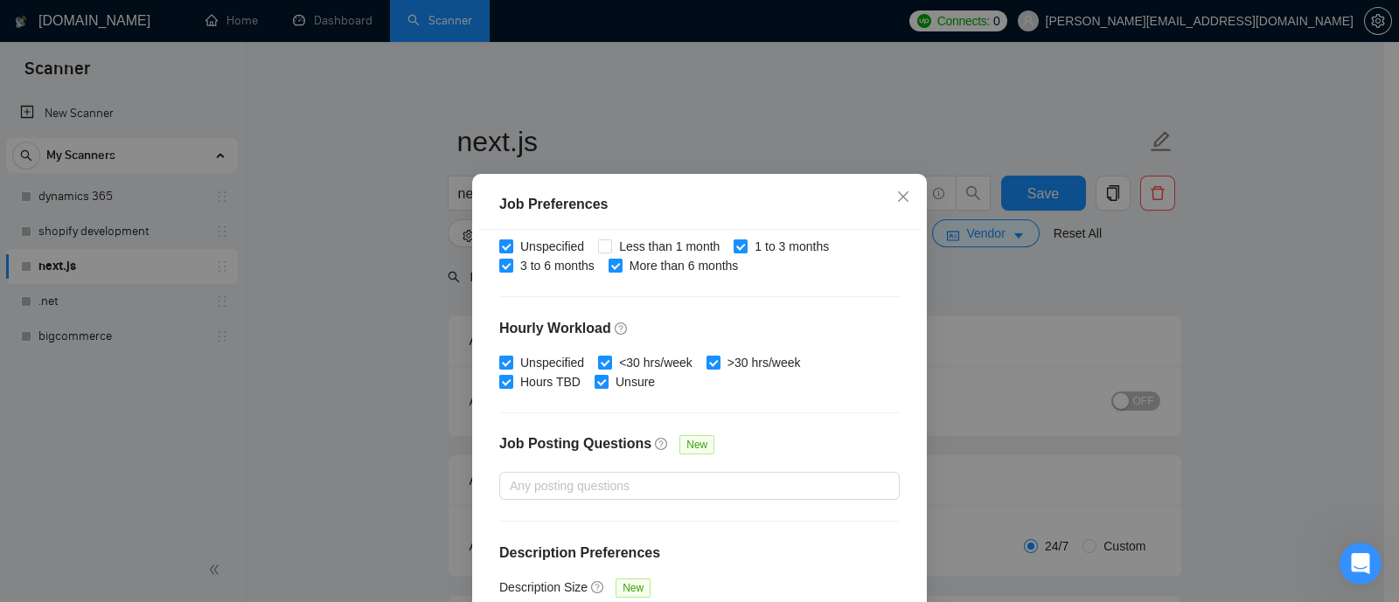
drag, startPoint x: 1379, startPoint y: 335, endPoint x: 1391, endPoint y: 337, distance: 12.4
click at [1381, 337] on div "Job Preferences Budget Project Type All Fixed Price Hourly Rate Fixed Price Bud…" at bounding box center [699, 301] width 1399 height 602
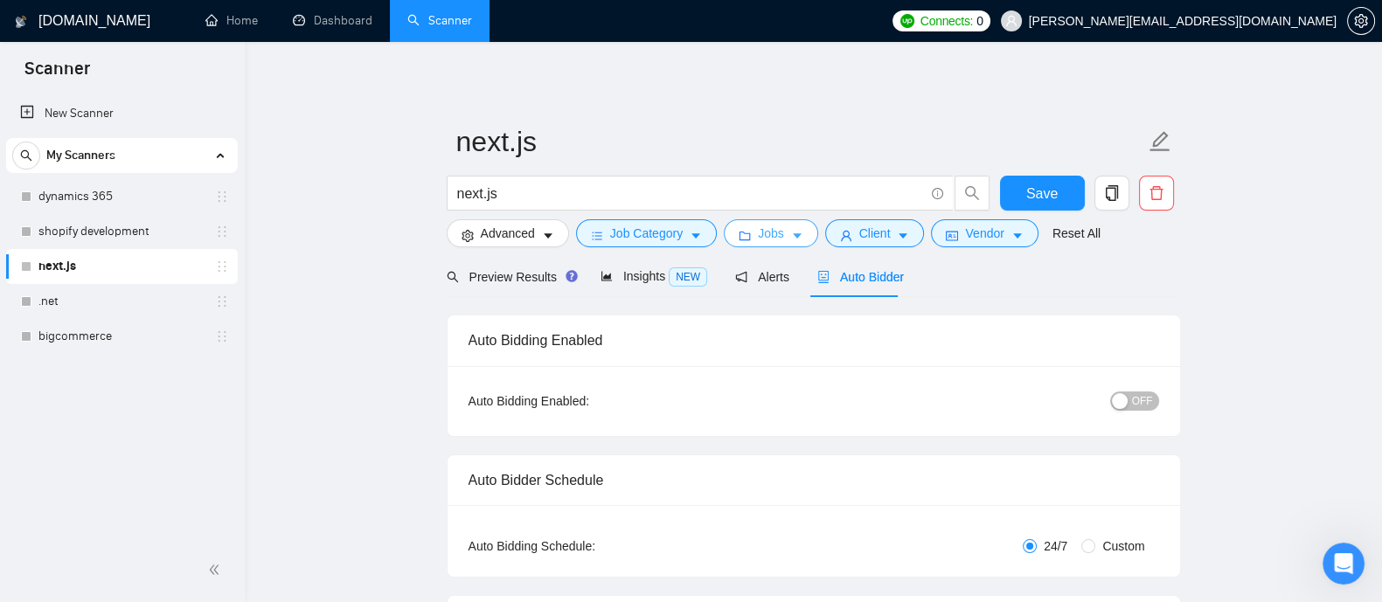
drag, startPoint x: 1391, startPoint y: 337, endPoint x: 1378, endPoint y: 408, distance: 72.9
click at [1378, 408] on body "Scanner New Scanner My Scanners dynamics 365 shopify development next.js .net b…" at bounding box center [691, 301] width 1382 height 602
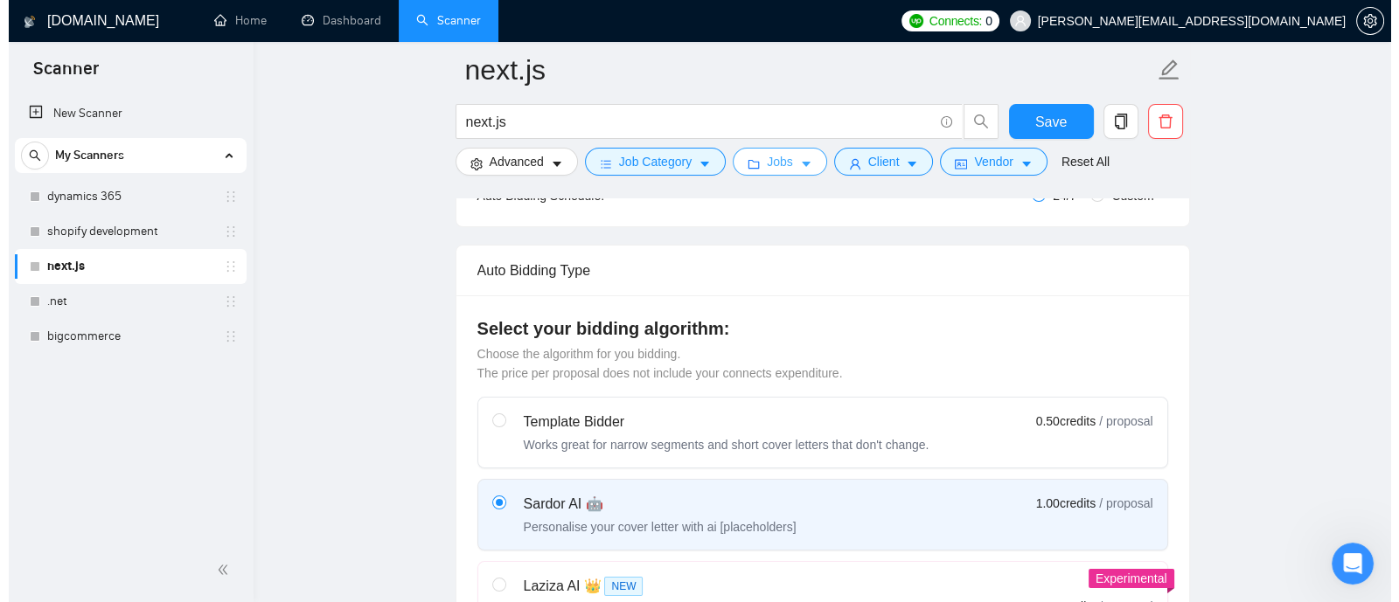
scroll to position [371, 0]
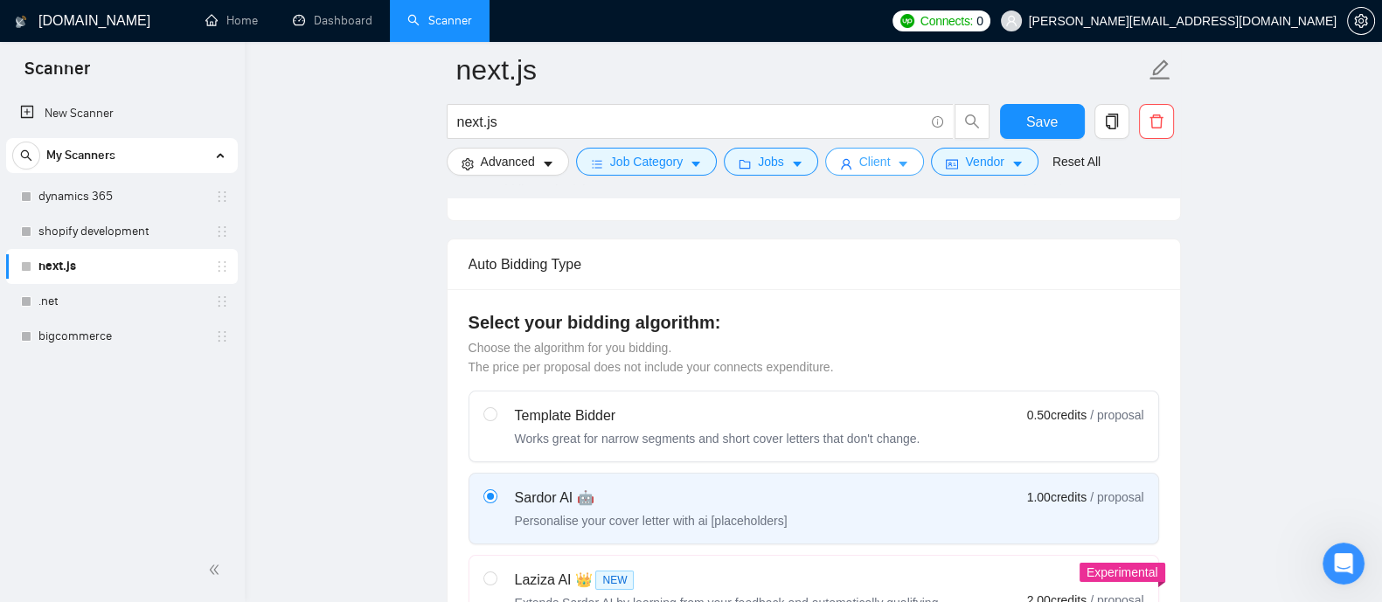
click at [867, 156] on span "Client" at bounding box center [874, 161] width 31 height 19
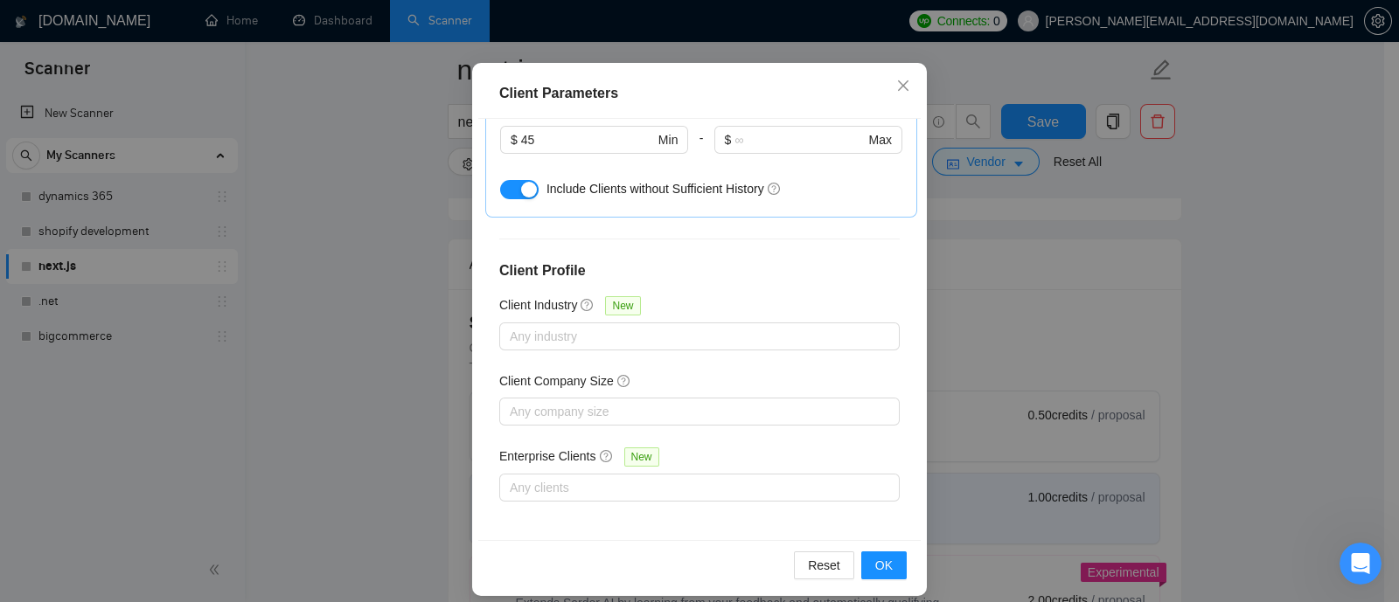
scroll to position [125, 0]
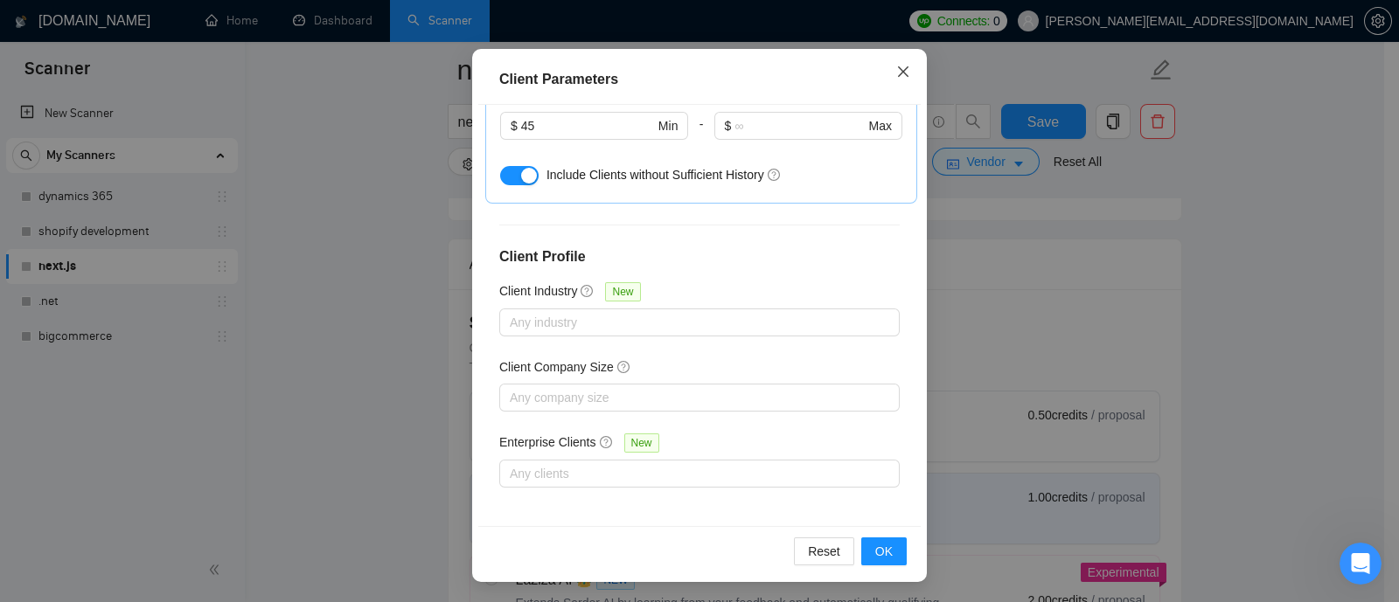
click at [896, 68] on icon "close" at bounding box center [903, 72] width 14 height 14
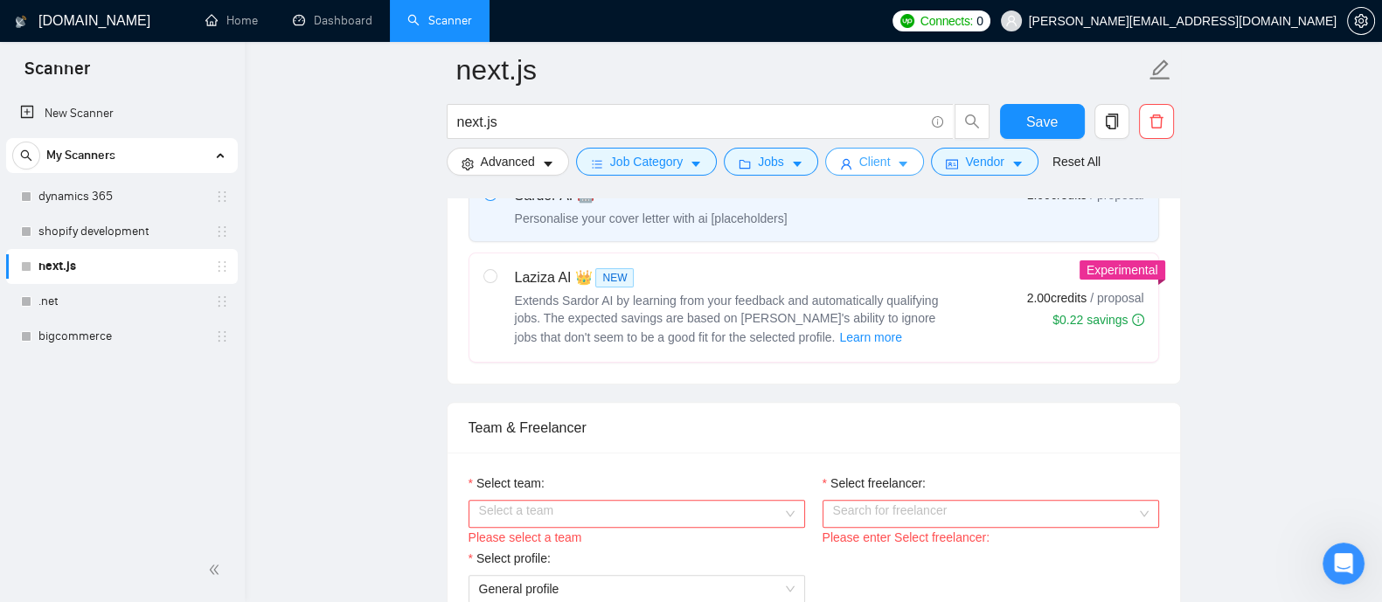
scroll to position [717, 0]
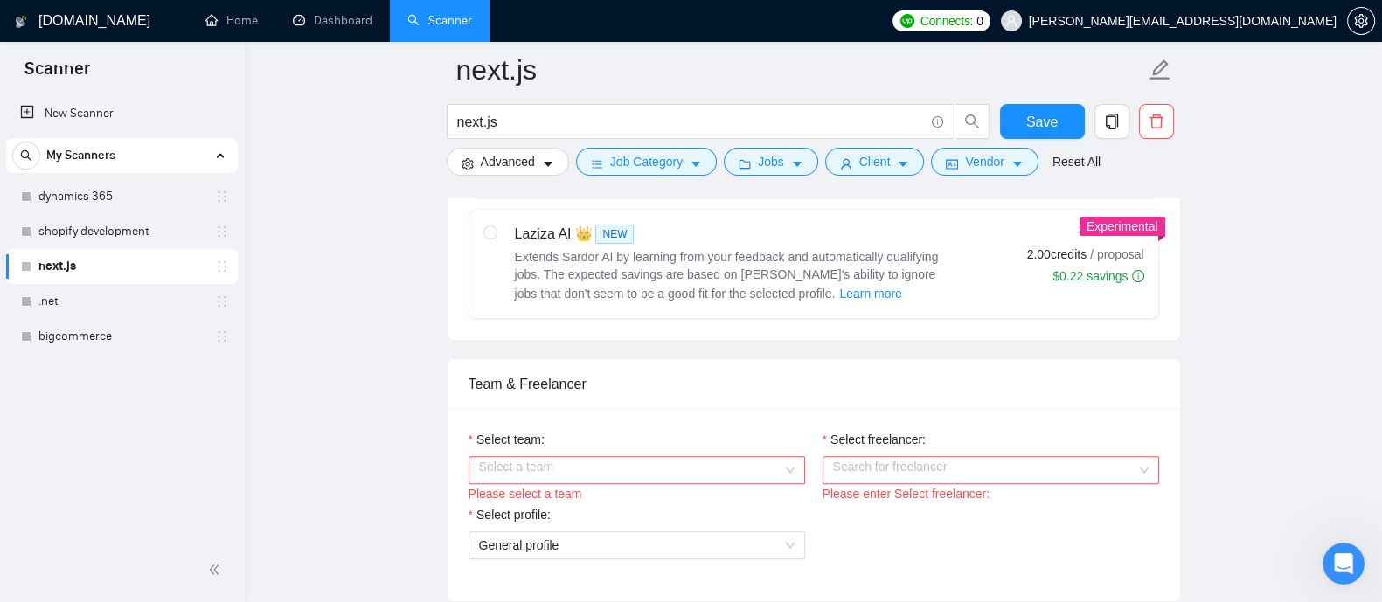
click at [498, 242] on div "Laziza AI 👑 NEW Extends Sardor AI by learning from your feedback and automatica…" at bounding box center [717, 264] width 469 height 80
click at [496, 238] on input "radio" at bounding box center [489, 232] width 12 height 12
radio input "true"
radio input "false"
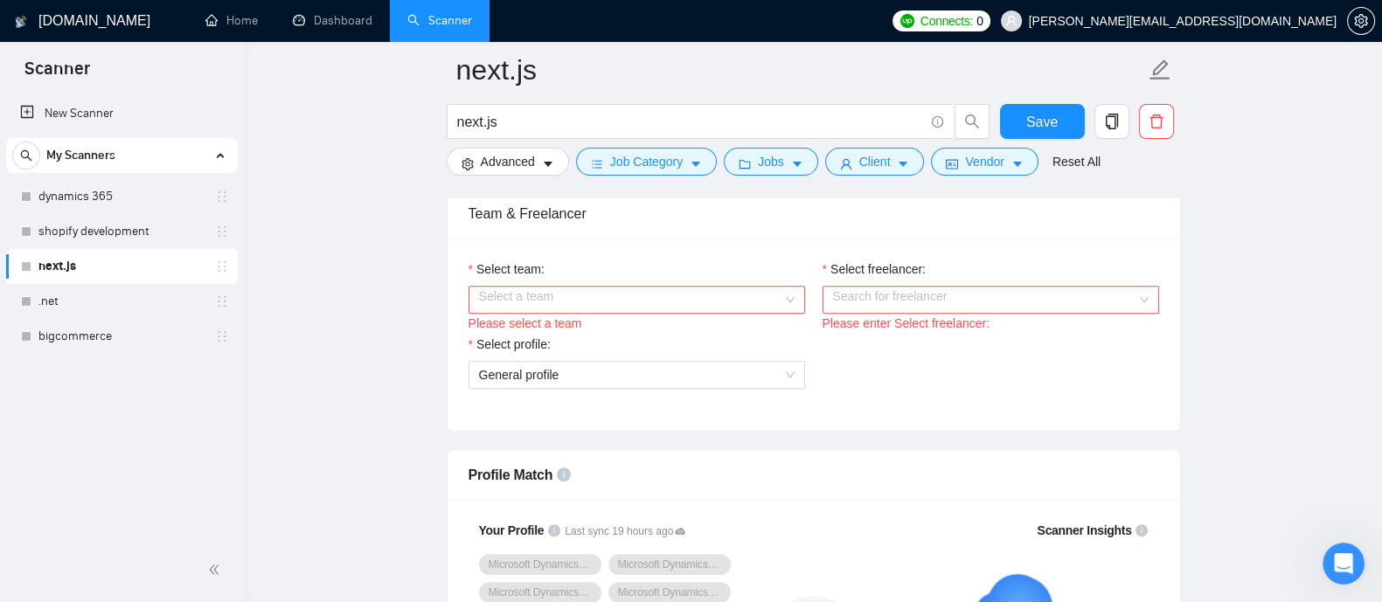
scroll to position [894, 0]
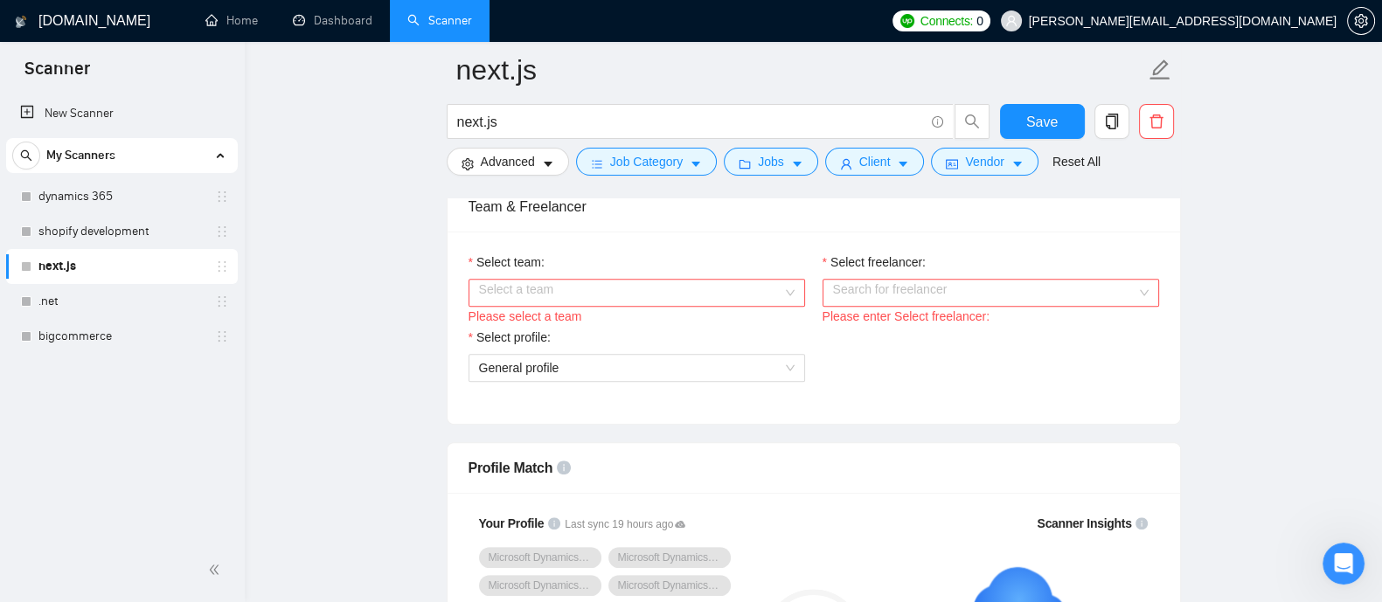
click at [780, 290] on input "Select team:" at bounding box center [630, 293] width 303 height 26
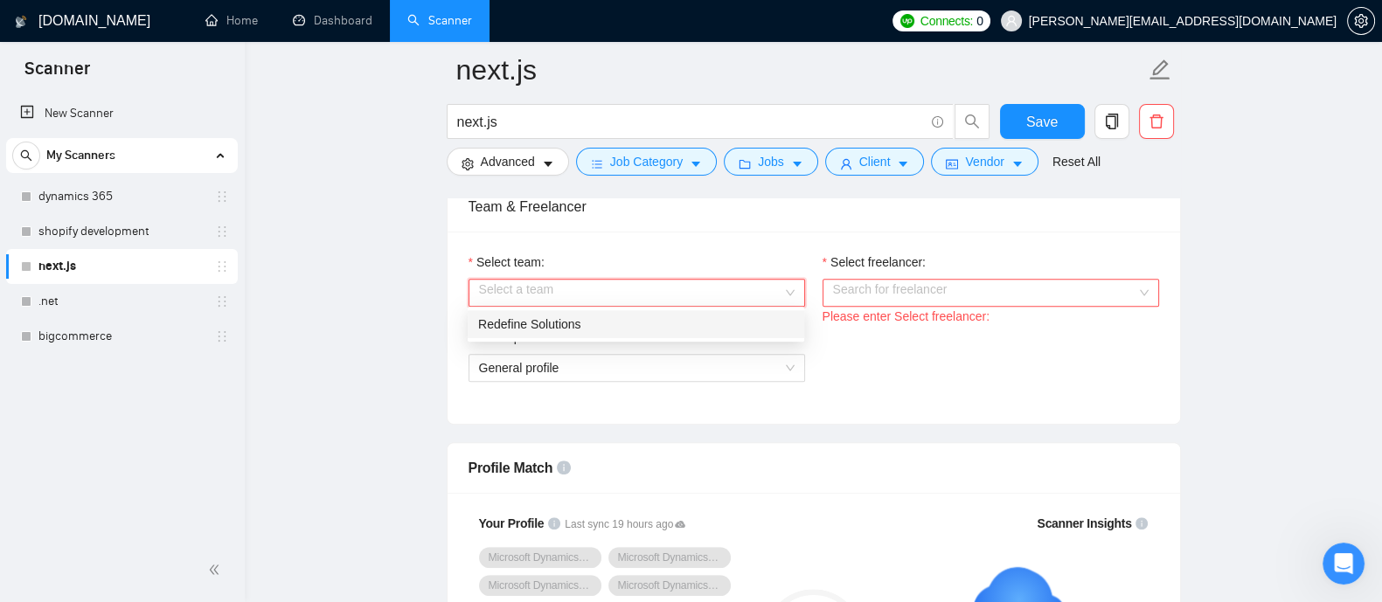
click at [576, 315] on div "Redefine Solutions" at bounding box center [636, 324] width 316 height 19
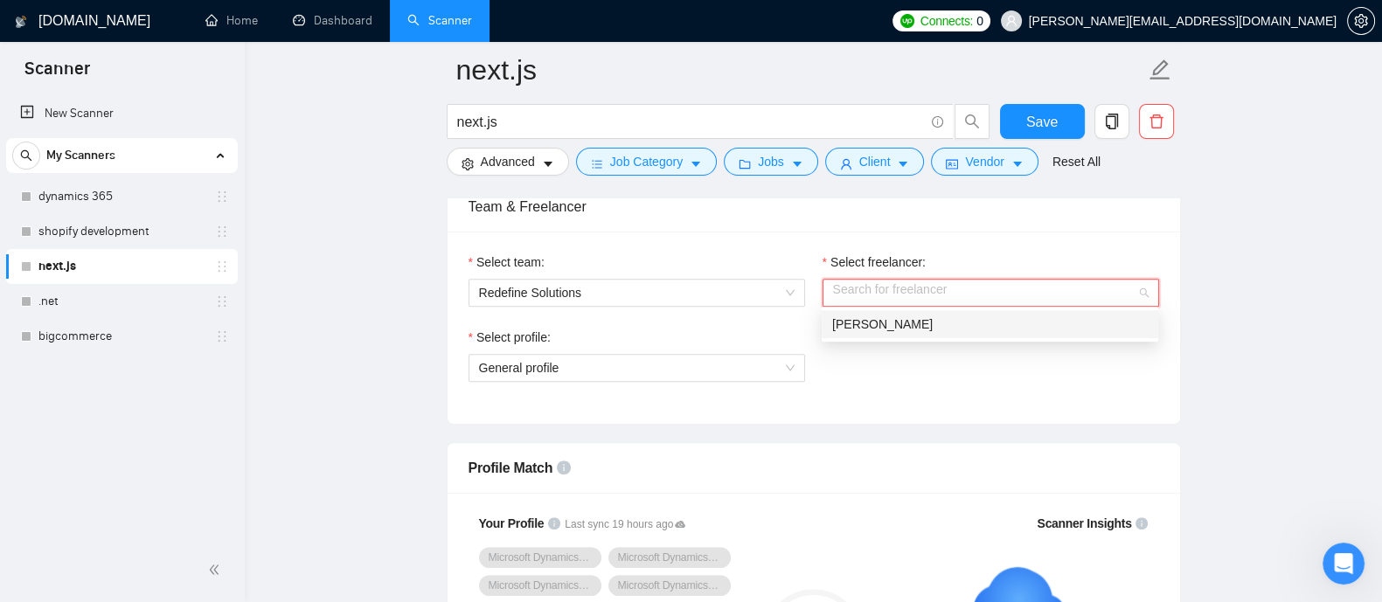
click at [992, 292] on input "Select freelancer:" at bounding box center [984, 293] width 303 height 26
click at [861, 317] on span "[PERSON_NAME]" at bounding box center [882, 324] width 101 height 14
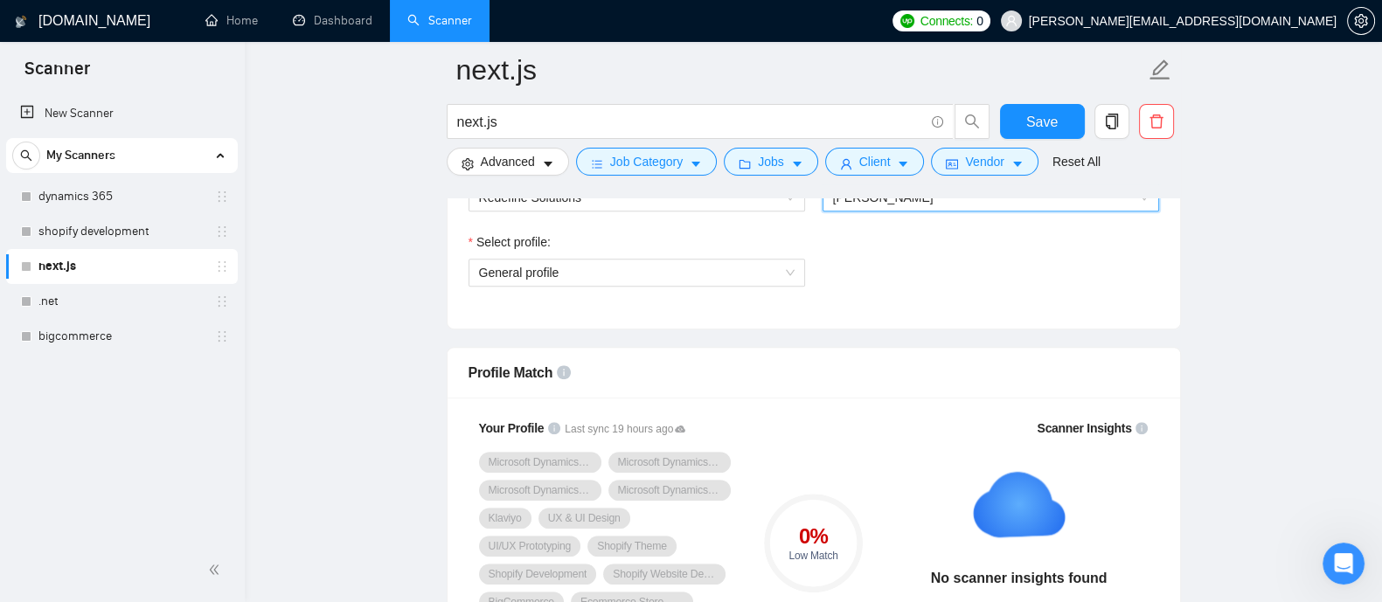
scroll to position [970, 0]
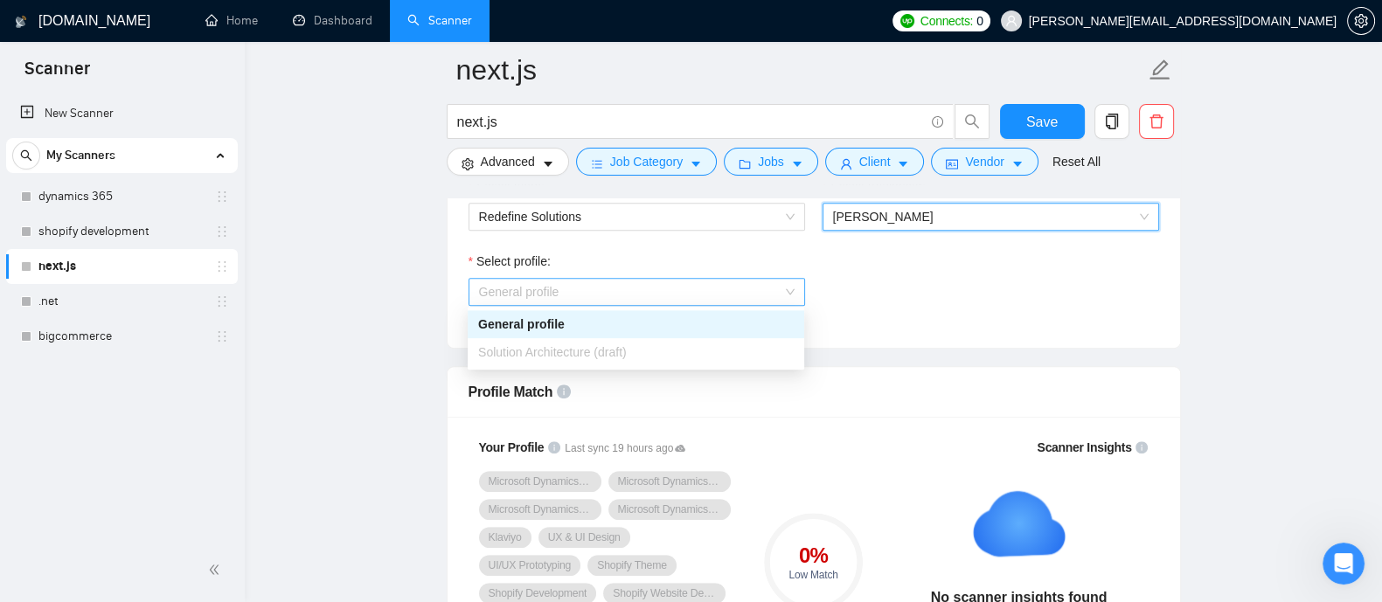
click at [711, 299] on span "General profile" at bounding box center [637, 292] width 316 height 26
click at [584, 332] on div "General profile" at bounding box center [636, 324] width 316 height 19
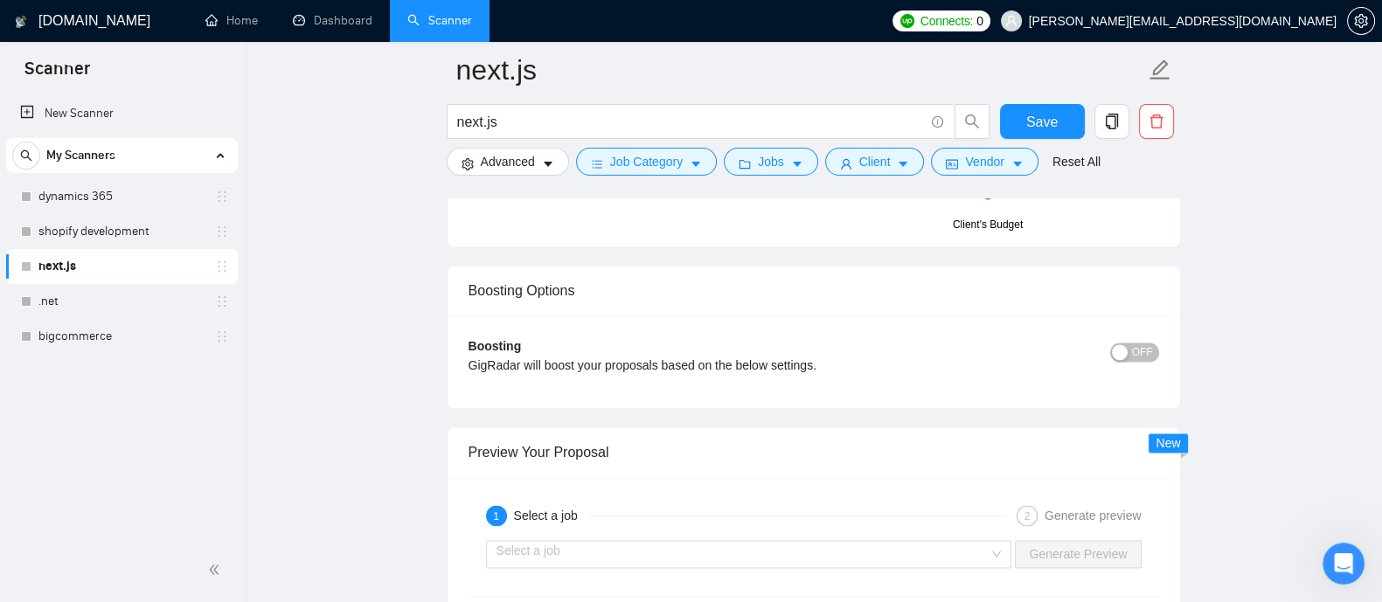
scroll to position [3085, 0]
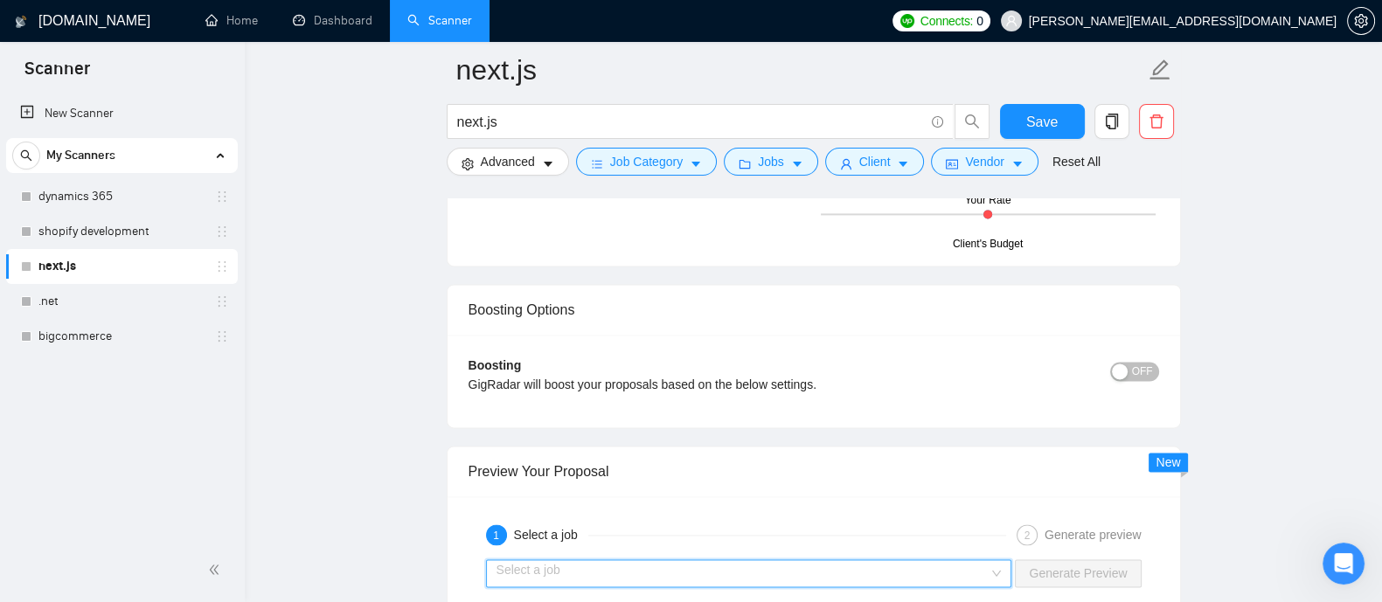
click at [969, 560] on input "search" at bounding box center [743, 573] width 493 height 26
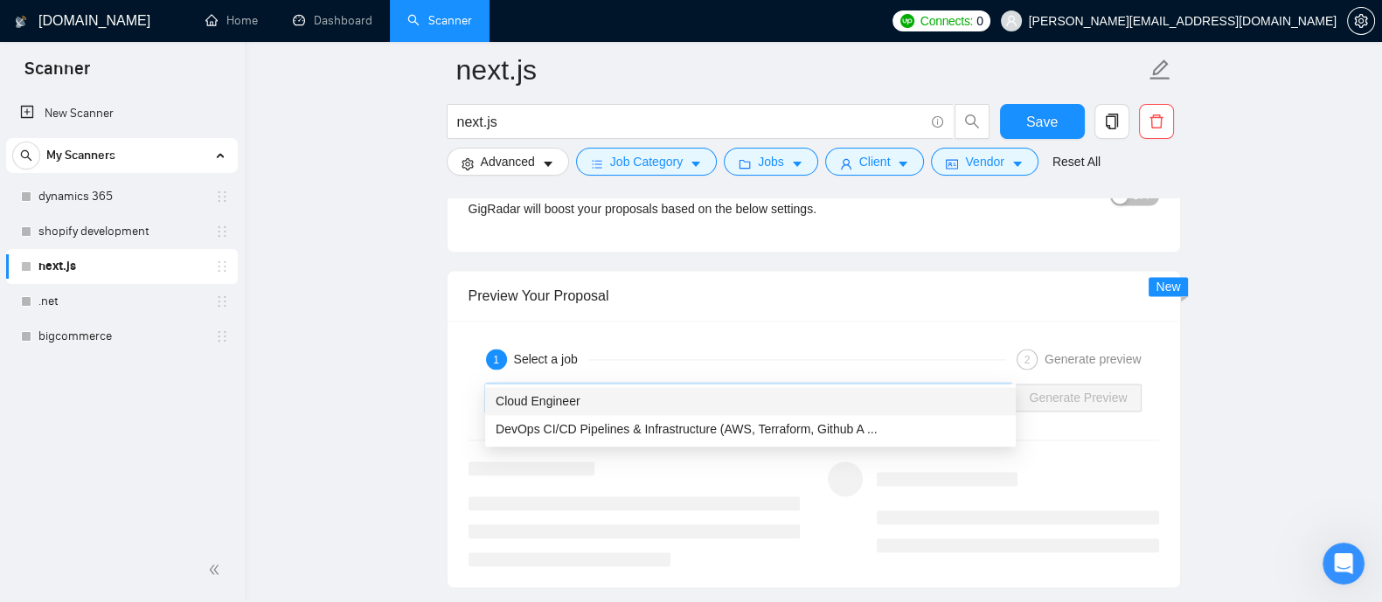
click at [950, 385] on input "search" at bounding box center [743, 398] width 493 height 26
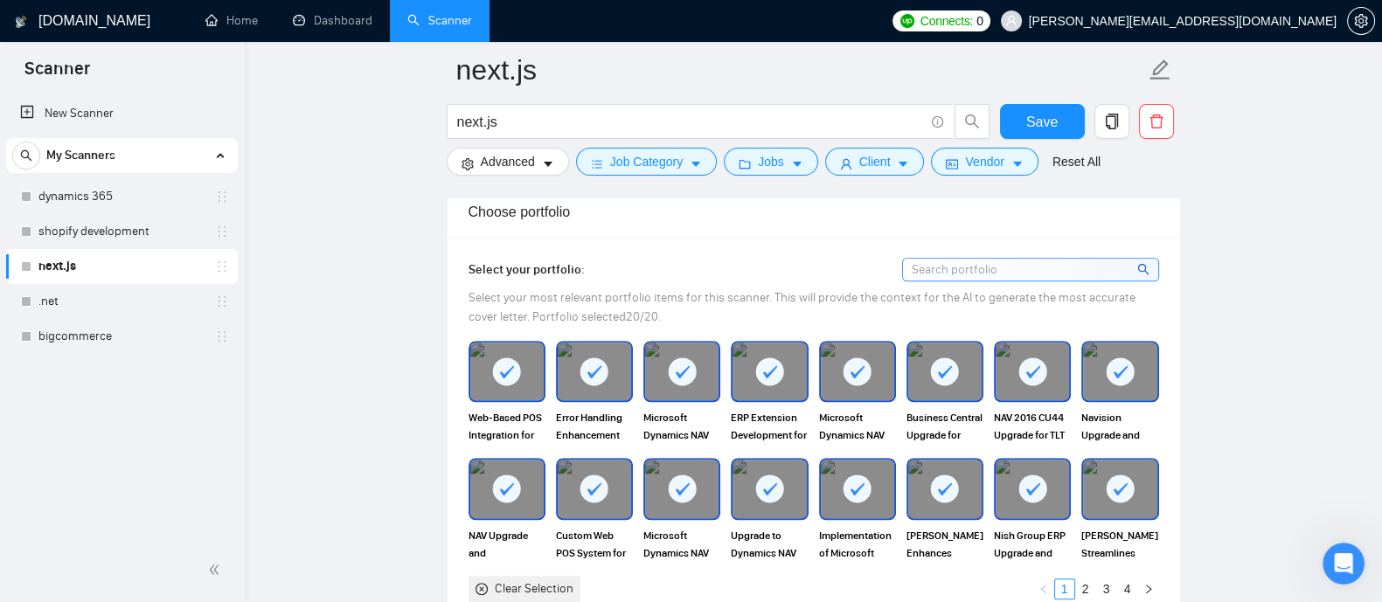
scroll to position [1401, 0]
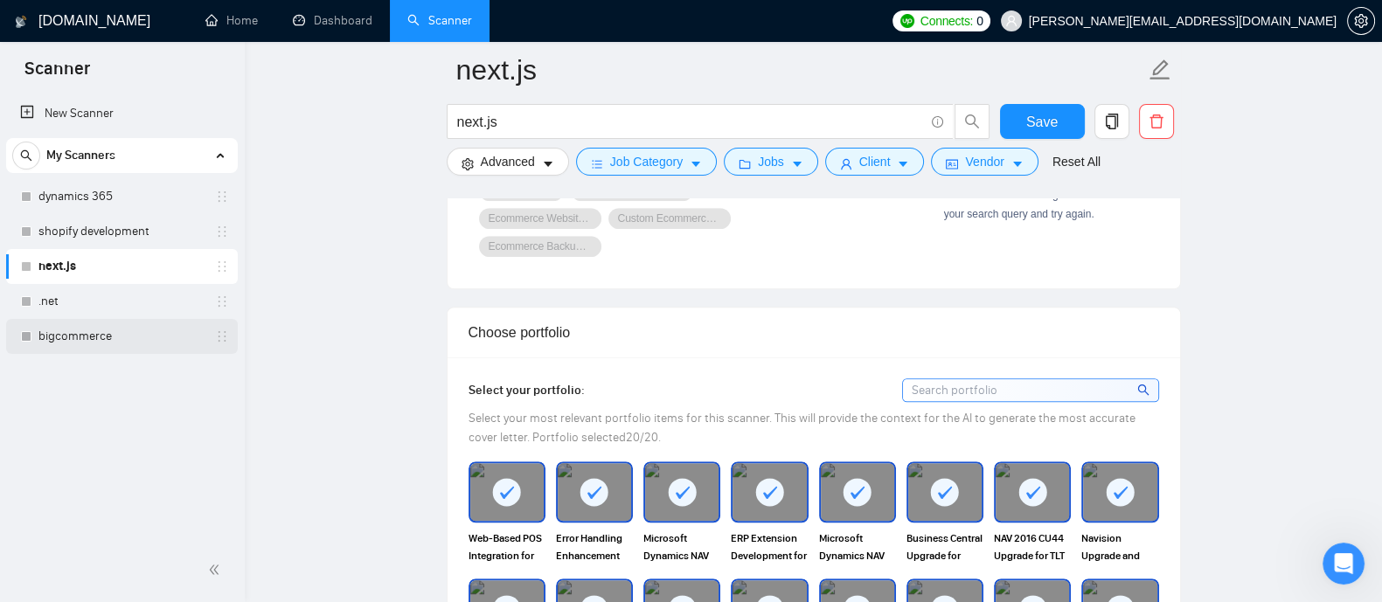
click at [76, 333] on link "bigcommerce" at bounding box center [121, 336] width 166 height 35
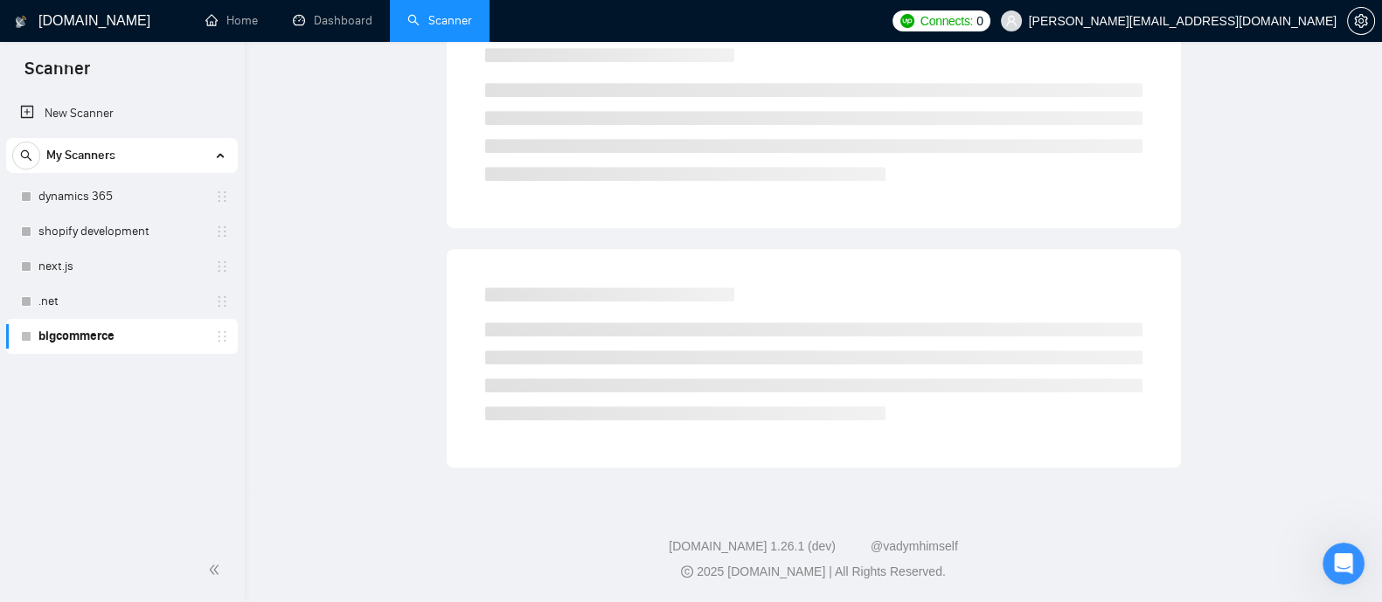
scroll to position [35, 0]
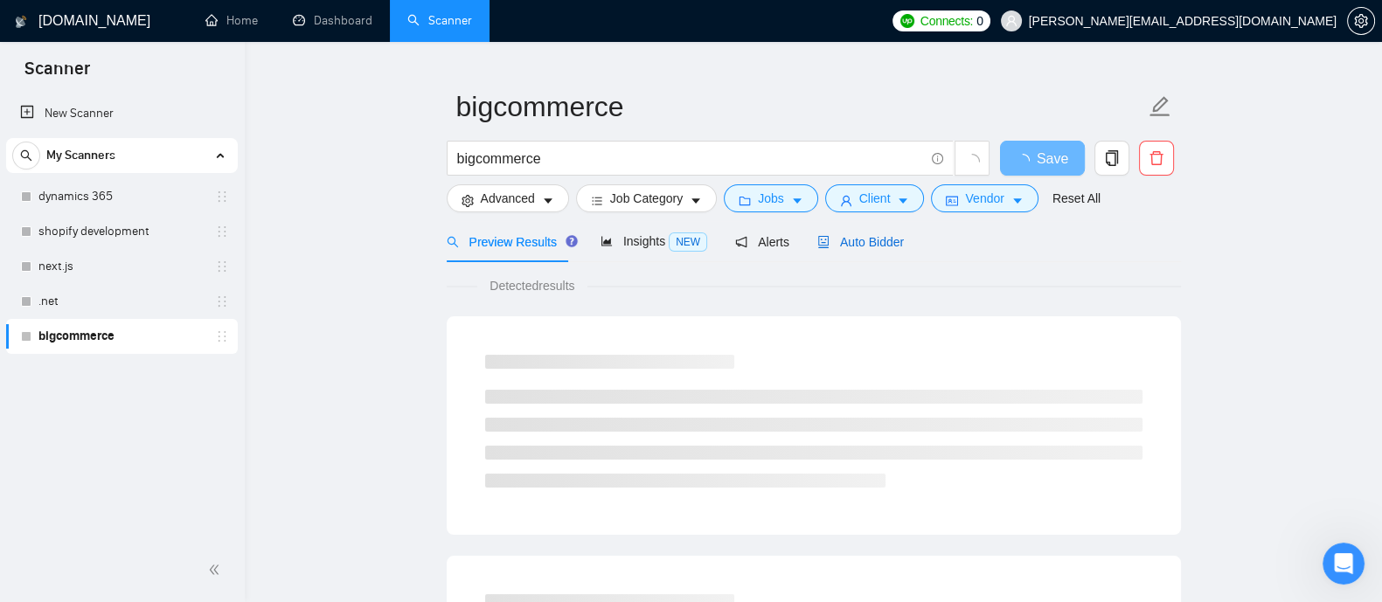
click at [821, 249] on div "Auto Bidder" at bounding box center [860, 242] width 87 height 19
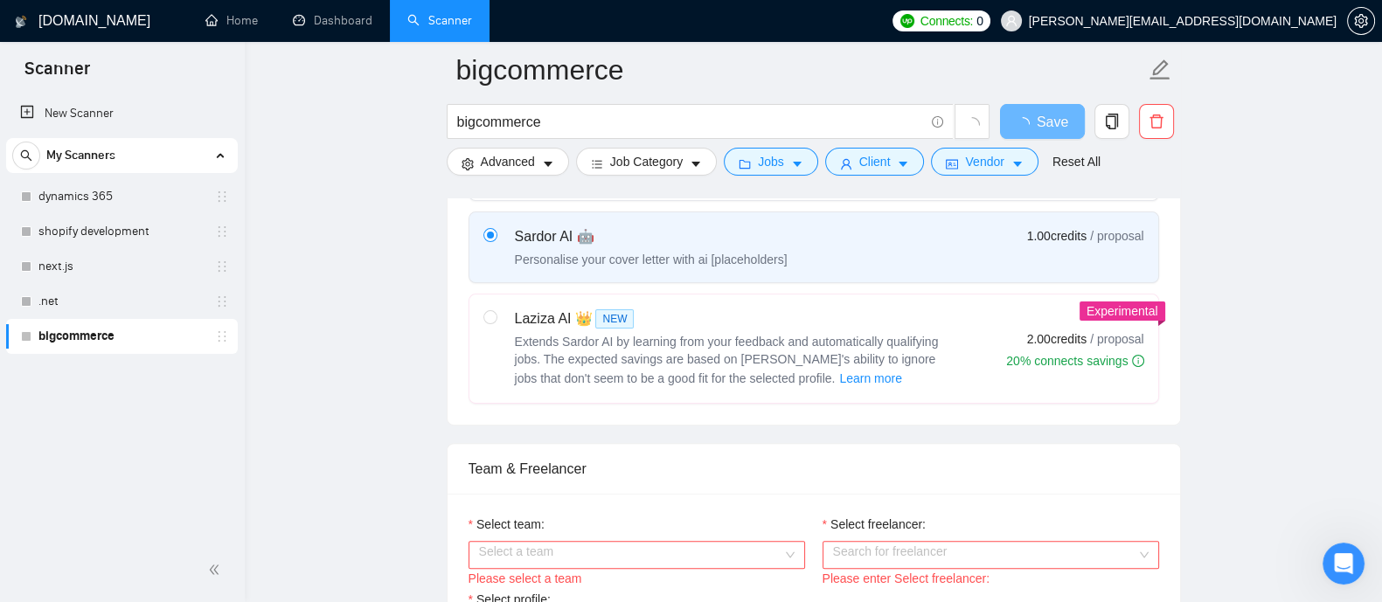
scroll to position [663, 0]
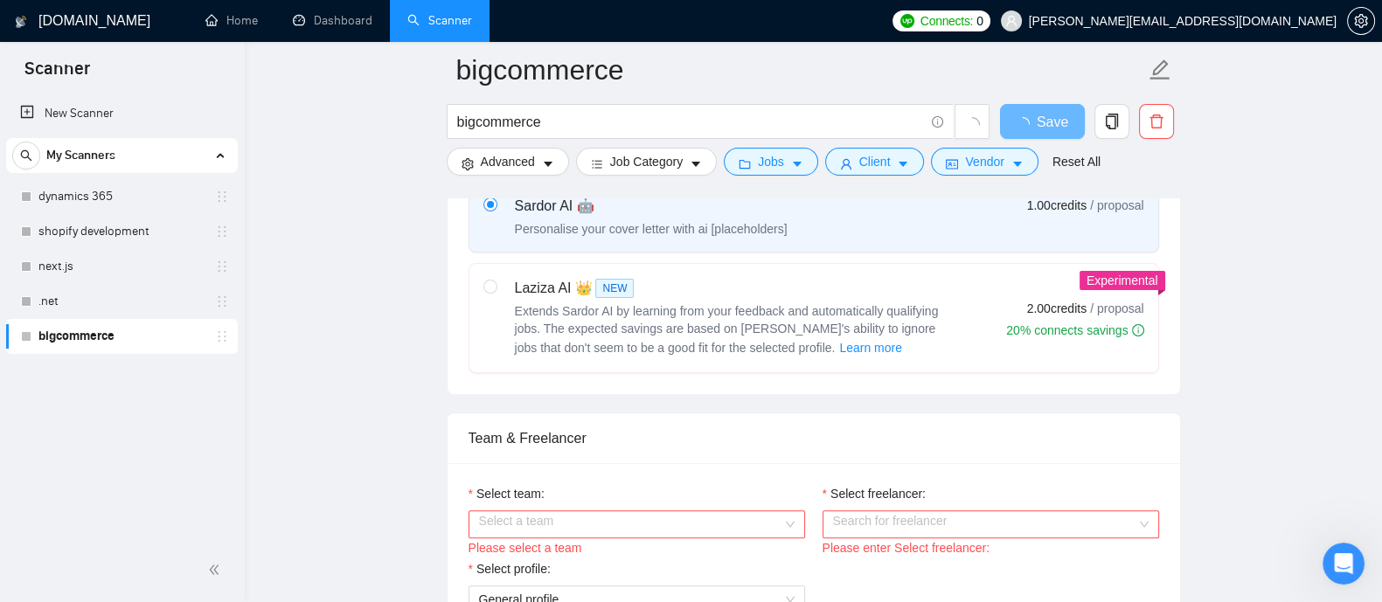
click at [807, 304] on span "Extends Sardor AI by learning from your feedback and automatically qualifying j…" at bounding box center [727, 329] width 424 height 51
click at [496, 292] on input "radio" at bounding box center [489, 286] width 12 height 12
radio input "true"
radio input "false"
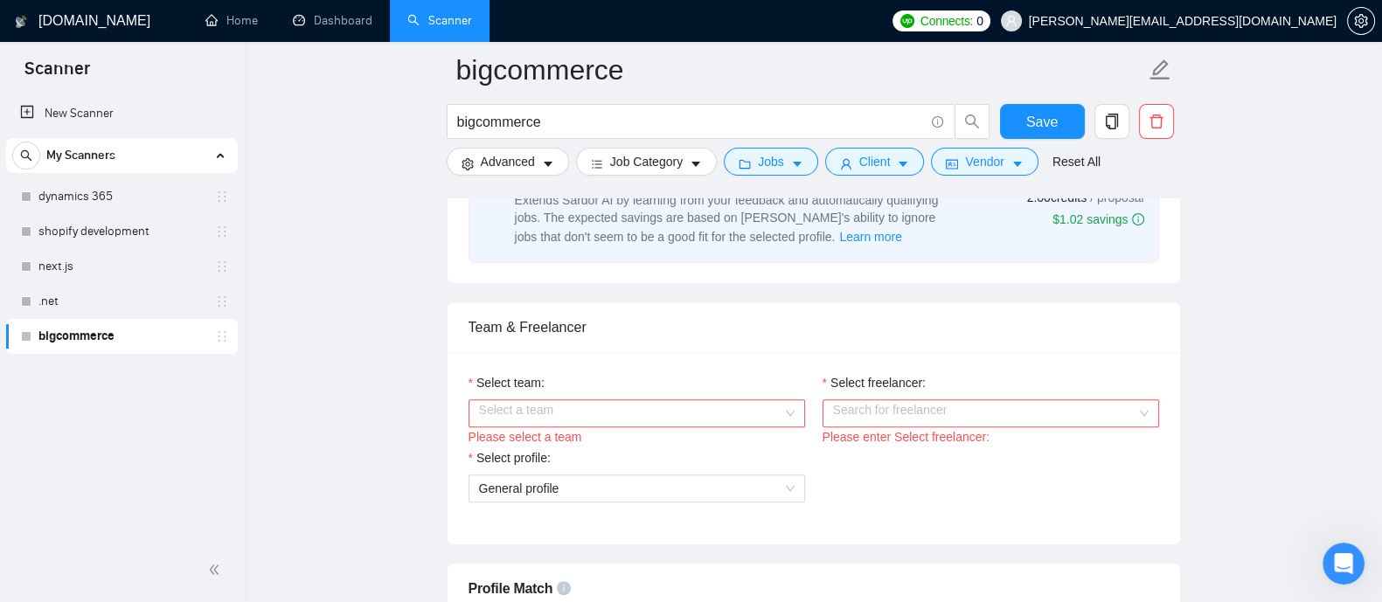
scroll to position [938, 0]
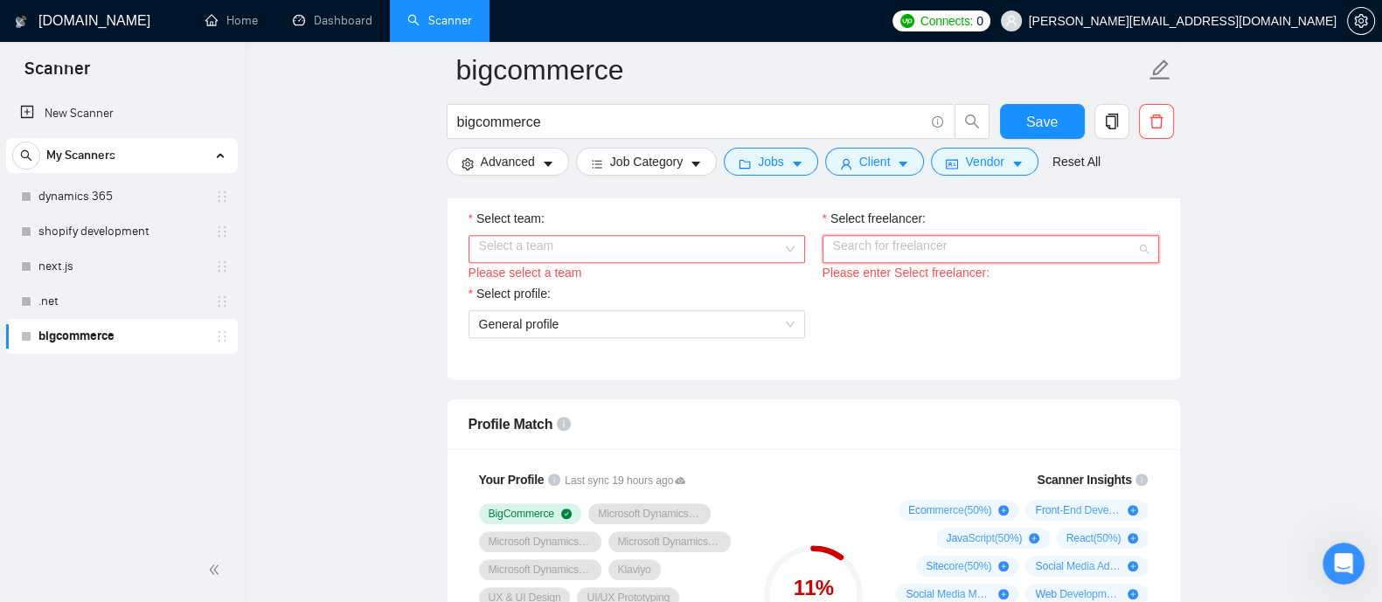
click at [900, 251] on input "Select freelancer:" at bounding box center [984, 249] width 303 height 26
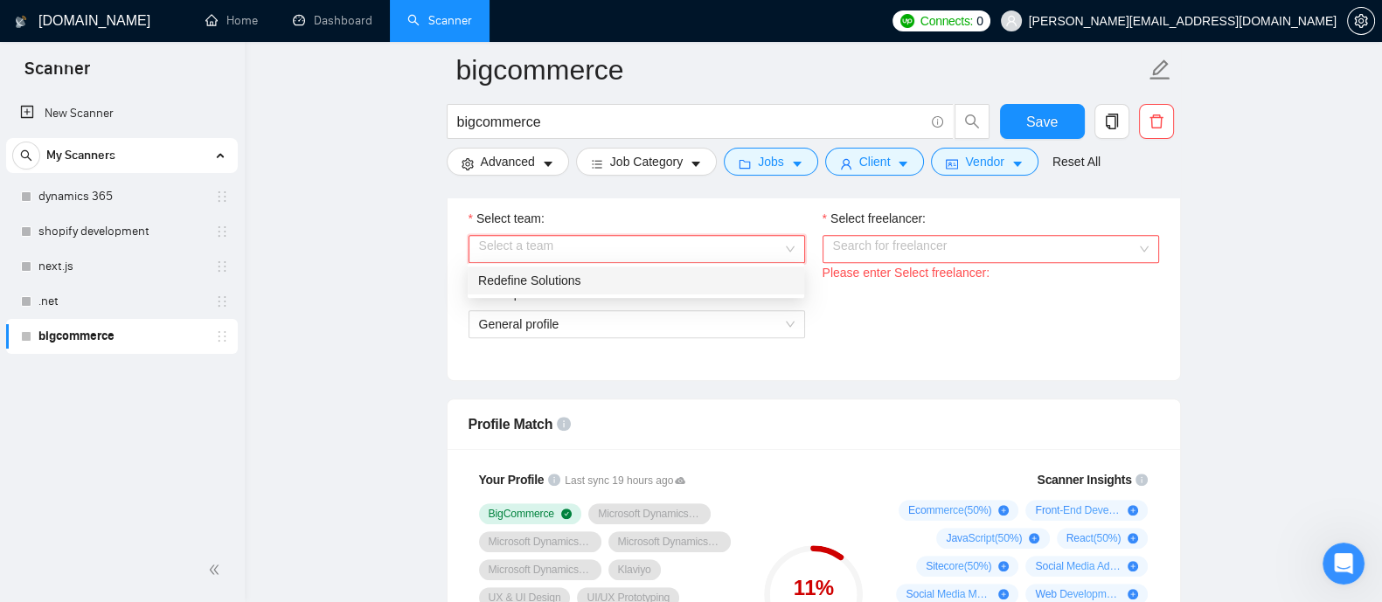
click at [744, 252] on input "Select team:" at bounding box center [630, 249] width 303 height 26
click at [660, 285] on div "Redefine Solutions" at bounding box center [636, 280] width 316 height 19
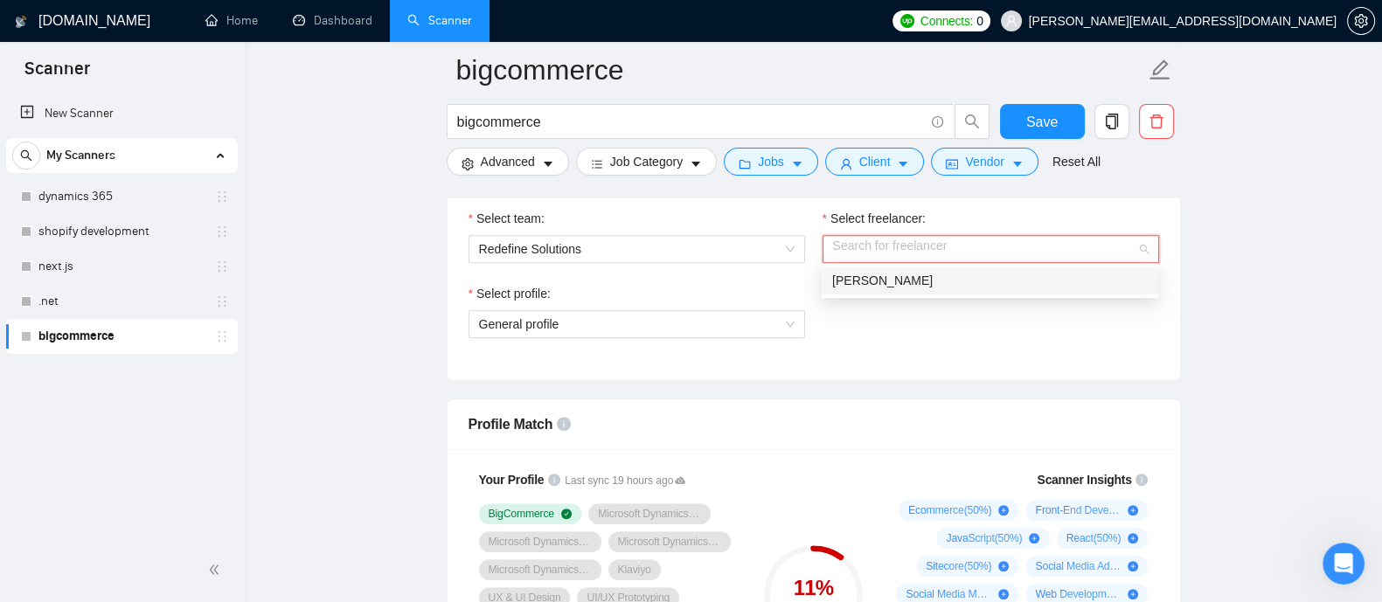
click at [1034, 249] on input "Select freelancer:" at bounding box center [984, 249] width 303 height 26
click at [910, 293] on div "[PERSON_NAME]" at bounding box center [990, 281] width 337 height 28
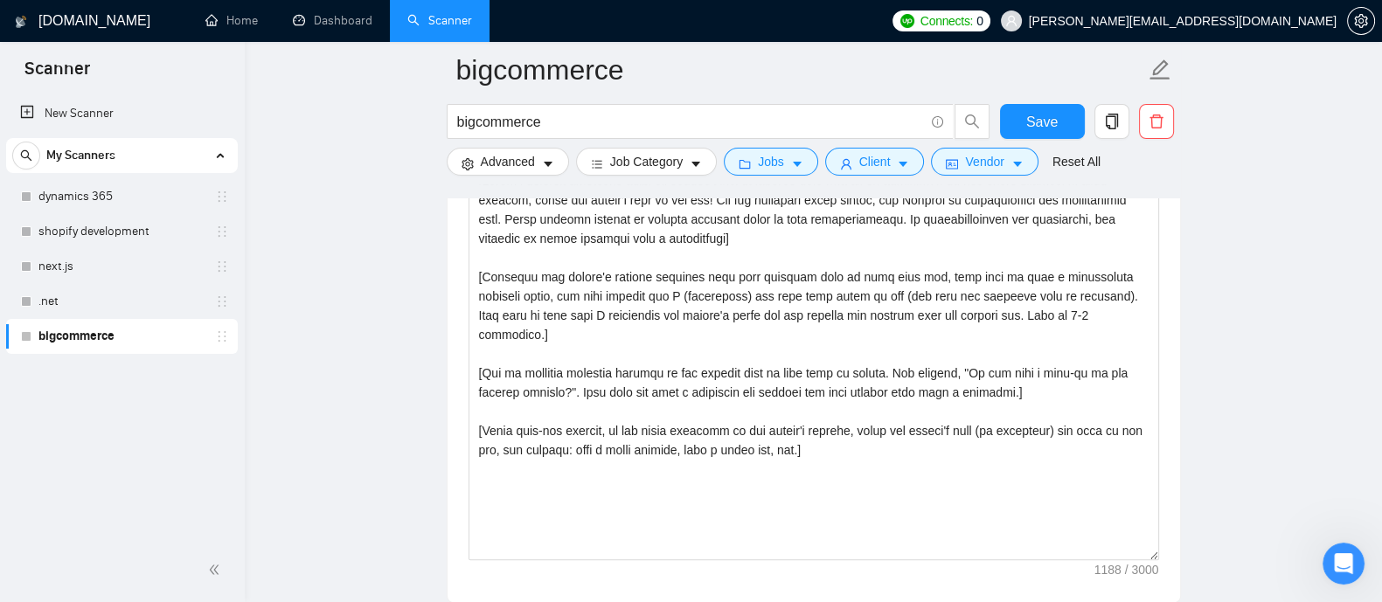
scroll to position [2120, 0]
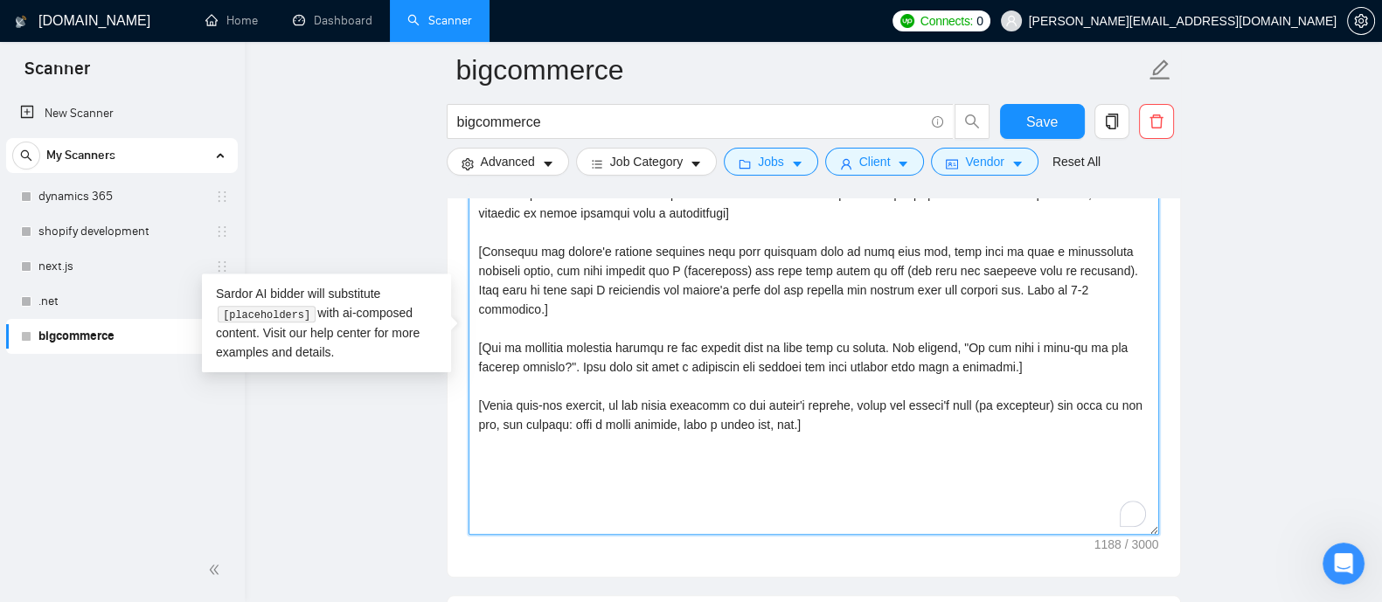
click at [808, 412] on textarea "Cover letter template:" at bounding box center [814, 338] width 691 height 393
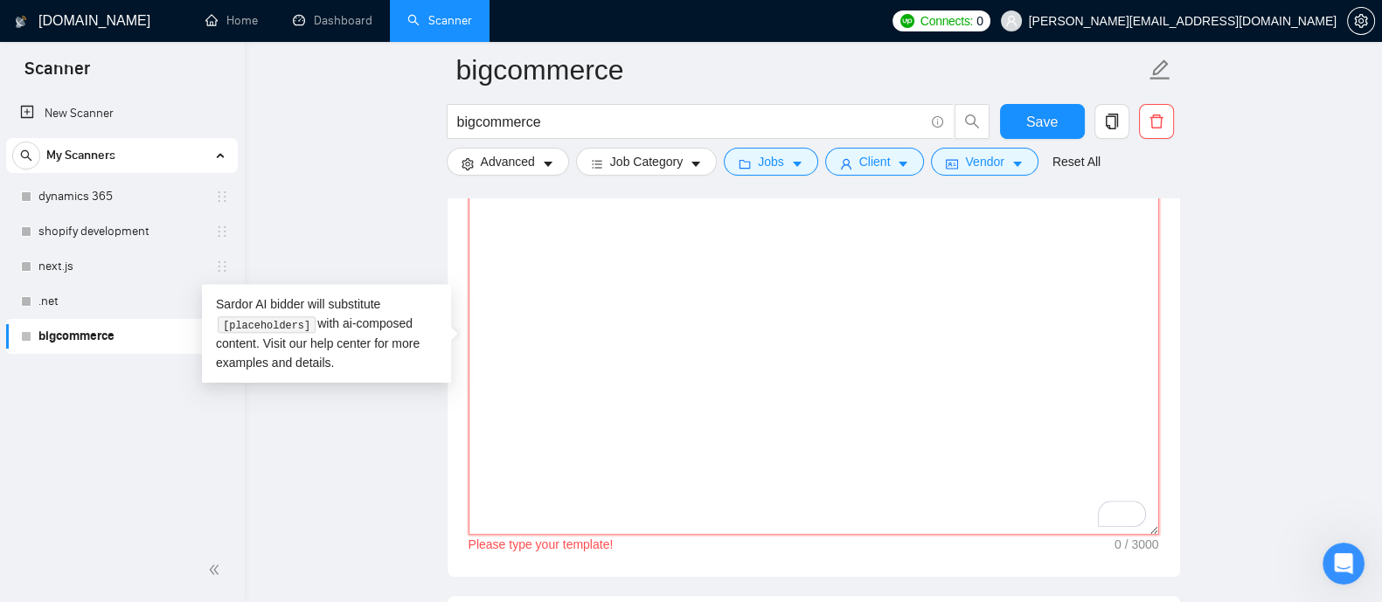
paste textarea "[Write a cover letter that is under 100 words. The tone should be casual and co…"
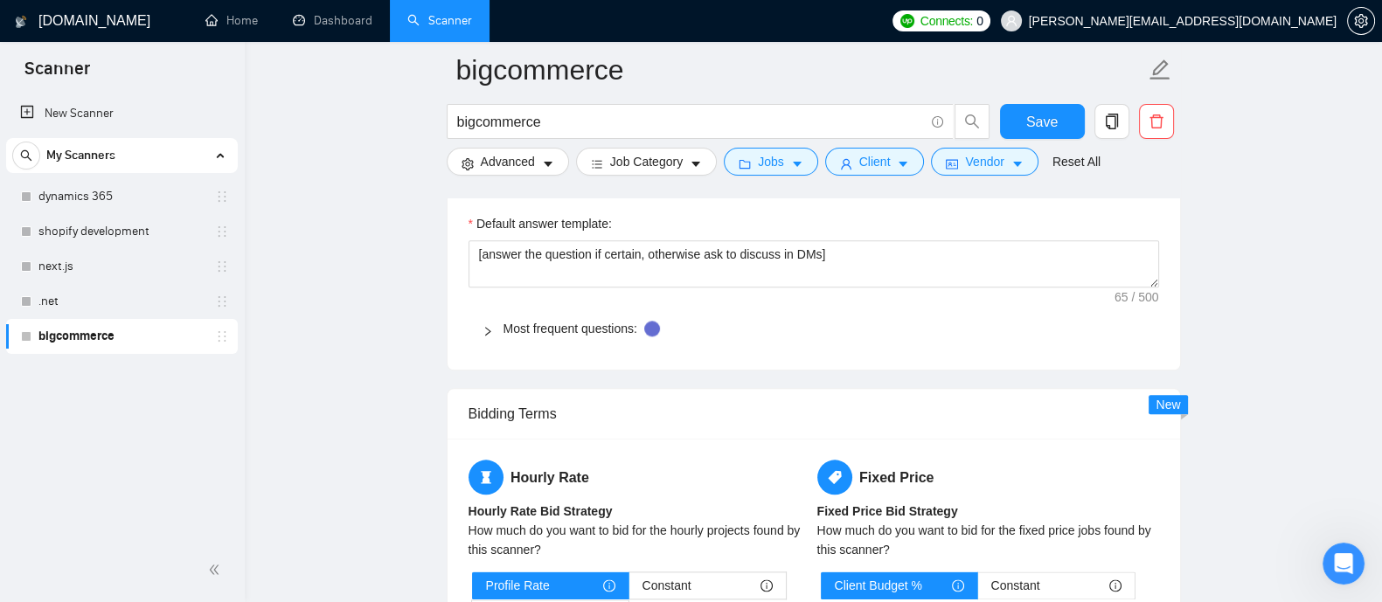
scroll to position [2579, 0]
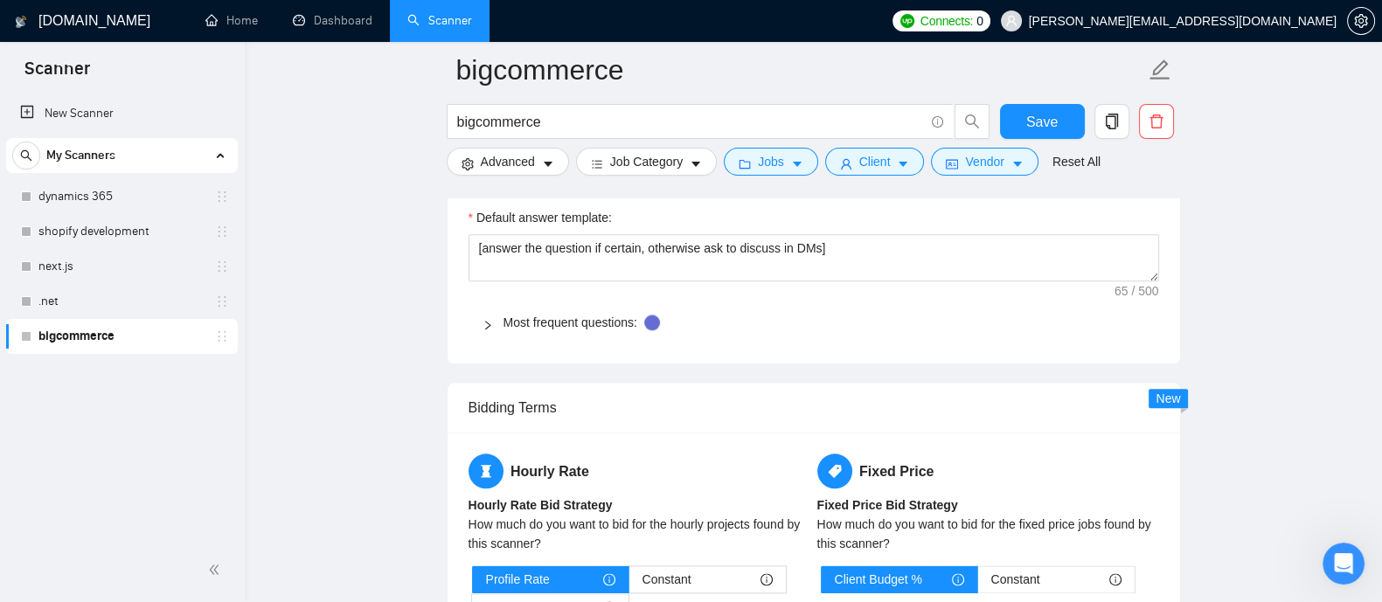
type textarea "[Write a cover letter that is under 100 words. The tone should be casual and co…"
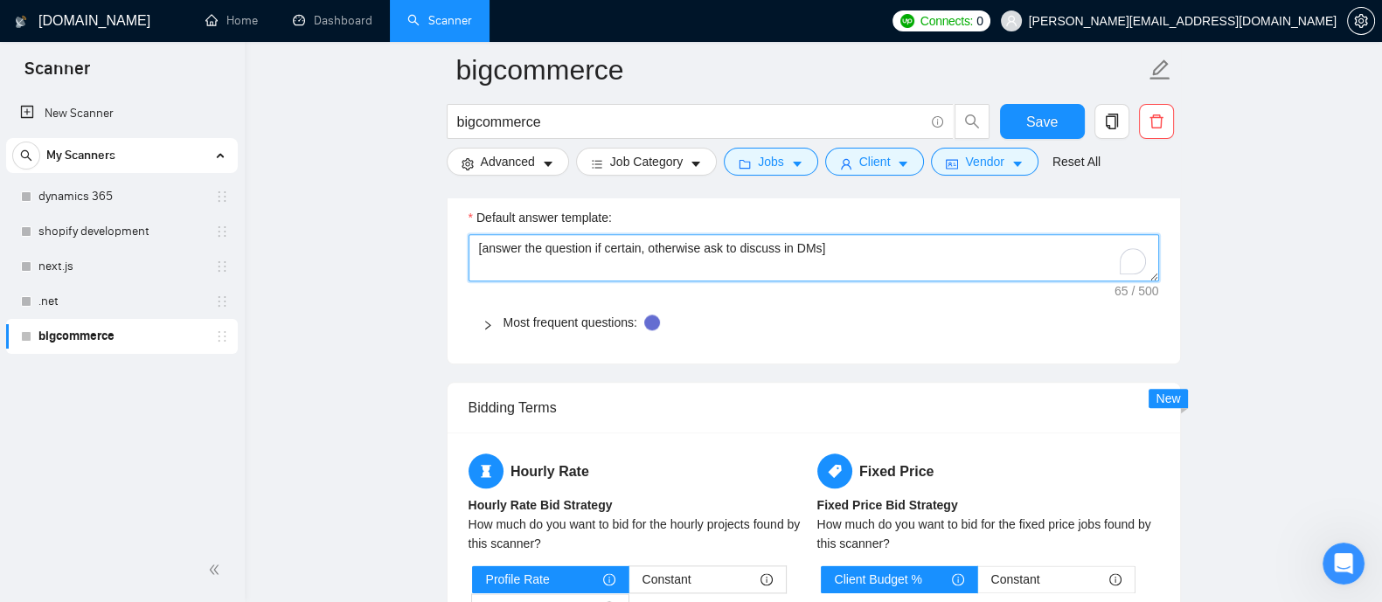
drag, startPoint x: 851, startPoint y: 257, endPoint x: 402, endPoint y: 251, distance: 448.5
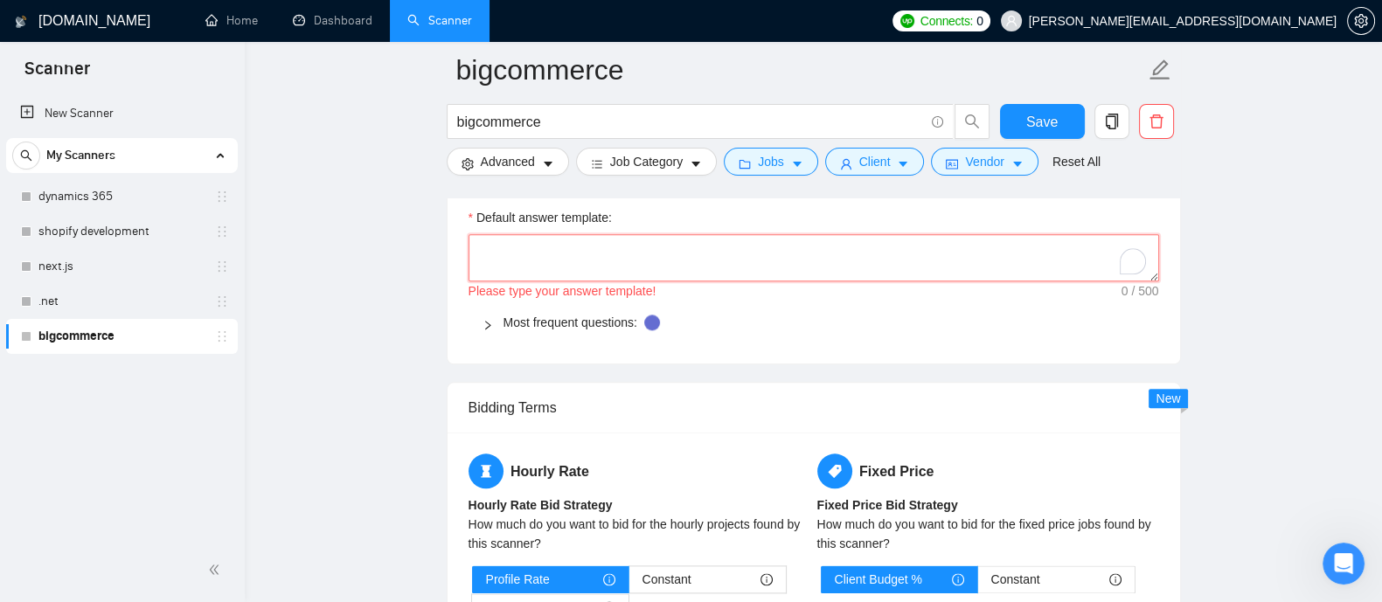
paste textarea "[Answer the question after going through my Upwork profile.]"
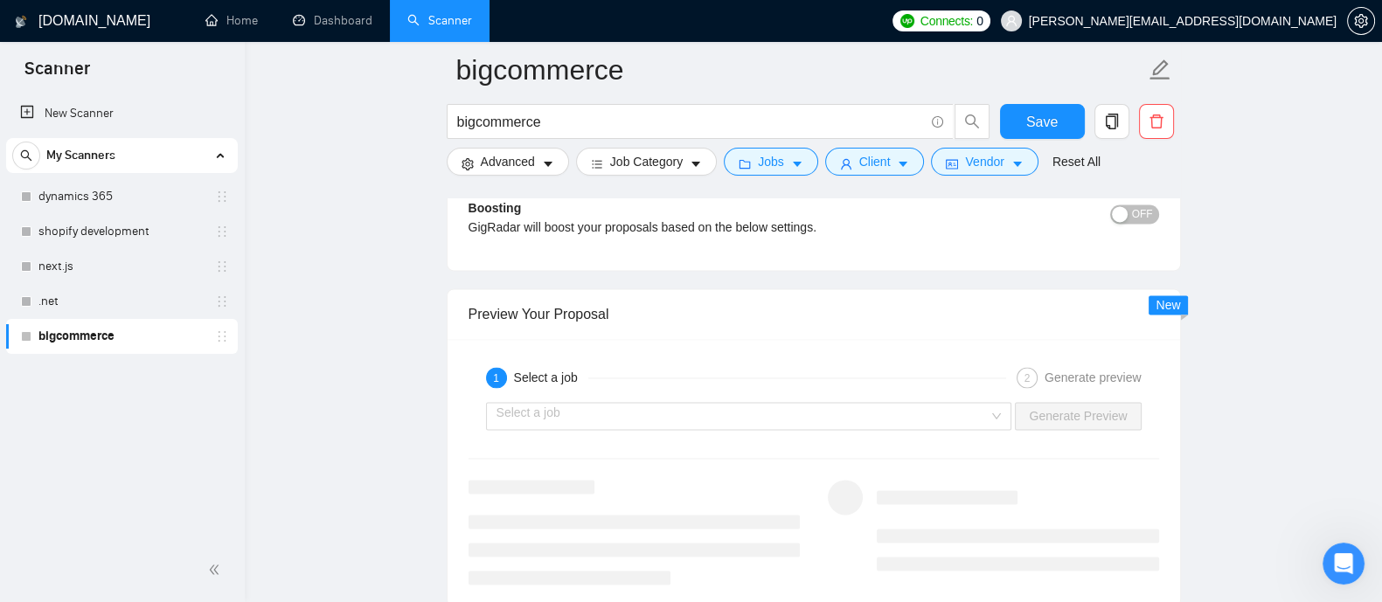
scroll to position [3299, 0]
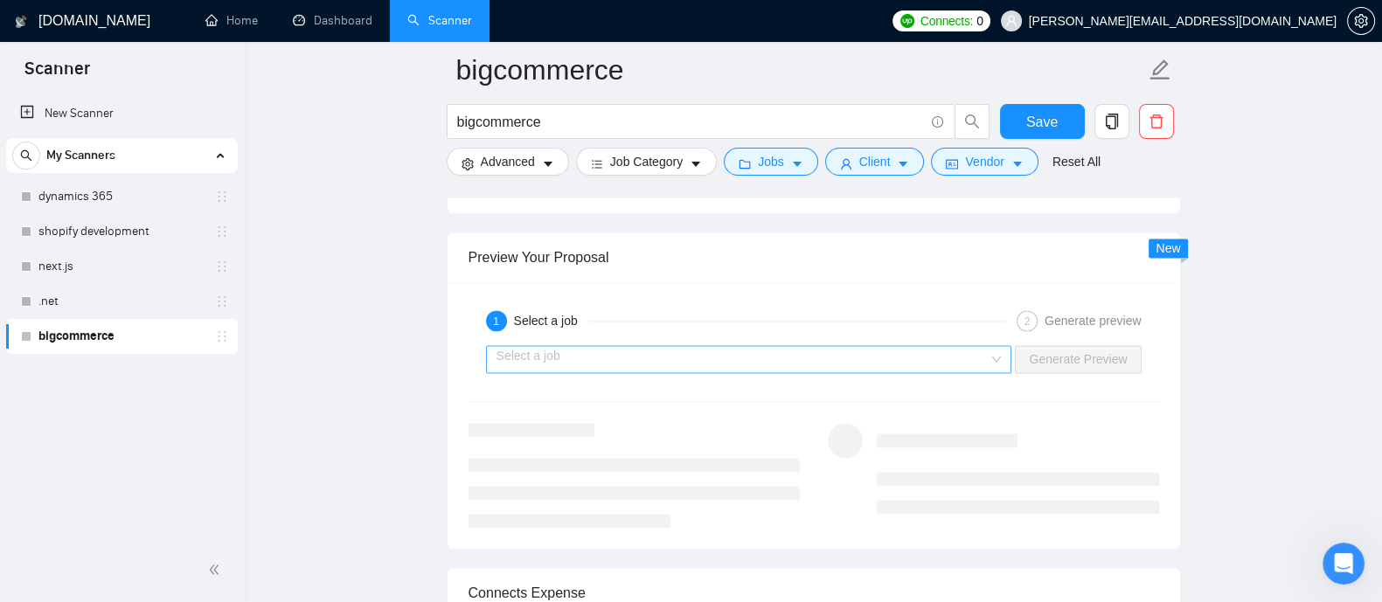
type textarea "[Answer the question after going through my Upwork profile.]"
click at [984, 364] on input "search" at bounding box center [743, 359] width 493 height 26
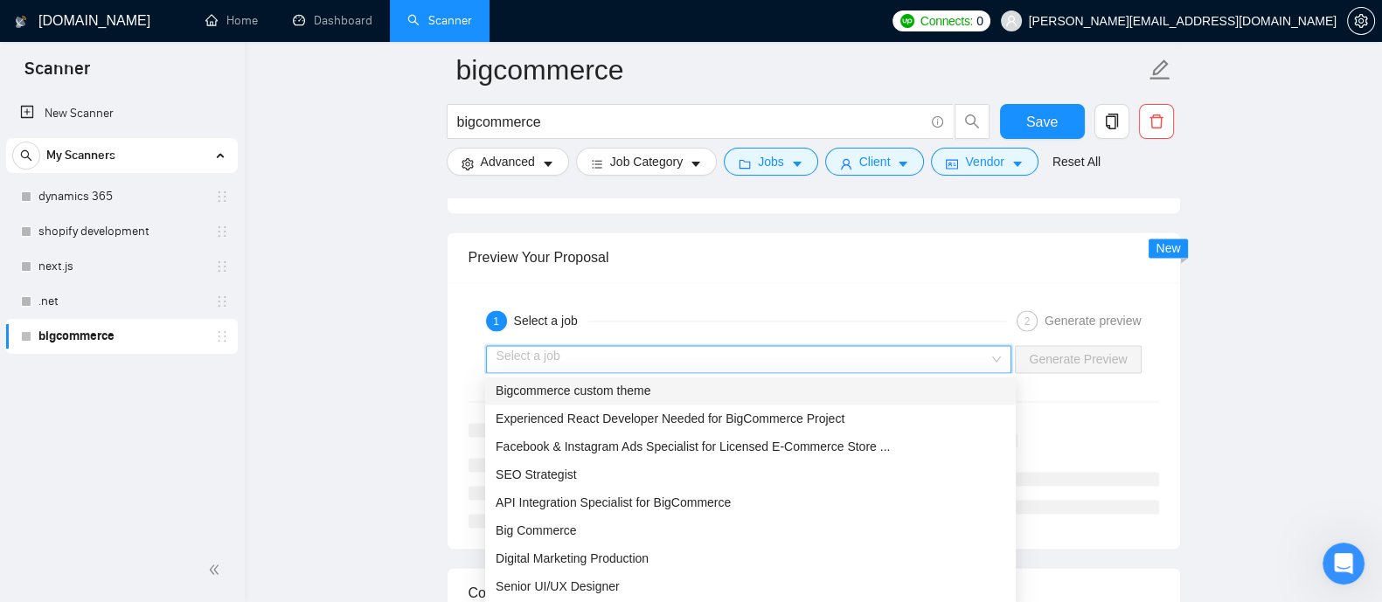
click at [612, 397] on span "Bigcommerce custom theme" at bounding box center [573, 391] width 155 height 14
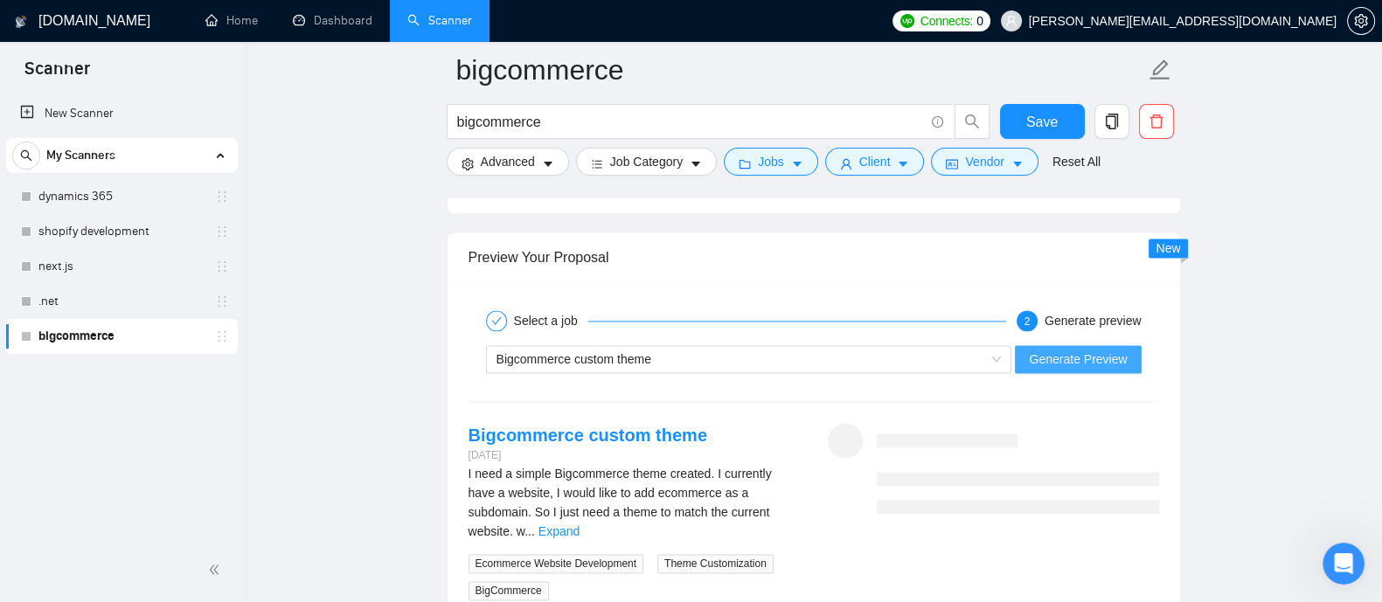
click at [1080, 352] on span "Generate Preview" at bounding box center [1078, 359] width 98 height 19
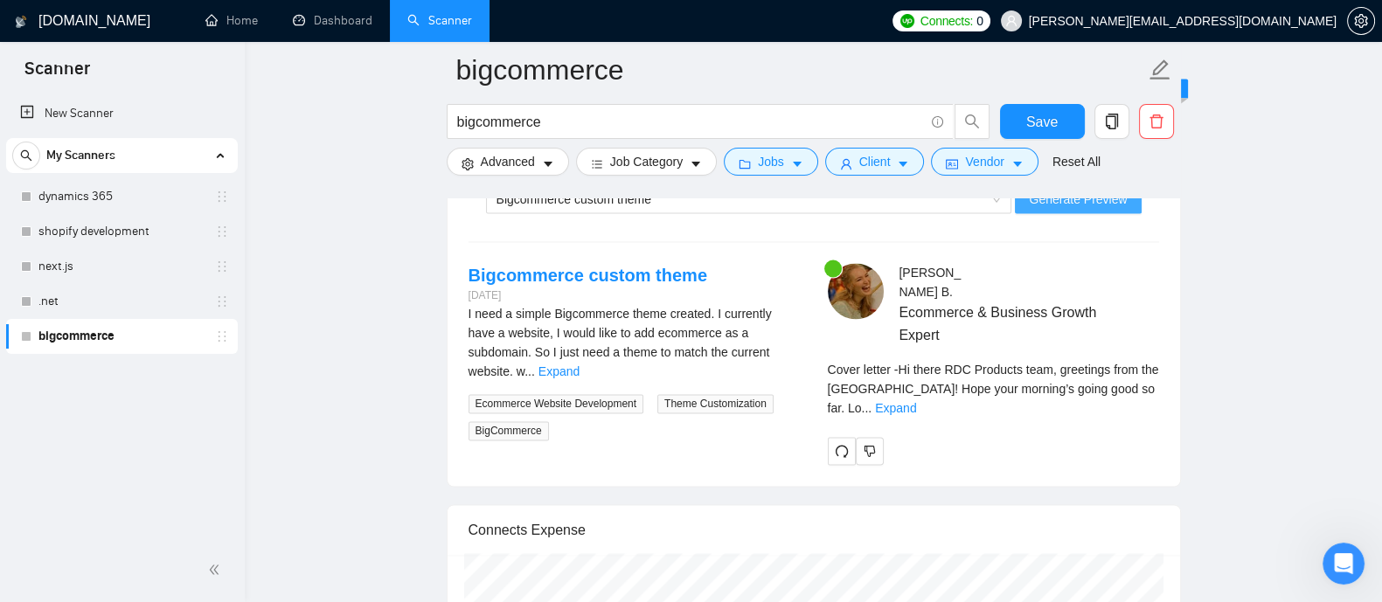
scroll to position [3485, 0]
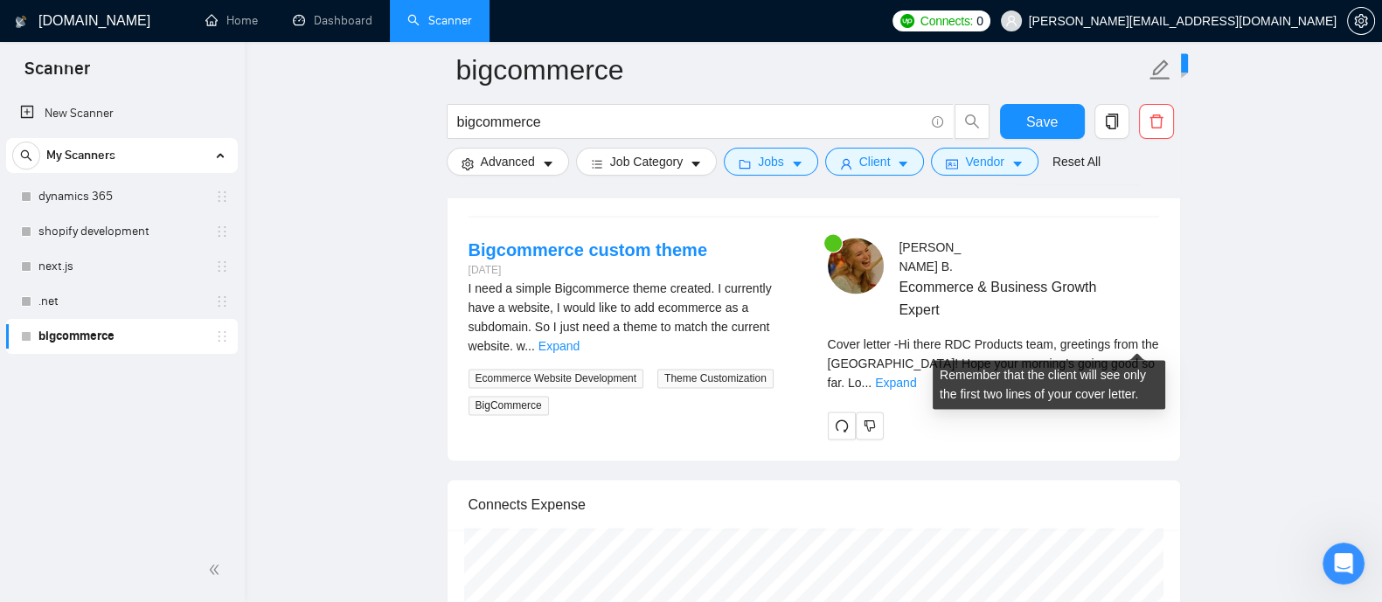
click at [1132, 335] on div "Cover letter - Hi there RDC Products team, greetings from the [GEOGRAPHIC_DATA]…" at bounding box center [993, 364] width 331 height 58
click at [916, 376] on link "Expand" at bounding box center [895, 383] width 41 height 14
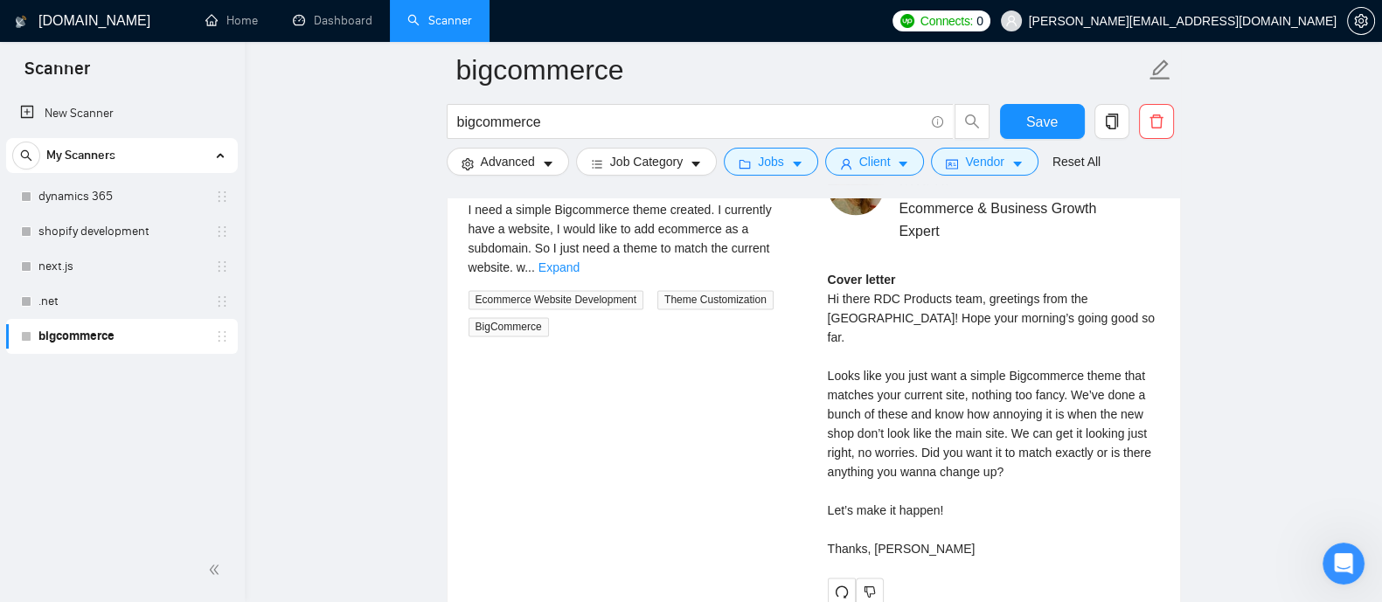
scroll to position [3571, 0]
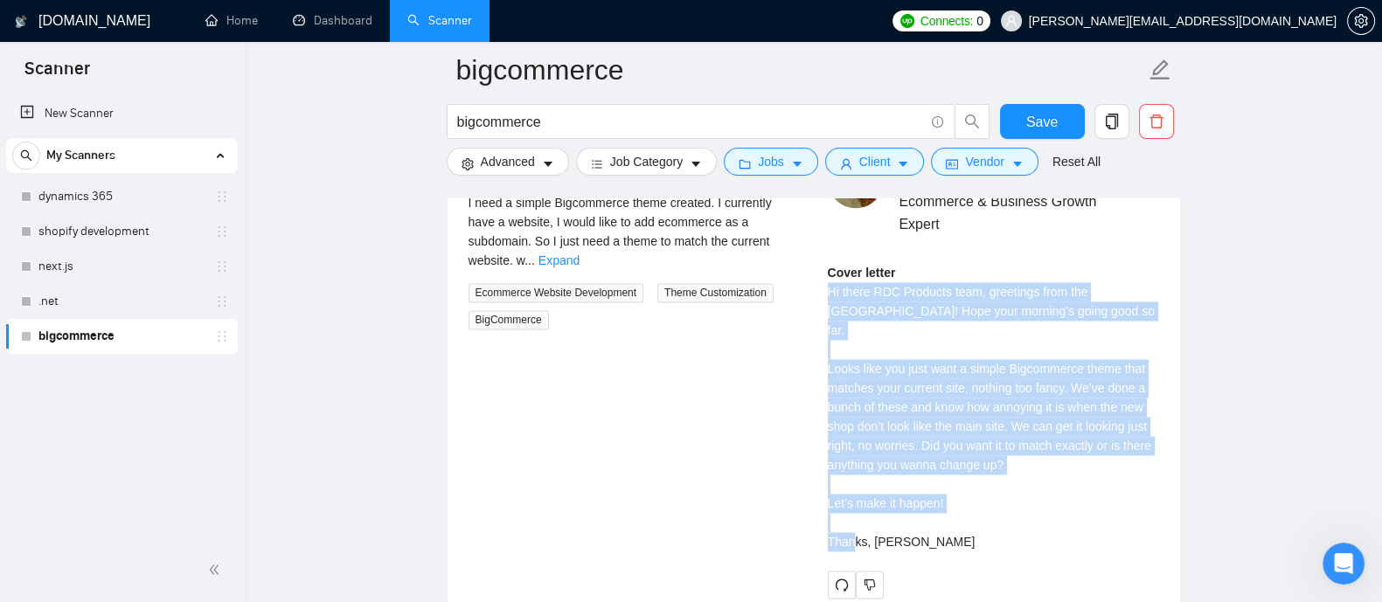
drag, startPoint x: 825, startPoint y: 268, endPoint x: 940, endPoint y: 498, distance: 256.9
click at [940, 498] on div "[PERSON_NAME] Ecommerce & Business Growth Expert Cover letter Hi there RDC Prod…" at bounding box center [993, 375] width 359 height 446
copy div "Hi there RDC Products team, greetings from the [GEOGRAPHIC_DATA]! Hope your mor…"
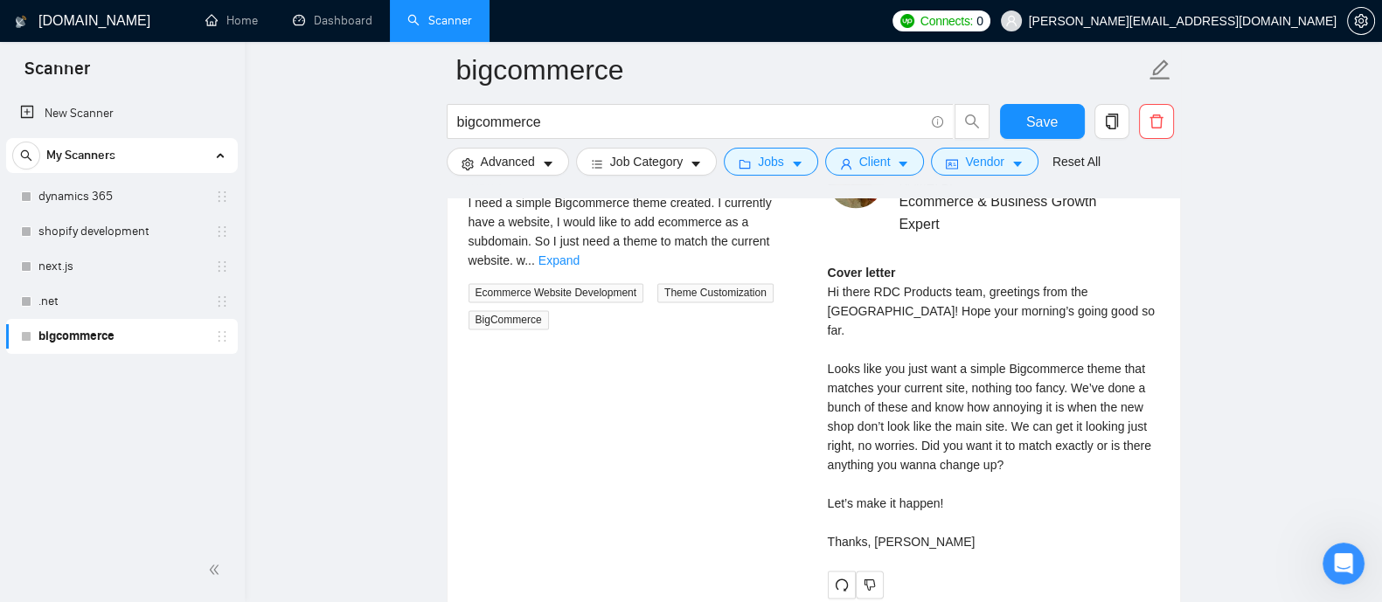
click at [739, 308] on div "Bigcommerce custom theme [DATE] I need a simple Bigcommerce theme created. I cu…" at bounding box center [814, 375] width 719 height 446
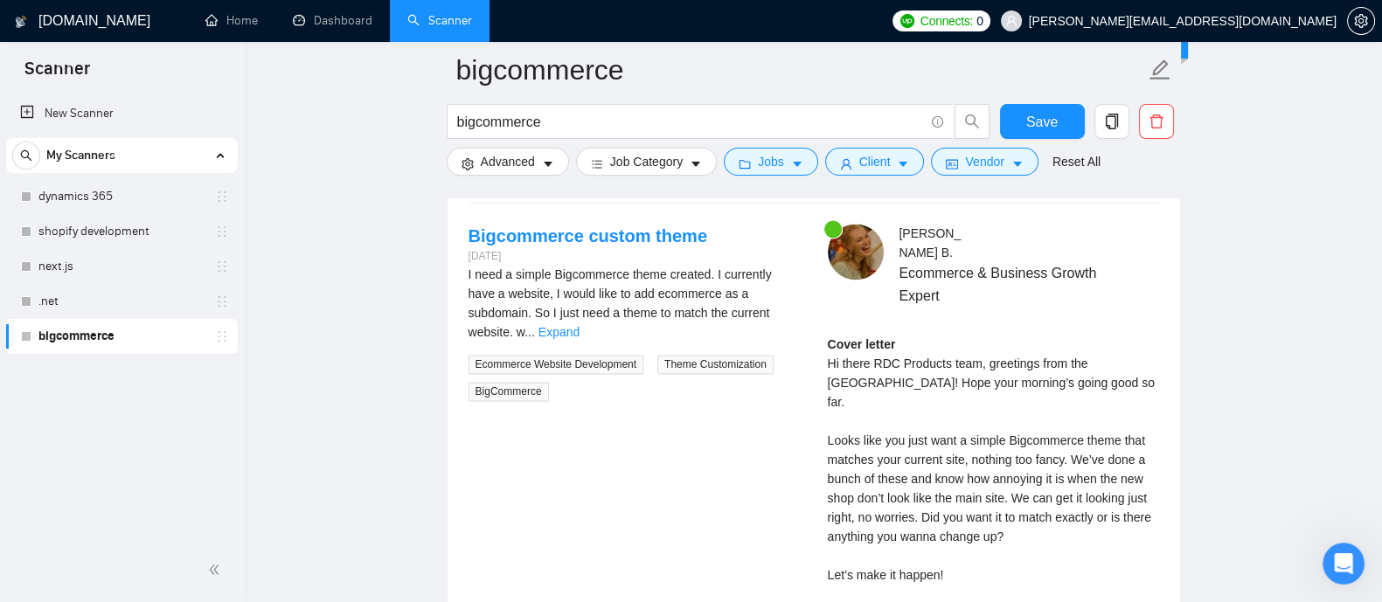
scroll to position [3492, 0]
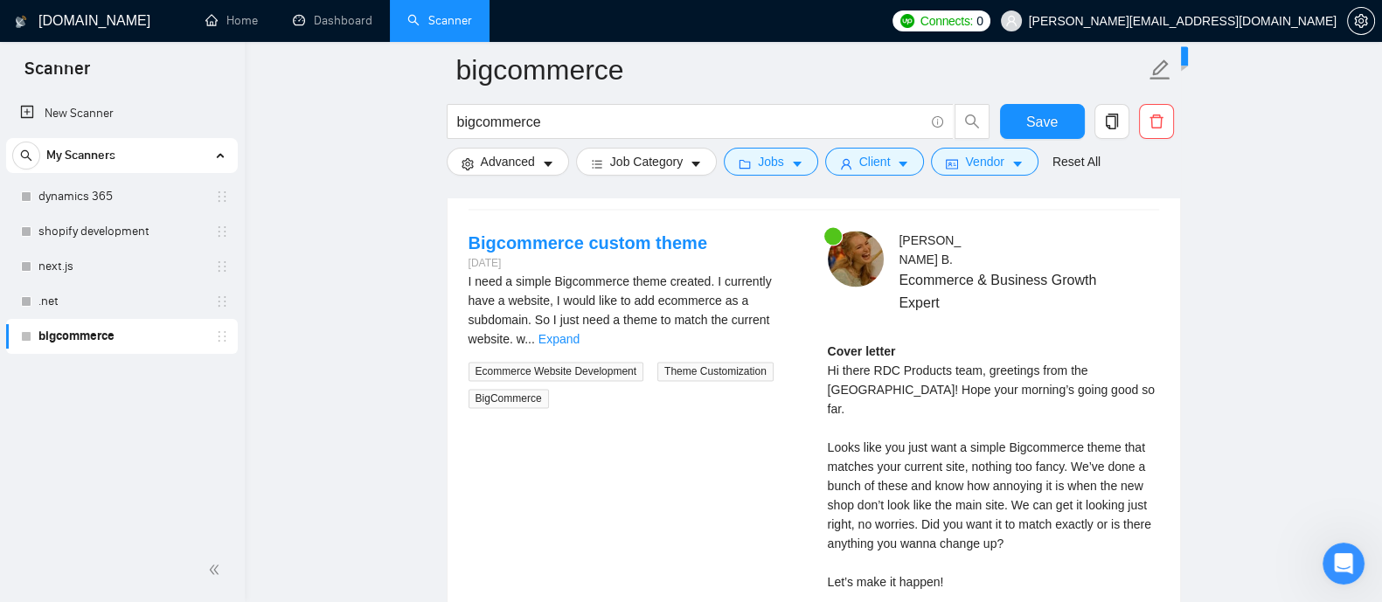
click at [761, 430] on div "Bigcommerce custom theme [DATE] I need a simple Bigcommerce theme created. I cu…" at bounding box center [814, 454] width 719 height 446
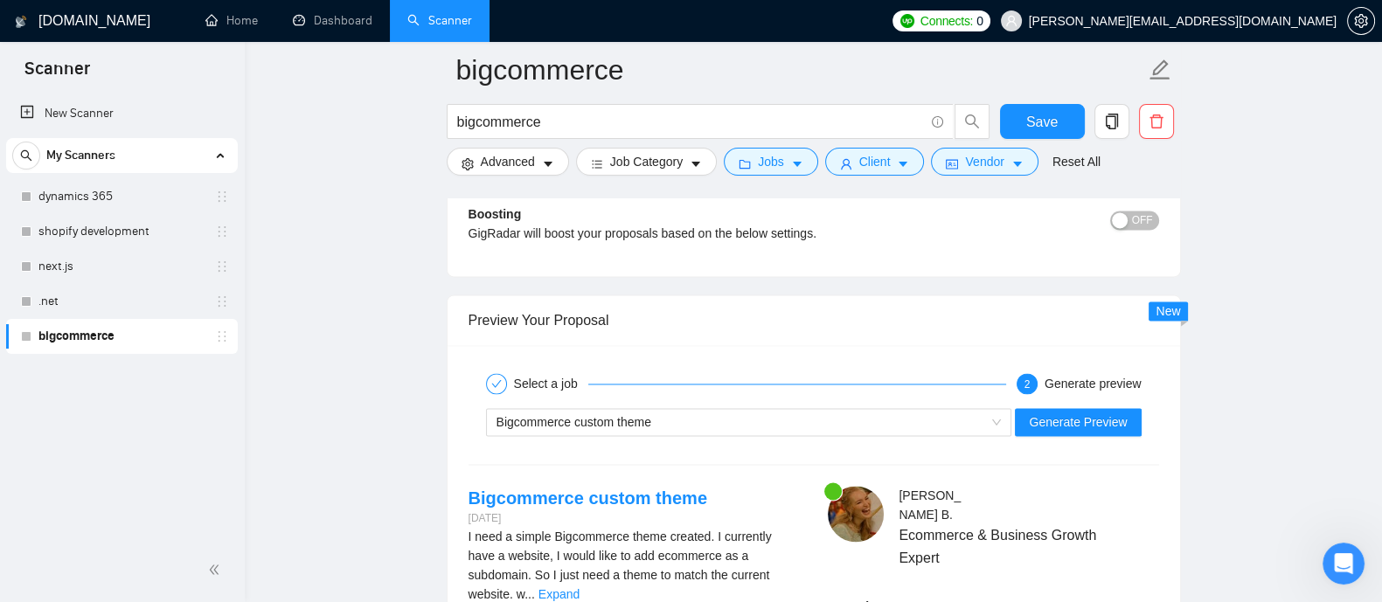
scroll to position [3271, 0]
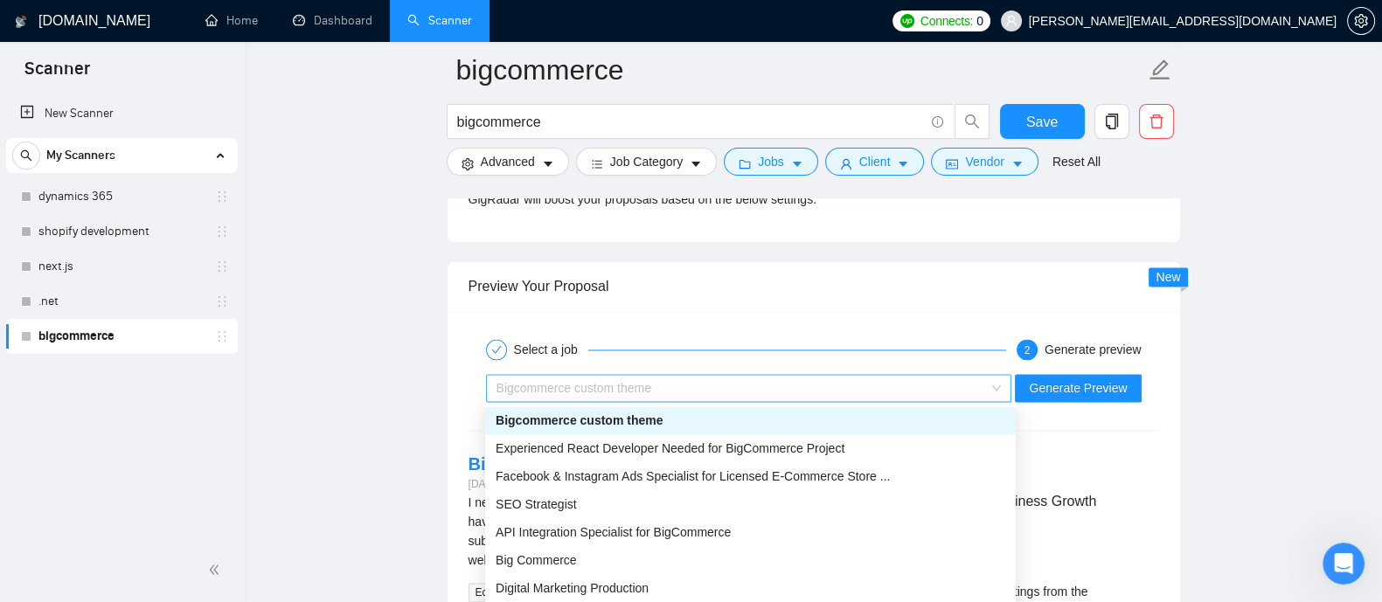
click at [866, 380] on div "Bigcommerce custom theme" at bounding box center [742, 388] width 490 height 26
click at [550, 508] on span "SEO Strategist" at bounding box center [536, 504] width 81 height 14
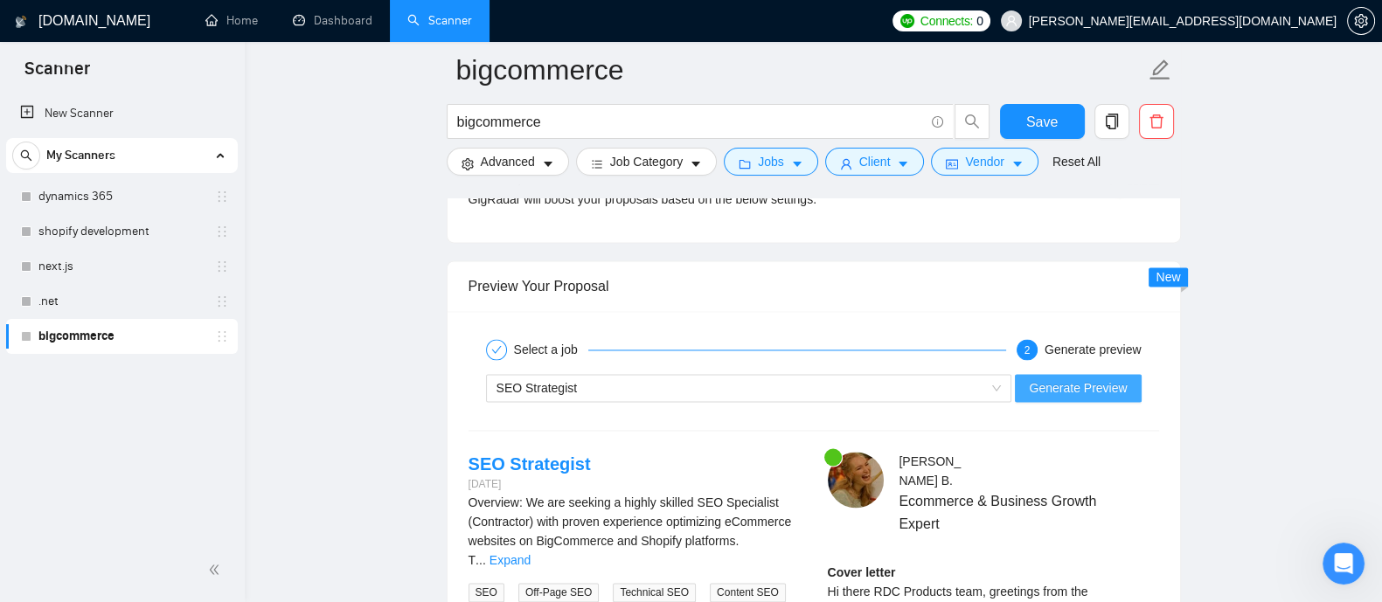
click at [1102, 379] on span "Generate Preview" at bounding box center [1078, 388] width 98 height 19
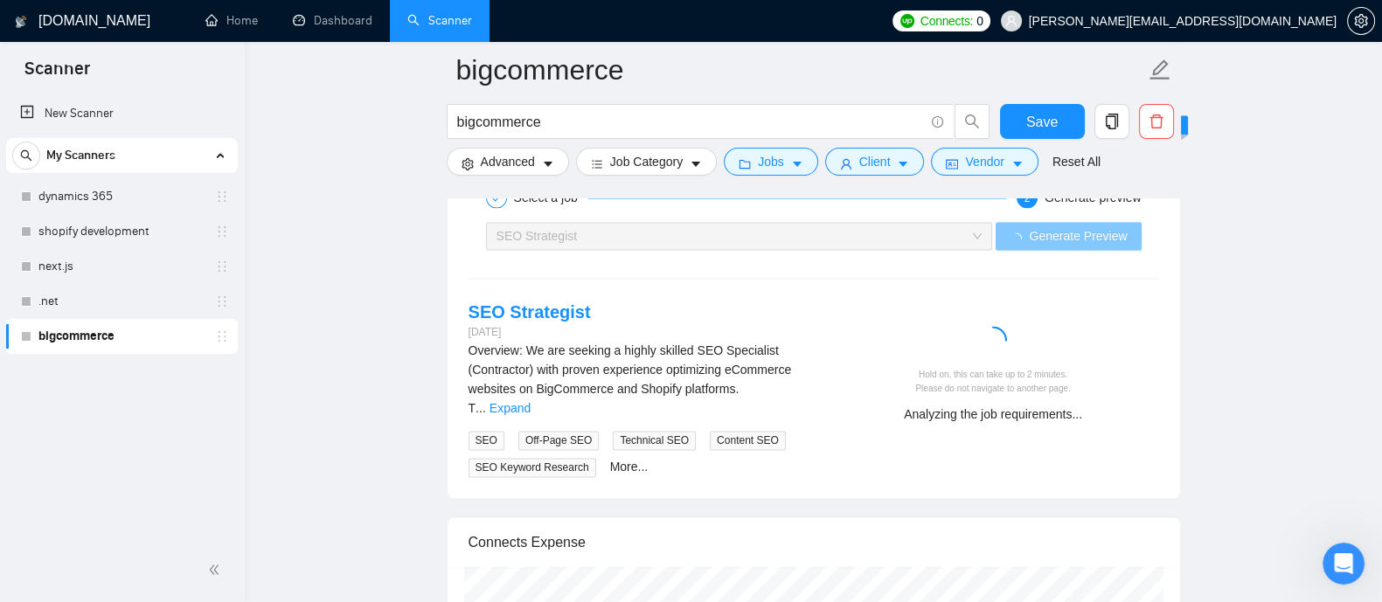
scroll to position [3383, 0]
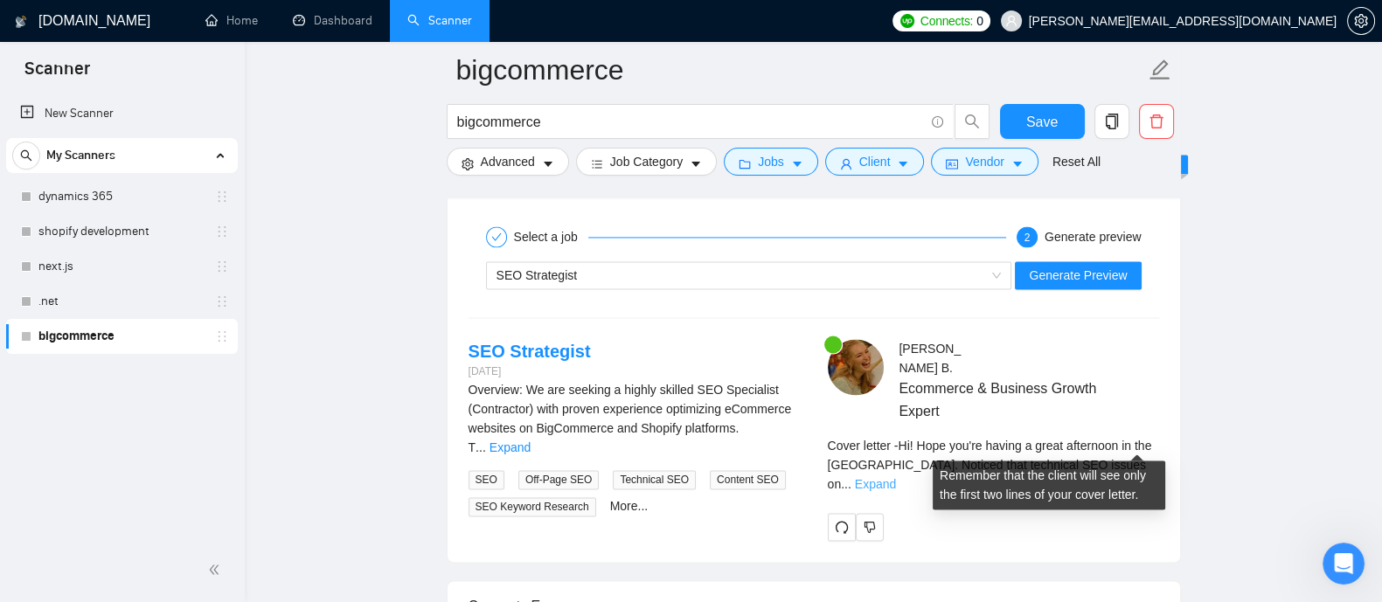
click at [896, 477] on link "Expand" at bounding box center [875, 484] width 41 height 14
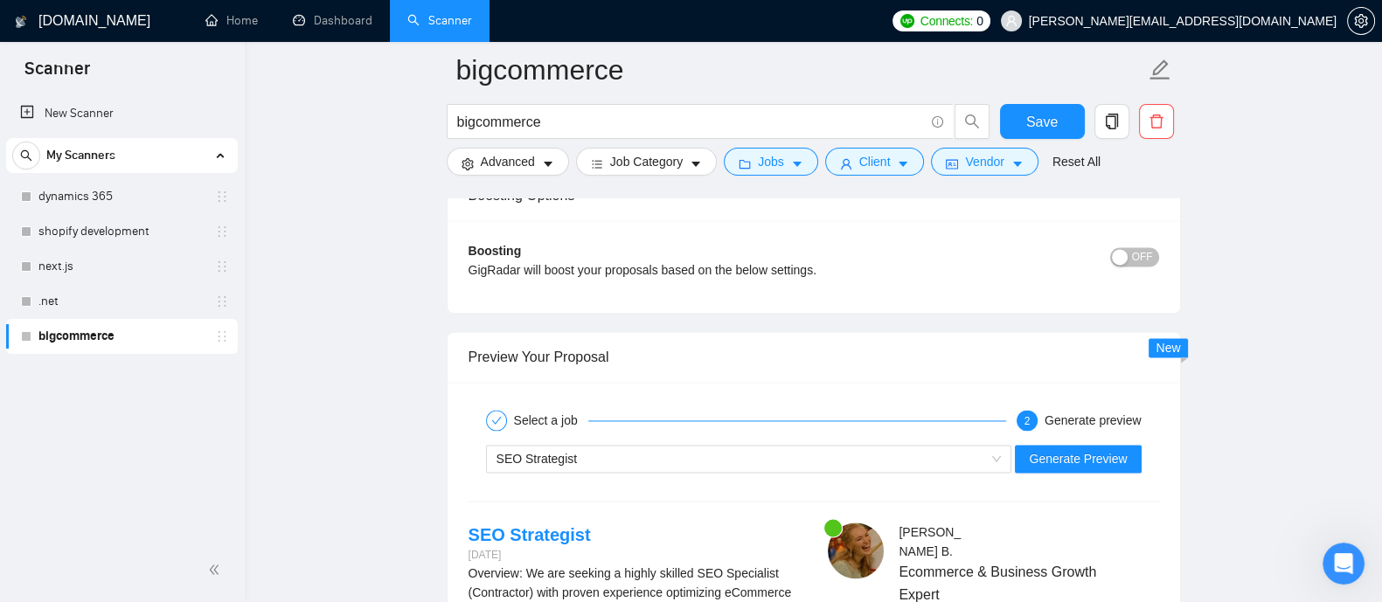
scroll to position [3187, 0]
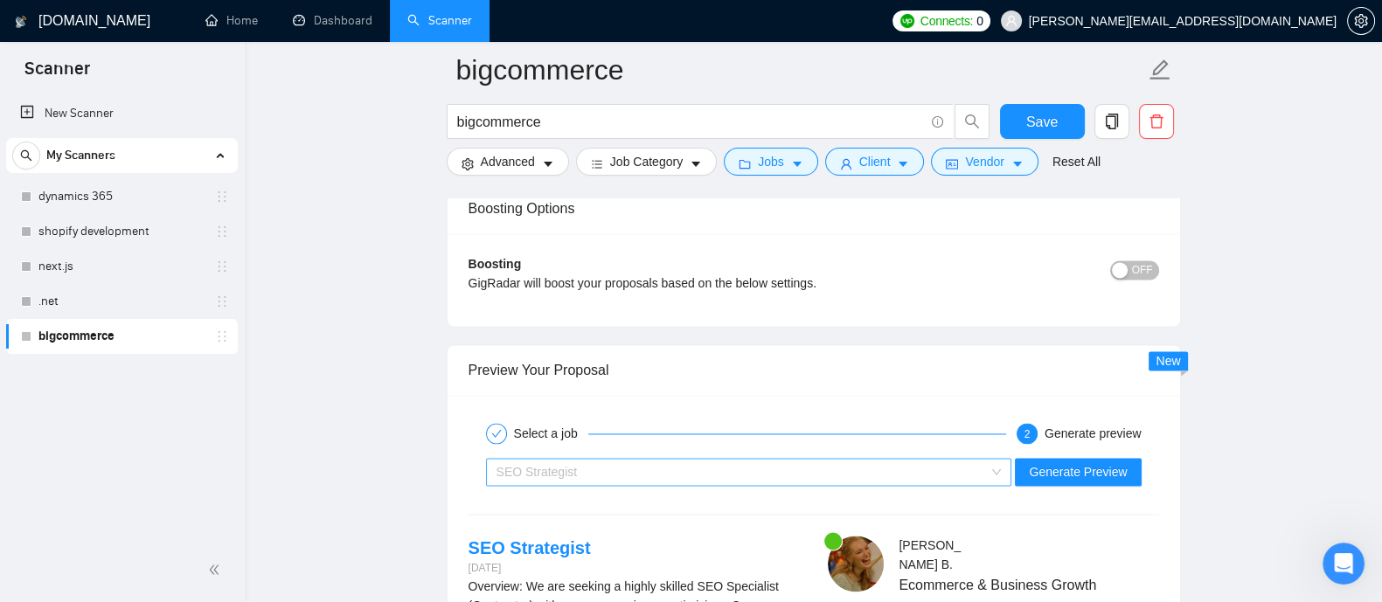
click at [941, 479] on div "SEO Strategist" at bounding box center [742, 472] width 490 height 26
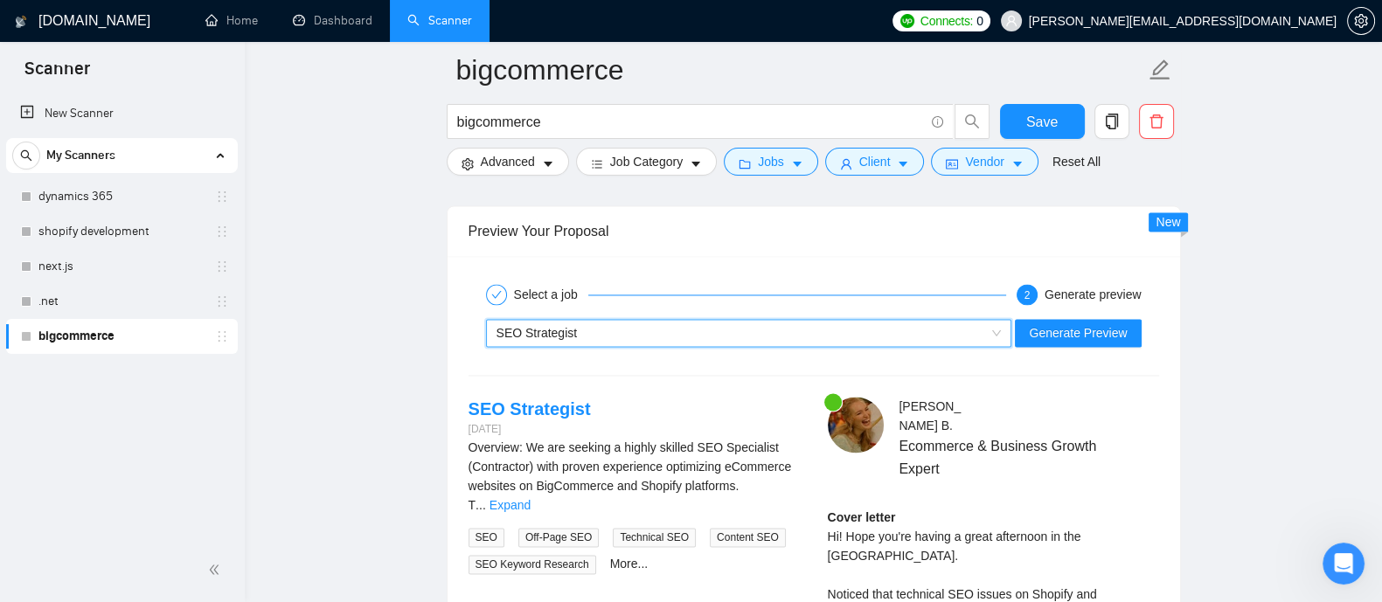
scroll to position [3353, 0]
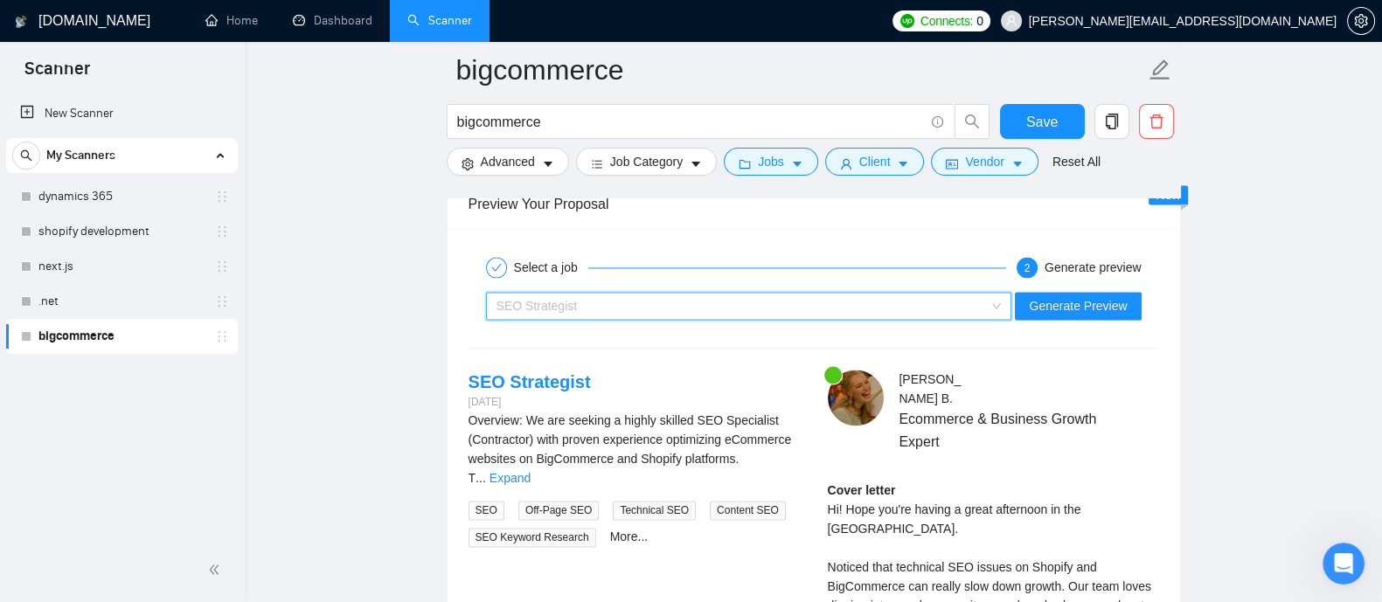
click at [986, 308] on div "SEO Strategist" at bounding box center [742, 306] width 490 height 26
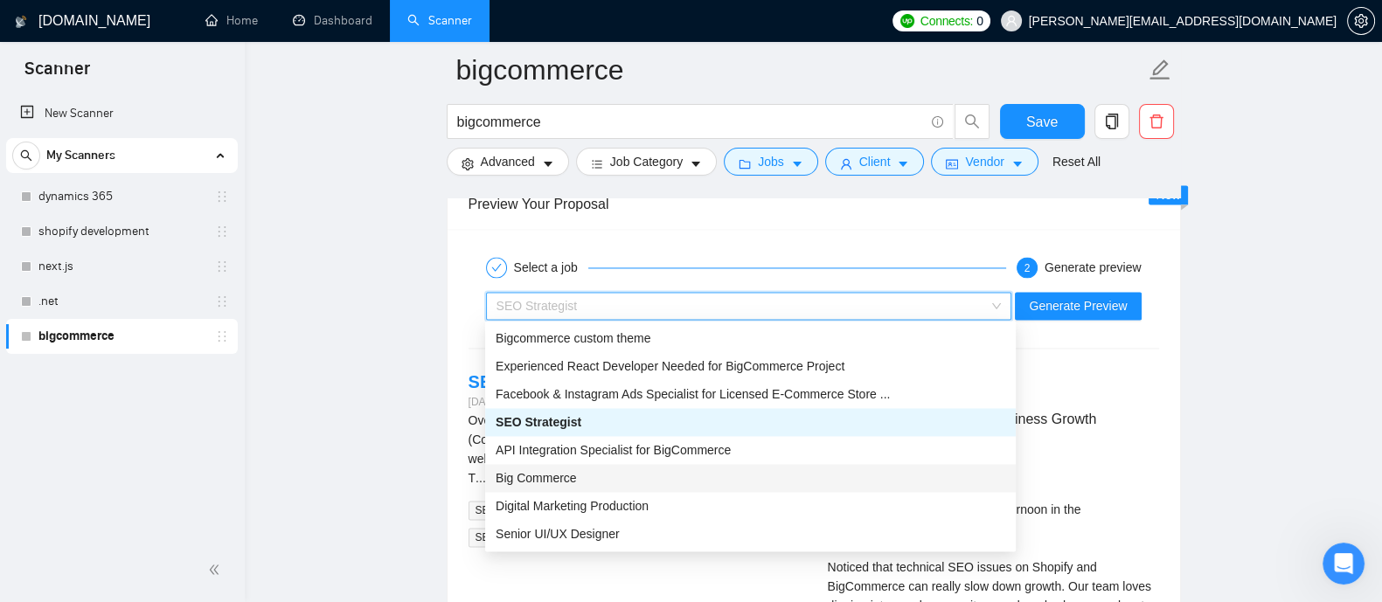
click at [587, 484] on div "Big Commerce" at bounding box center [751, 478] width 510 height 19
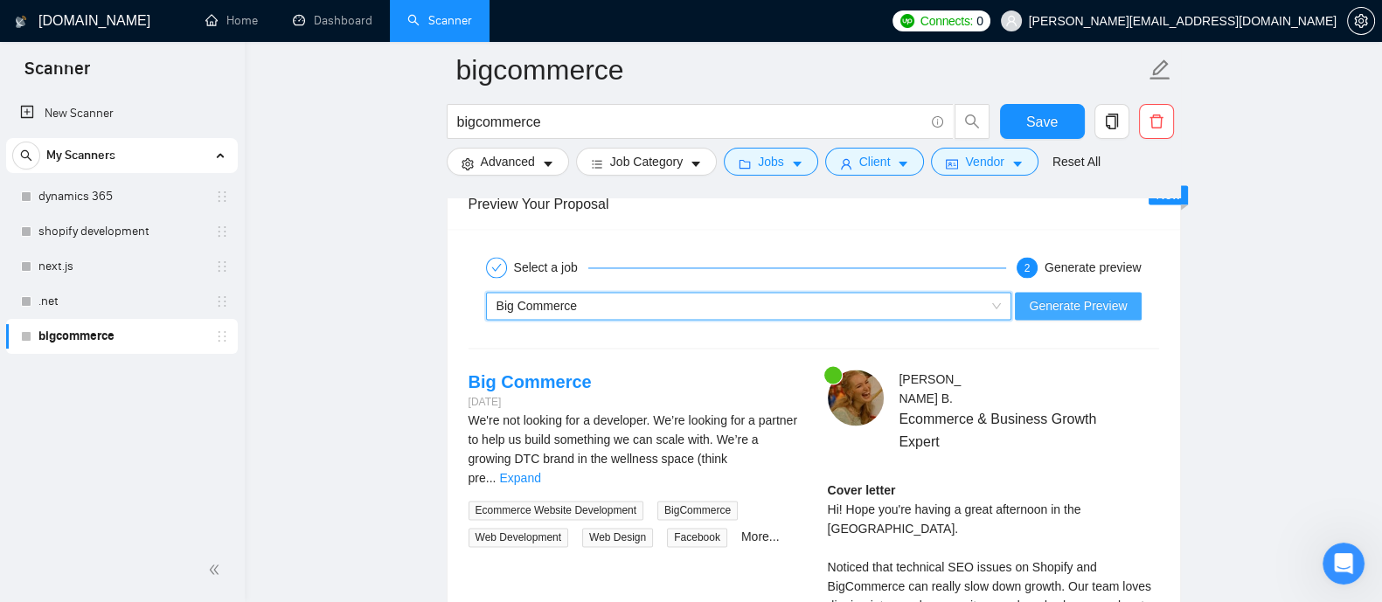
click at [1075, 299] on span "Generate Preview" at bounding box center [1078, 305] width 98 height 19
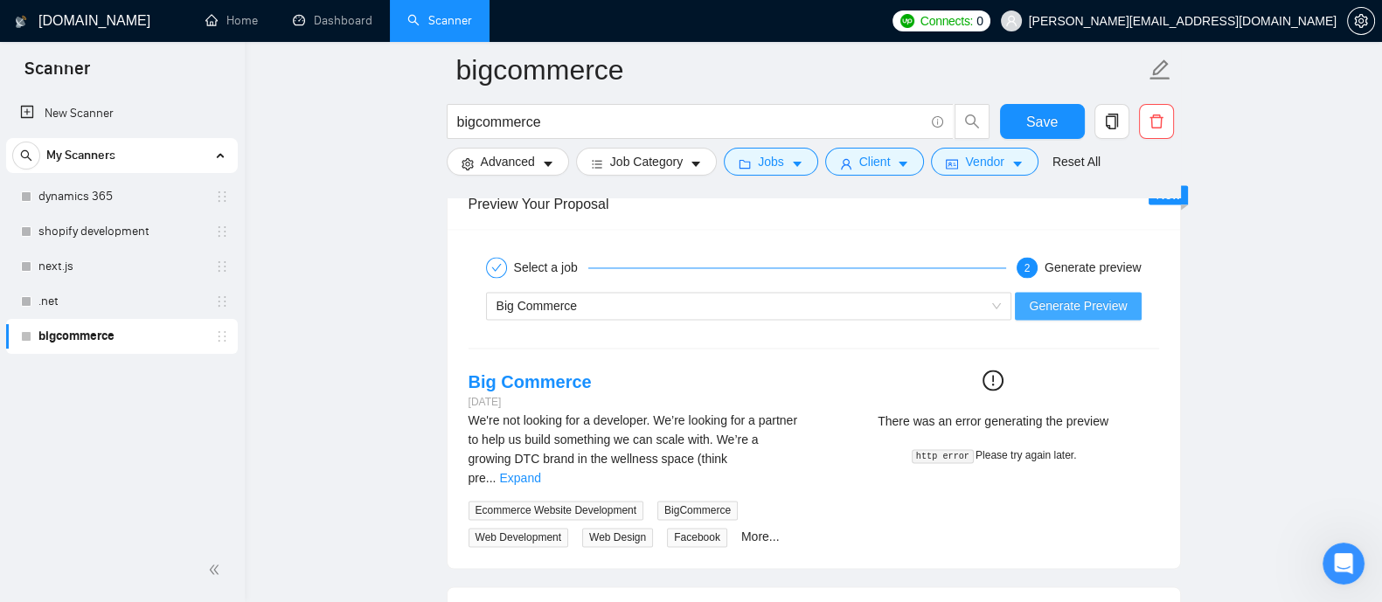
click at [1075, 299] on span "Generate Preview" at bounding box center [1078, 305] width 98 height 19
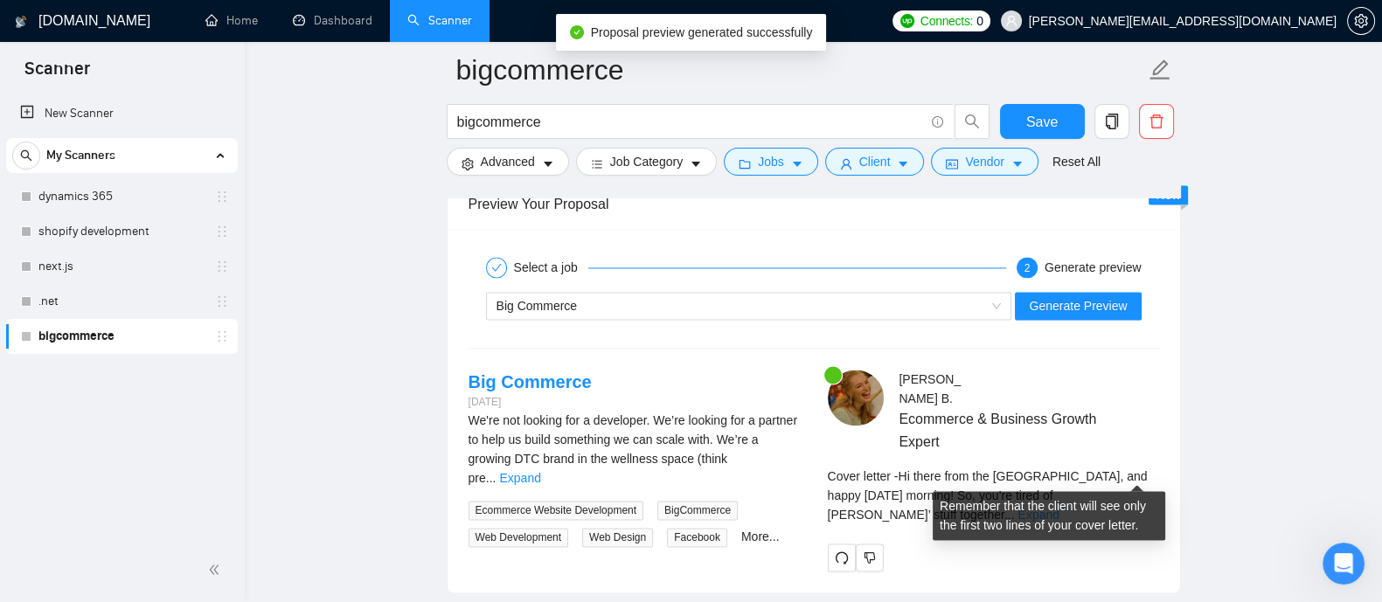
click at [1059, 508] on link "Expand" at bounding box center [1038, 515] width 41 height 14
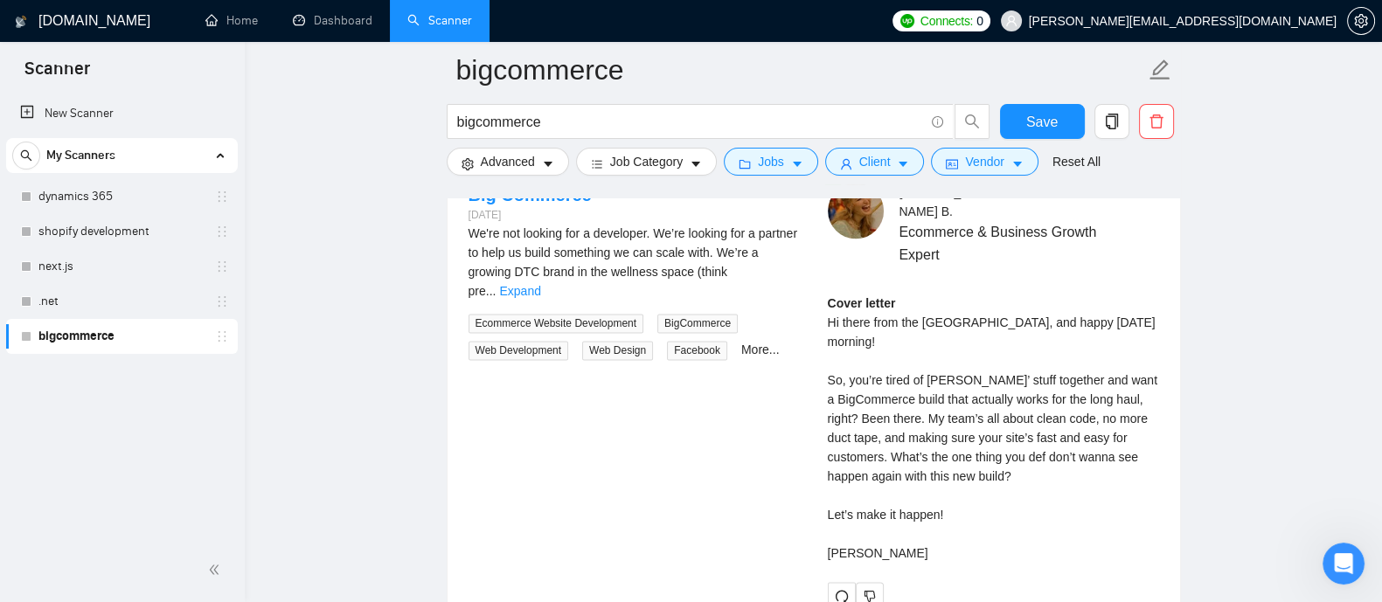
scroll to position [3547, 0]
